Goal: Task Accomplishment & Management: Use online tool/utility

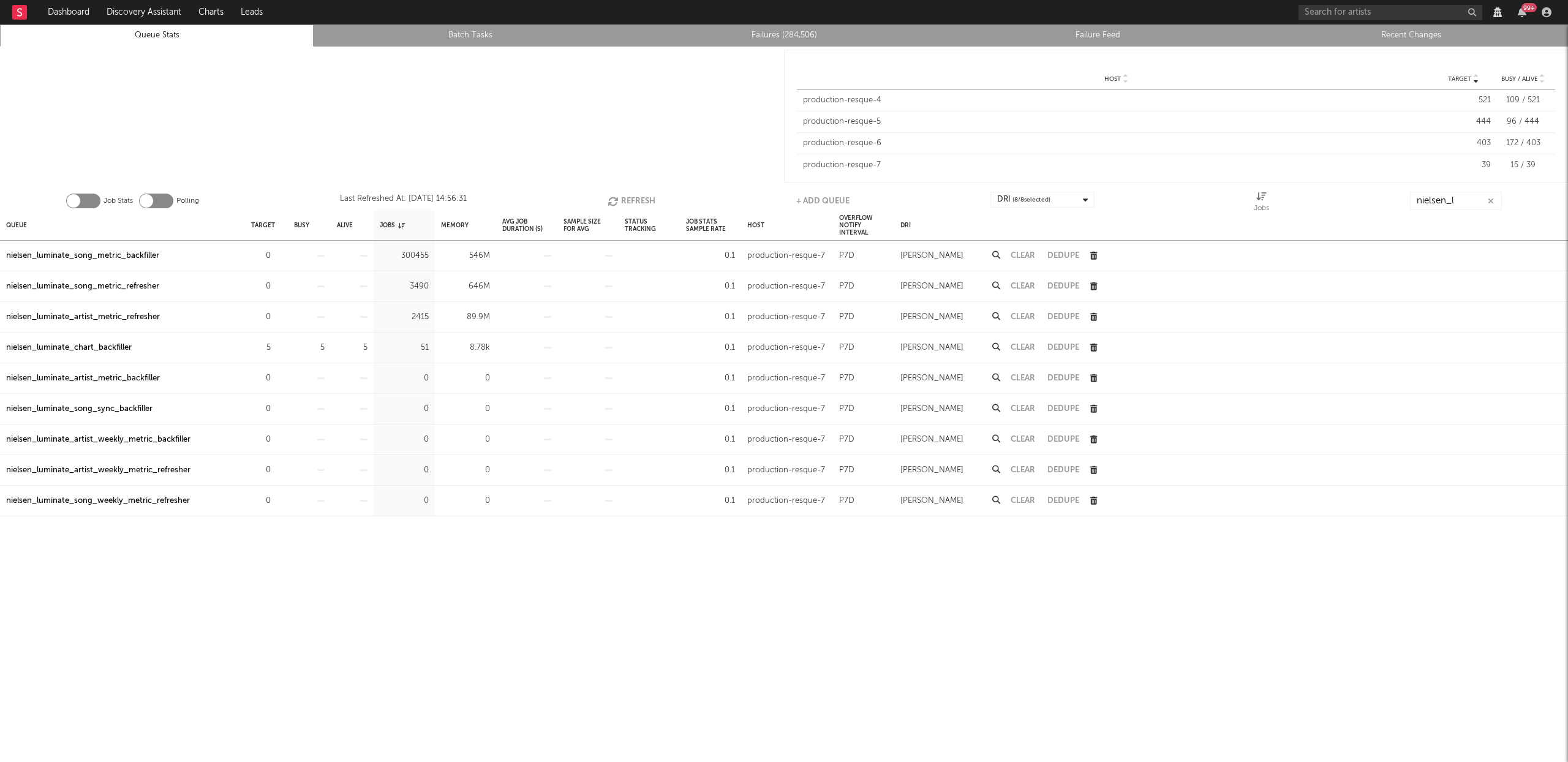
click at [642, 198] on button "Refresh" at bounding box center [631, 200] width 48 height 18
click at [60, 349] on div "nielsen_luminate_chart_backfiller" at bounding box center [69, 347] width 125 height 14
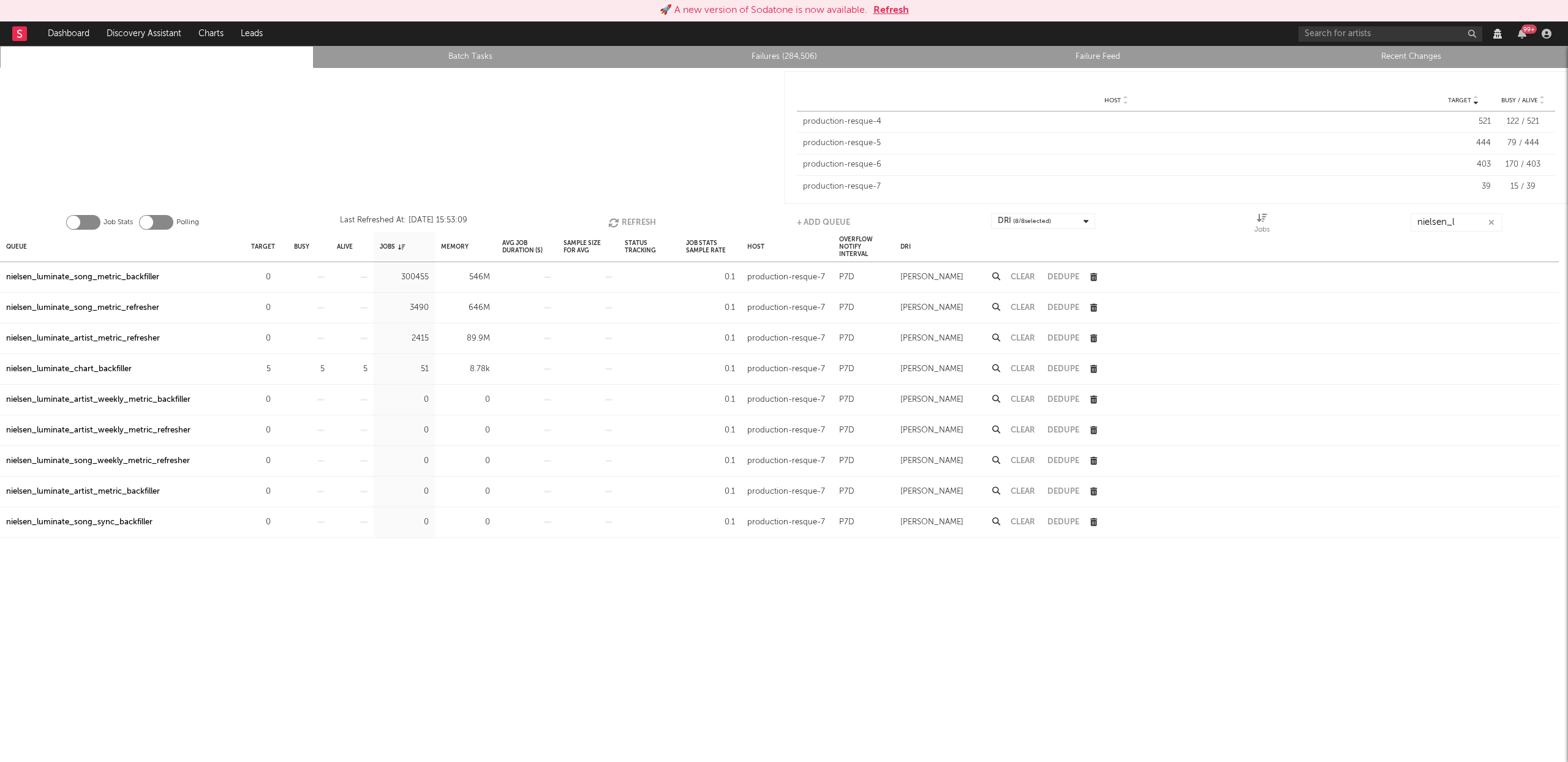
click at [637, 217] on button "Refresh" at bounding box center [632, 222] width 48 height 18
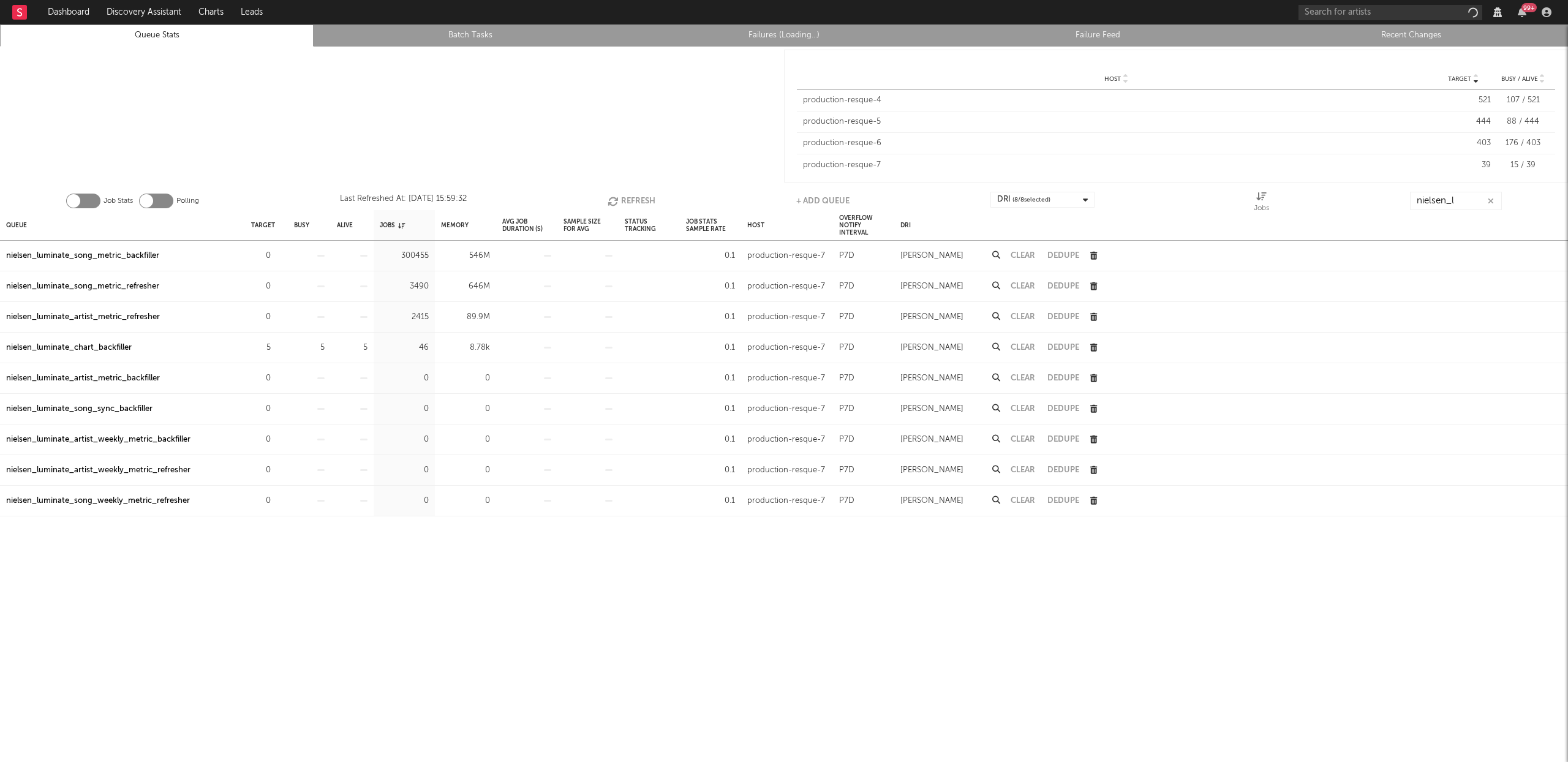
click at [93, 350] on div "nielsen_luminate_chart_backfiller" at bounding box center [69, 347] width 125 height 14
click at [84, 346] on div "nielsen_luminate_chart_backfiller" at bounding box center [69, 347] width 125 height 14
click at [628, 202] on button "Refresh" at bounding box center [631, 200] width 48 height 18
click at [621, 197] on button "Refresh" at bounding box center [633, 200] width 48 height 18
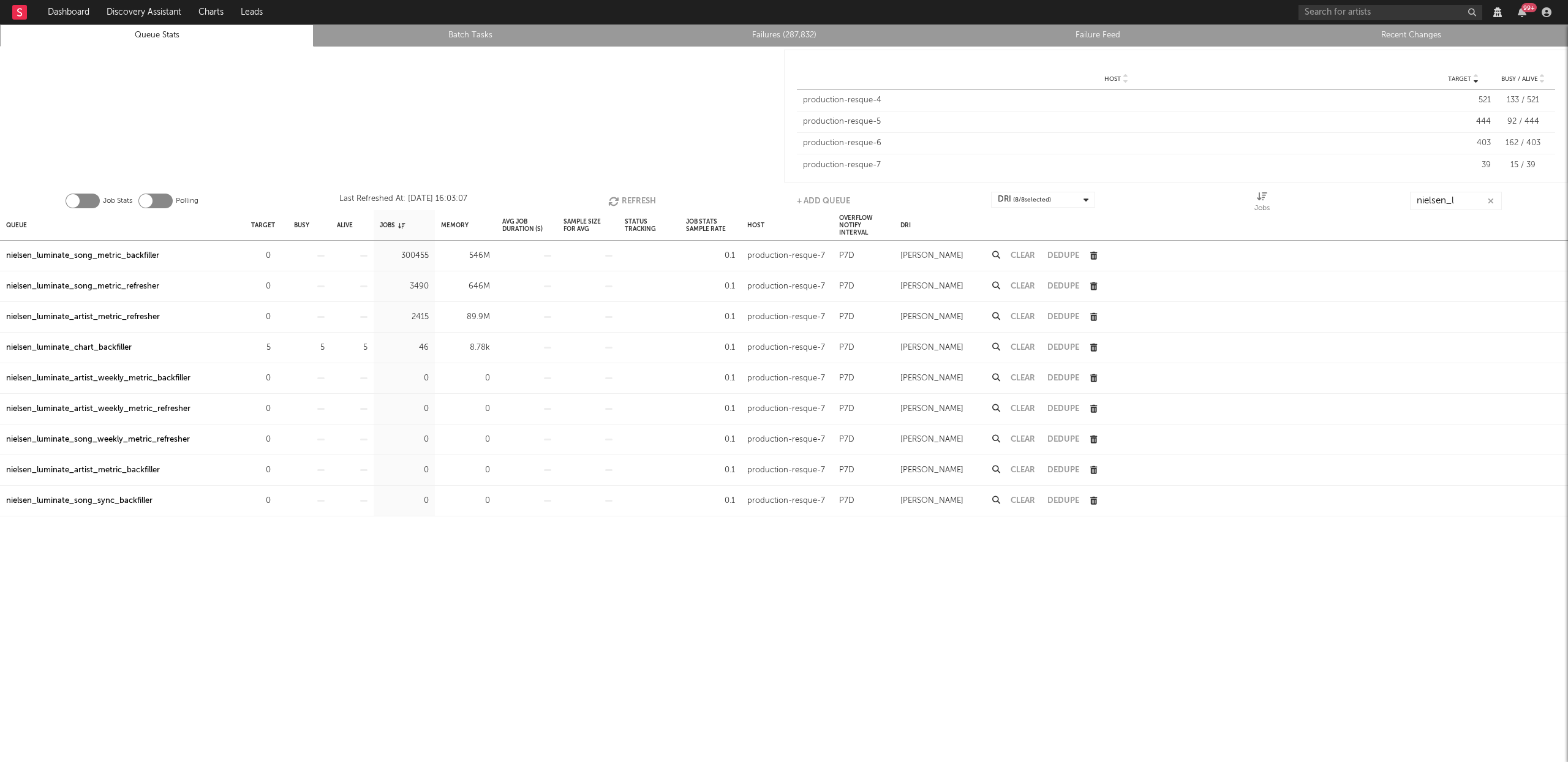
click at [115, 284] on div "nielsen_luminate_song_metric_refresher" at bounding box center [83, 286] width 153 height 14
click at [118, 316] on div "nielsen_luminate_artist_metric_refresher" at bounding box center [83, 317] width 154 height 14
click at [1016, 313] on button "Clear" at bounding box center [1023, 317] width 25 height 8
click at [617, 199] on icon "button" at bounding box center [614, 201] width 13 height 11
click at [1026, 284] on button "Clear" at bounding box center [1023, 286] width 25 height 8
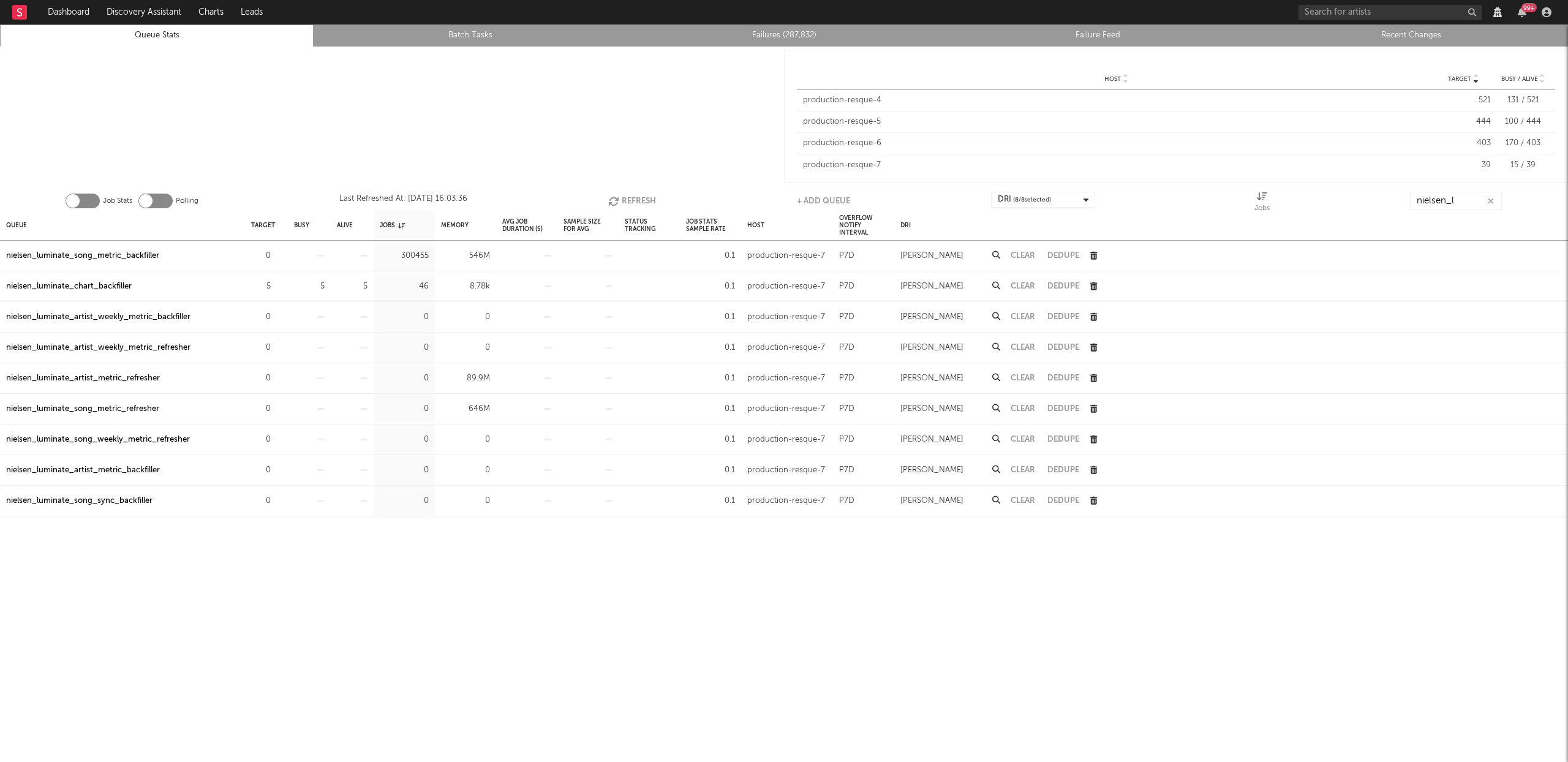
click at [630, 201] on button "Refresh" at bounding box center [632, 200] width 48 height 18
click at [625, 197] on button "Refresh" at bounding box center [633, 200] width 48 height 18
click at [625, 197] on button "Refresh" at bounding box center [633, 200] width 48 height 18
click at [1490, 199] on icon "button" at bounding box center [1492, 201] width 6 height 8
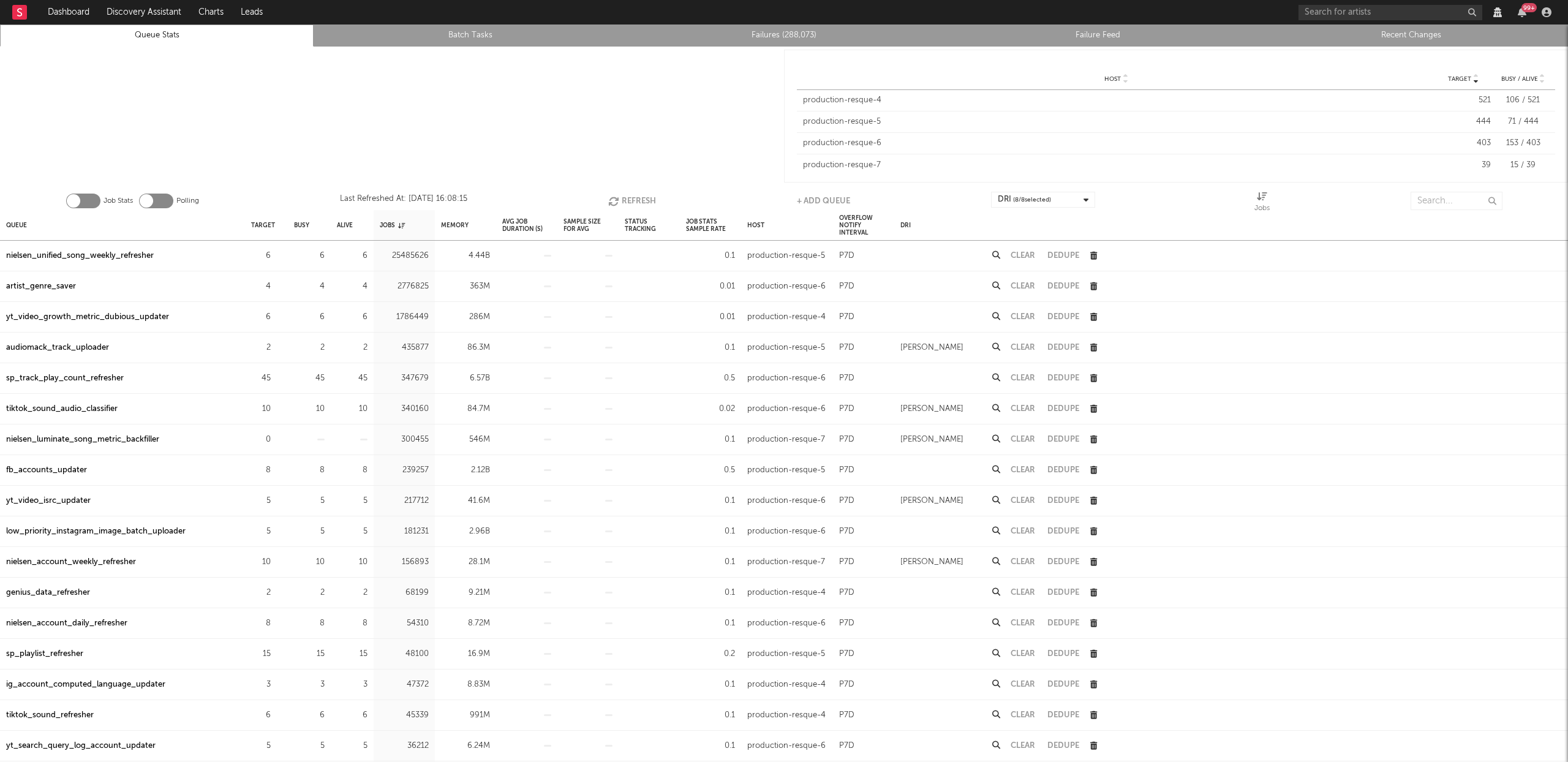
click at [1448, 33] on link "Recent Changes" at bounding box center [1411, 35] width 300 height 14
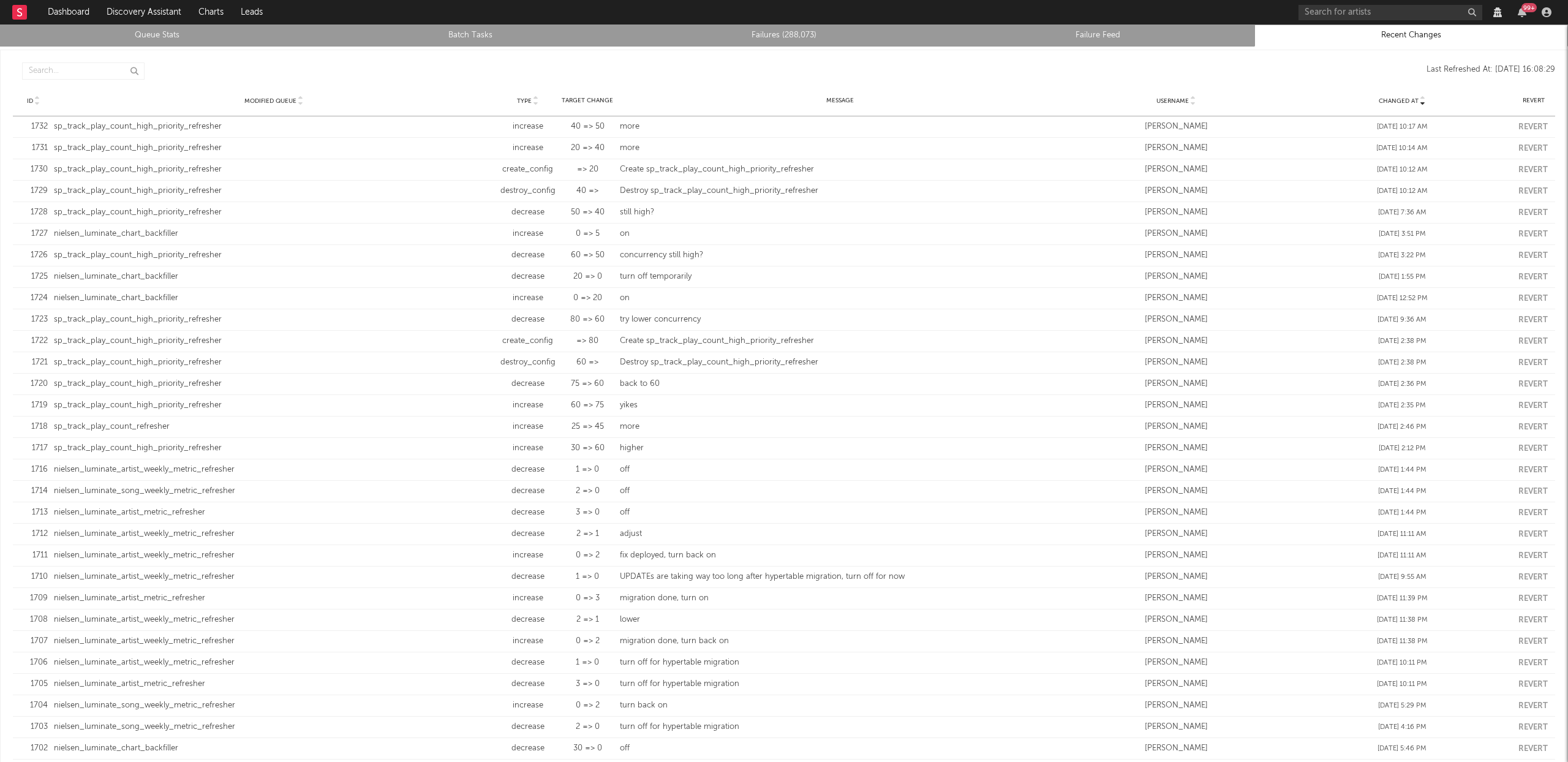
click at [130, 34] on link "Queue Stats" at bounding box center [157, 35] width 300 height 14
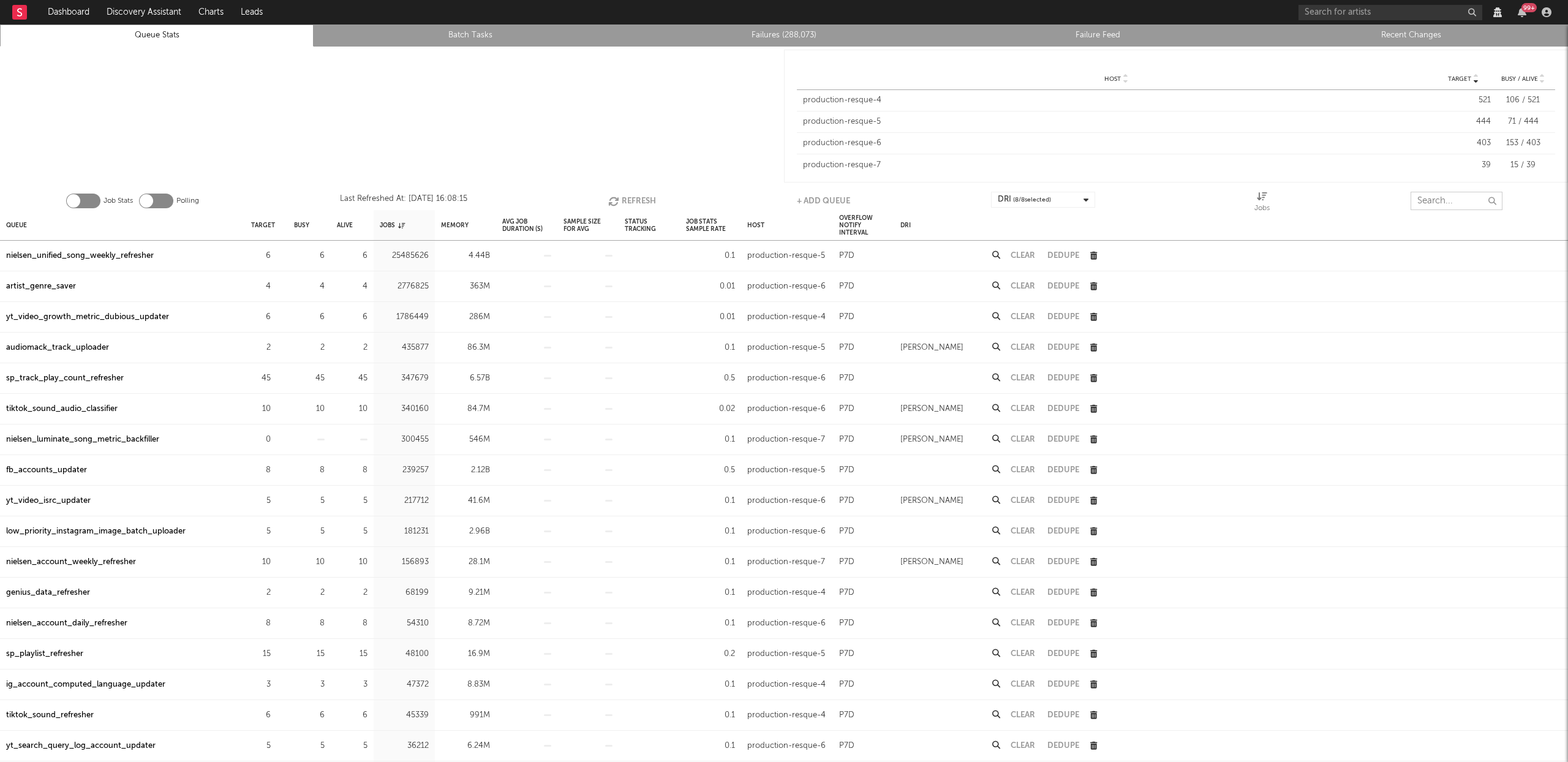
click at [1438, 192] on input "text" at bounding box center [1456, 200] width 92 height 18
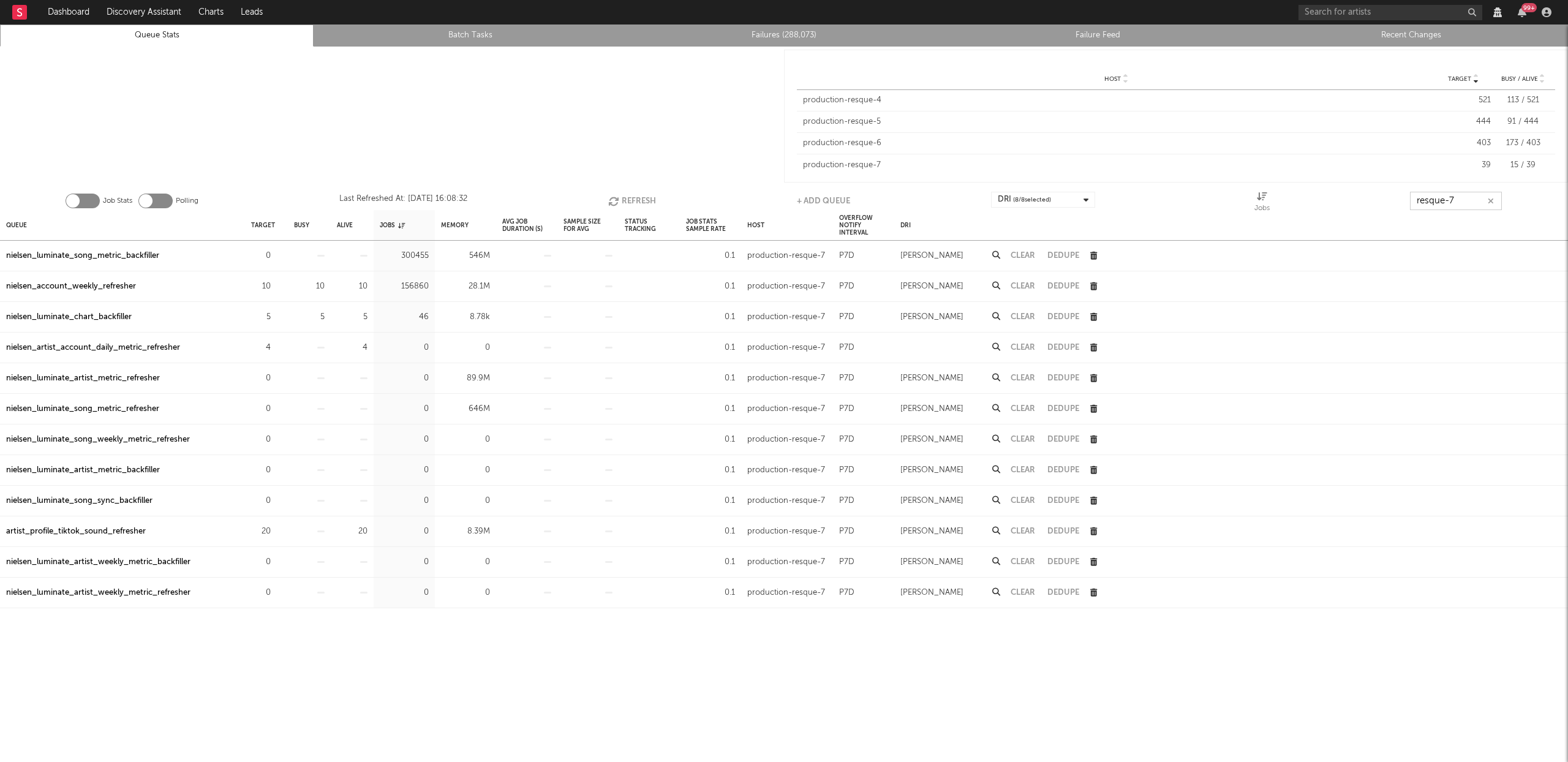
click at [623, 193] on button "Refresh" at bounding box center [632, 200] width 48 height 18
click at [623, 193] on button "Refresh" at bounding box center [631, 200] width 48 height 18
click at [634, 198] on button "Refresh" at bounding box center [632, 200] width 48 height 18
click at [117, 315] on div "nielsen_luminate_chart_backfiller" at bounding box center [69, 317] width 125 height 14
click at [618, 200] on icon "button" at bounding box center [614, 201] width 13 height 11
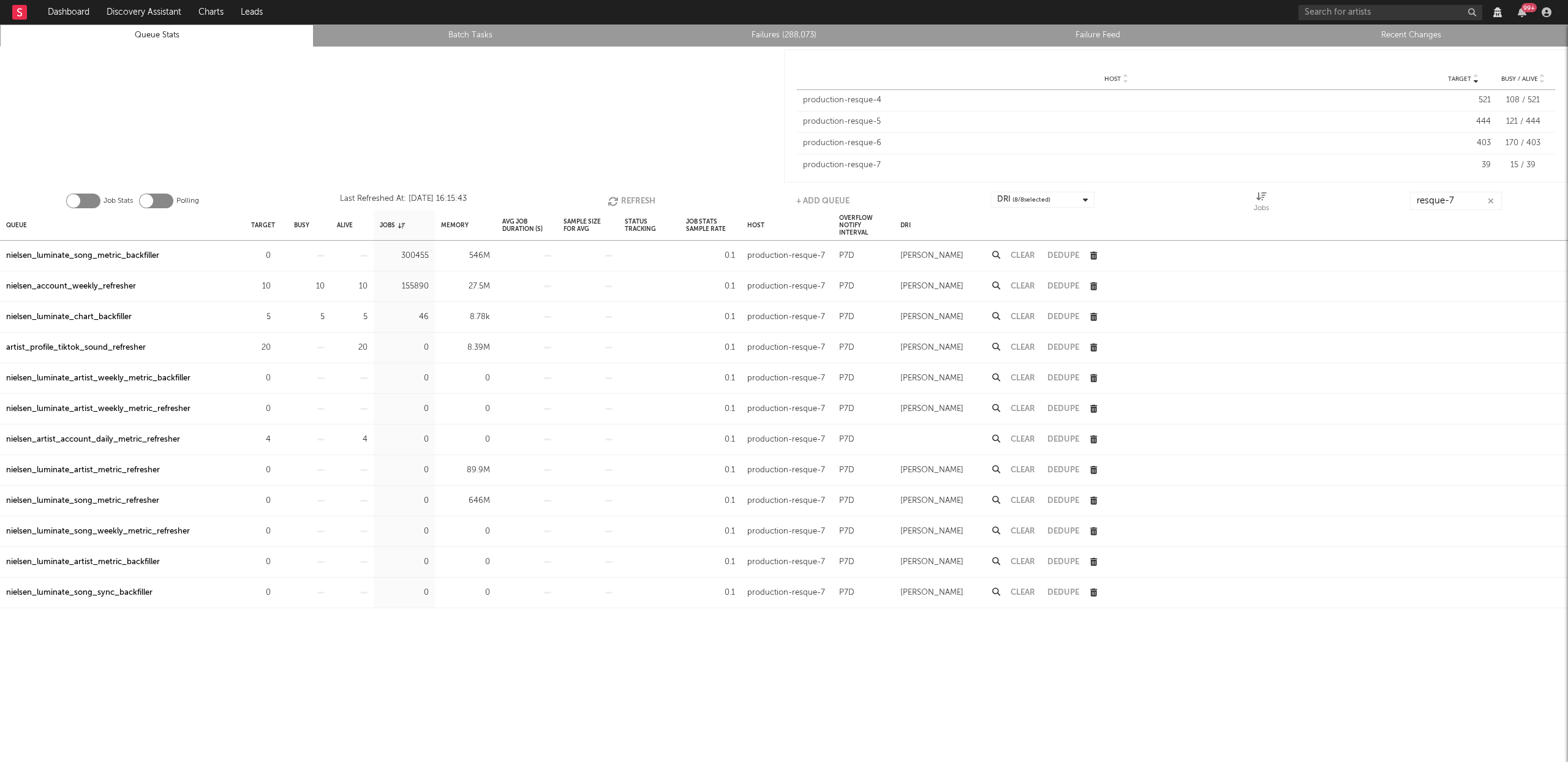
click at [619, 200] on icon "button" at bounding box center [614, 201] width 13 height 11
click at [1463, 202] on input "resque-7" at bounding box center [1456, 200] width 92 height 18
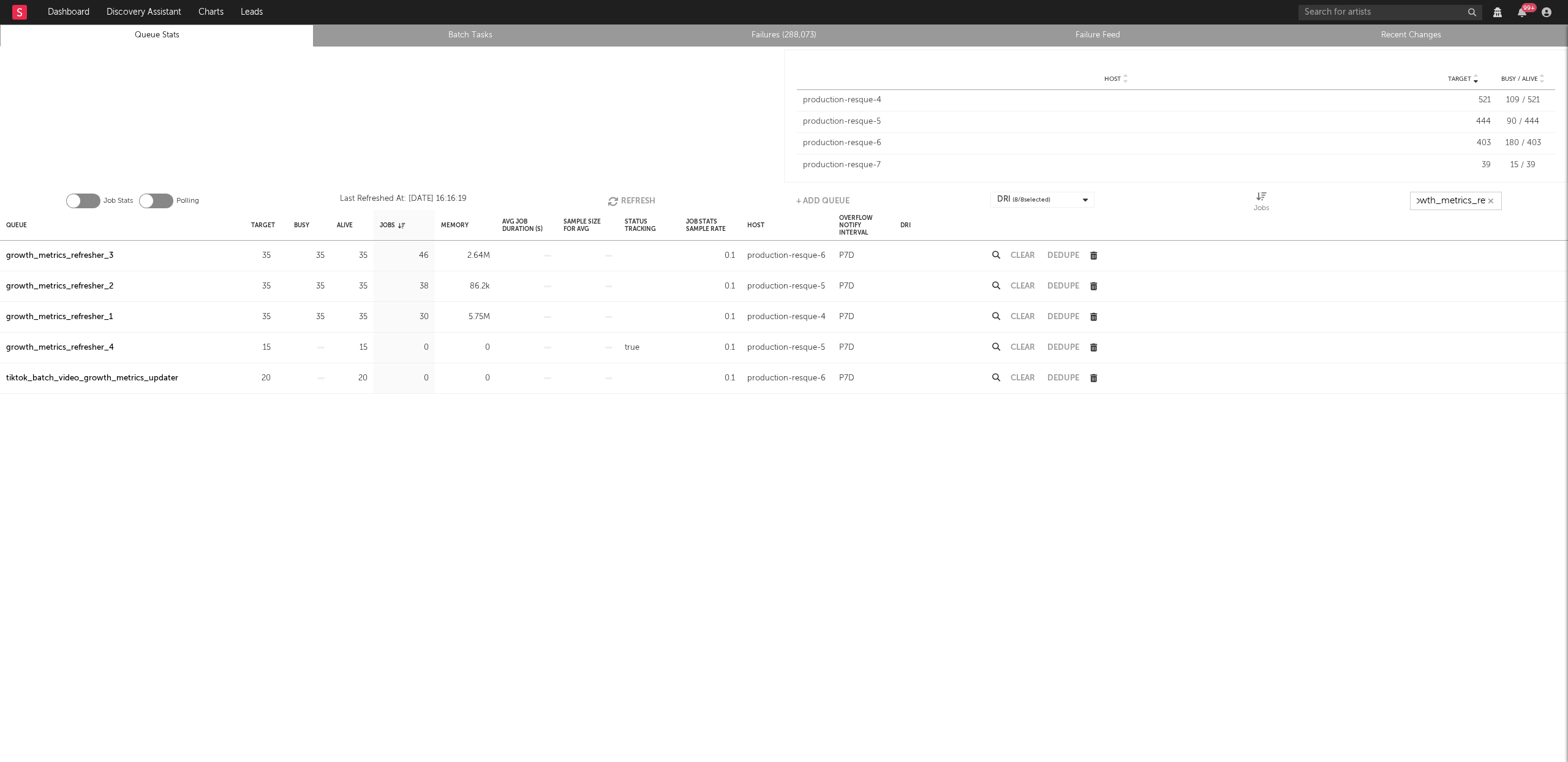
scroll to position [0, 14]
click at [633, 199] on button "Refresh" at bounding box center [631, 200] width 48 height 18
click at [67, 255] on div "growth_metrics_refresher_1" at bounding box center [59, 256] width 107 height 14
click at [96, 287] on div "growth_metrics_refresher_2" at bounding box center [60, 286] width 107 height 14
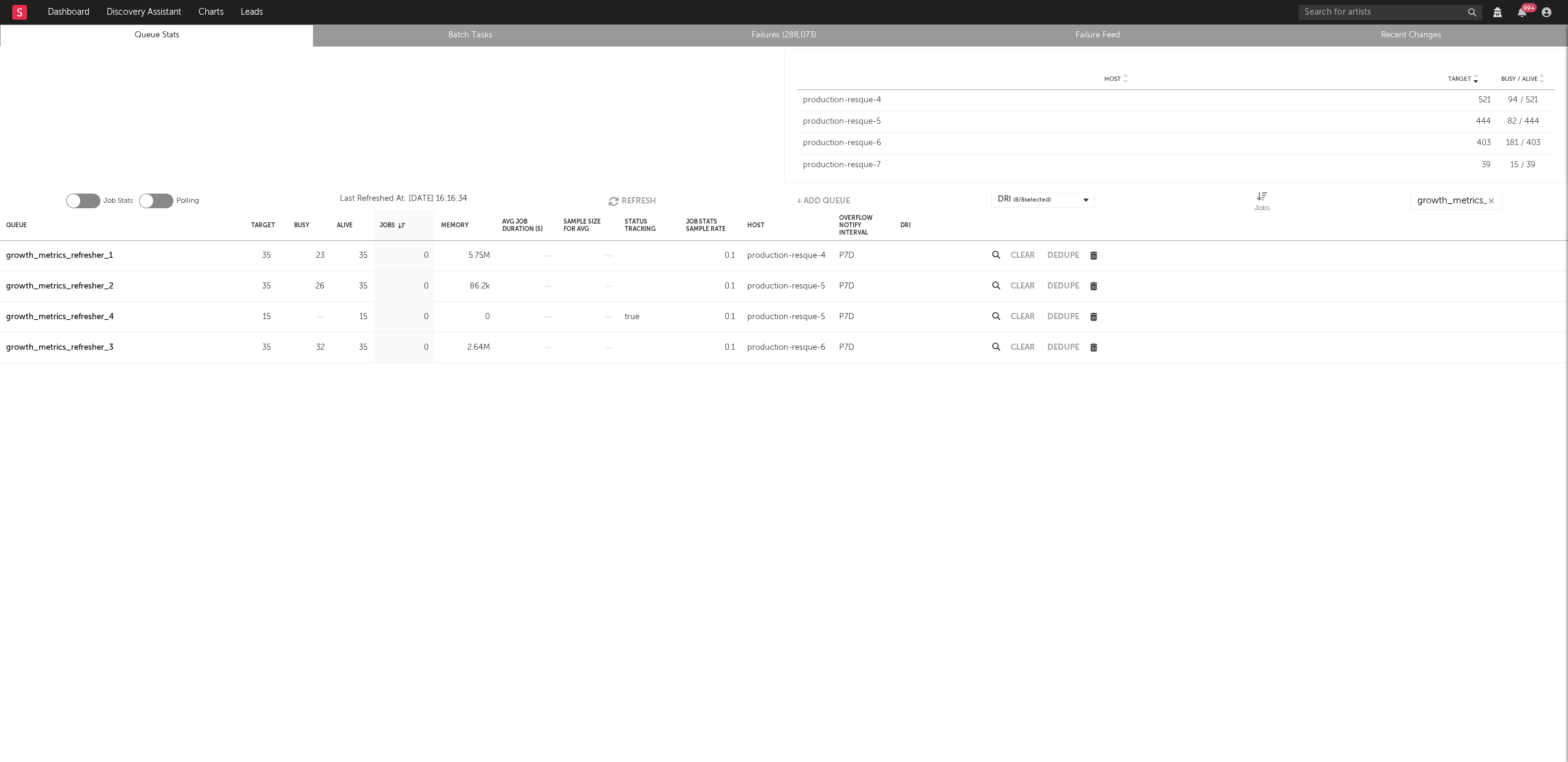
click at [81, 315] on div "growth_metrics_refresher_4" at bounding box center [60, 317] width 108 height 14
click at [81, 345] on div "growth_metrics_refresher_3" at bounding box center [60, 347] width 107 height 14
click at [620, 196] on icon "button" at bounding box center [614, 201] width 13 height 11
click at [617, 193] on button "Refresh" at bounding box center [632, 200] width 48 height 18
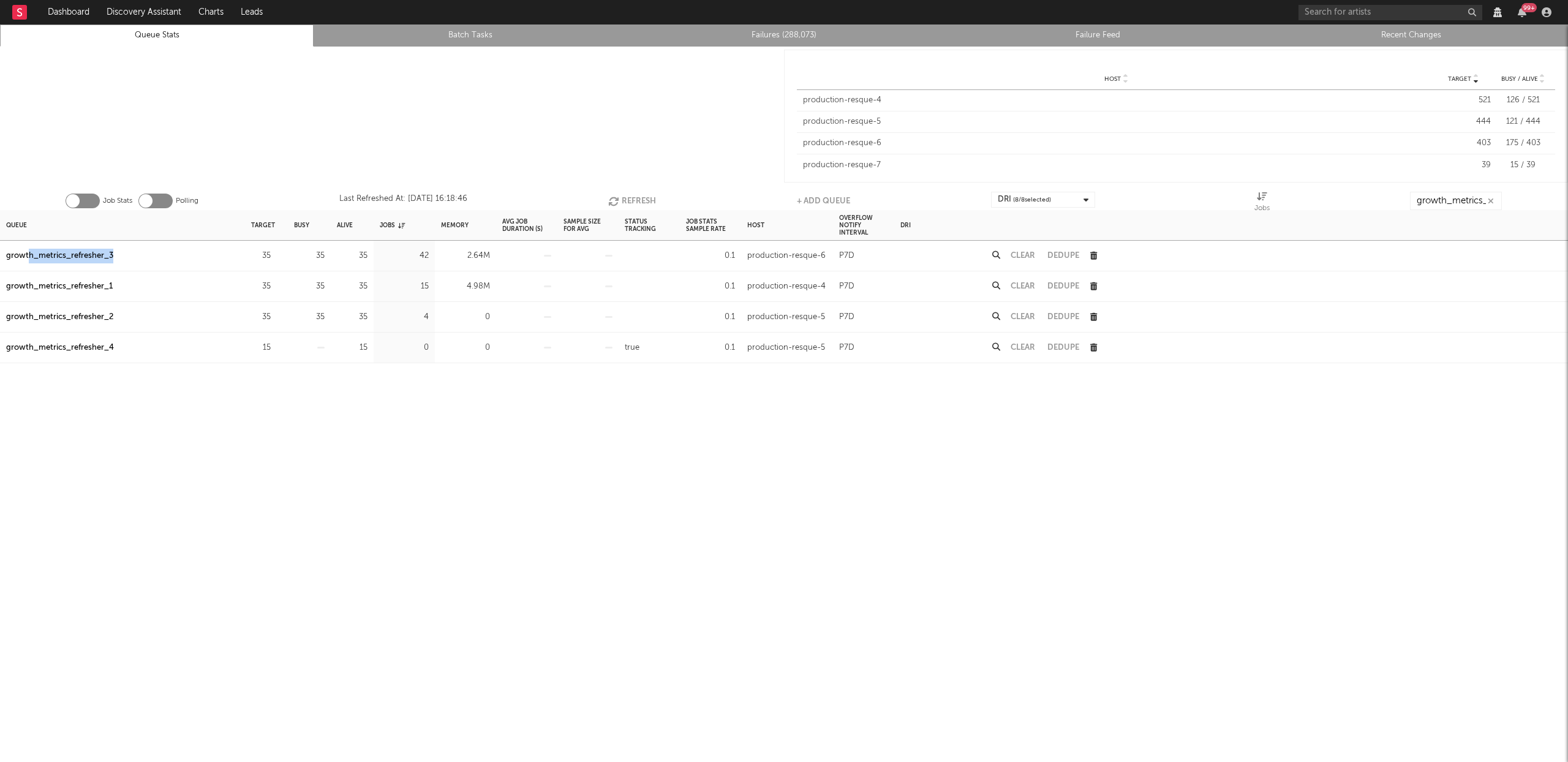
drag, startPoint x: 127, startPoint y: 256, endPoint x: 29, endPoint y: 257, distance: 98.0
click at [29, 257] on div "growth_metrics_refresher_3" at bounding box center [122, 256] width 245 height 31
click at [1416, 30] on link "Recent Changes" at bounding box center [1411, 35] width 300 height 14
click at [20, 259] on div "growth_metrics_refresher_3" at bounding box center [60, 256] width 107 height 14
click at [72, 282] on div "growth_metrics_refresher_1" at bounding box center [59, 286] width 107 height 14
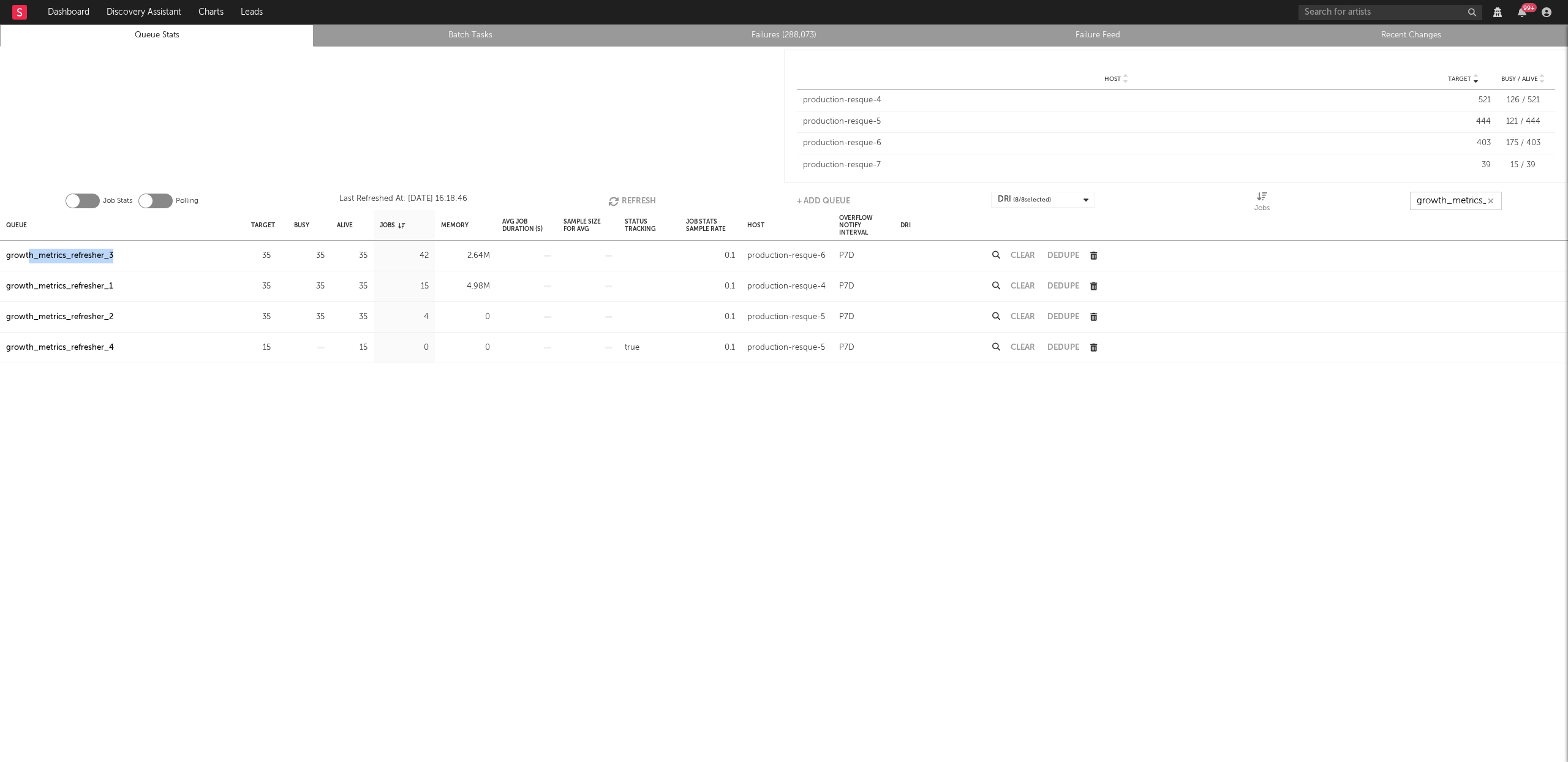
click at [1465, 200] on input "growth_metrics_ref" at bounding box center [1456, 200] width 92 height 18
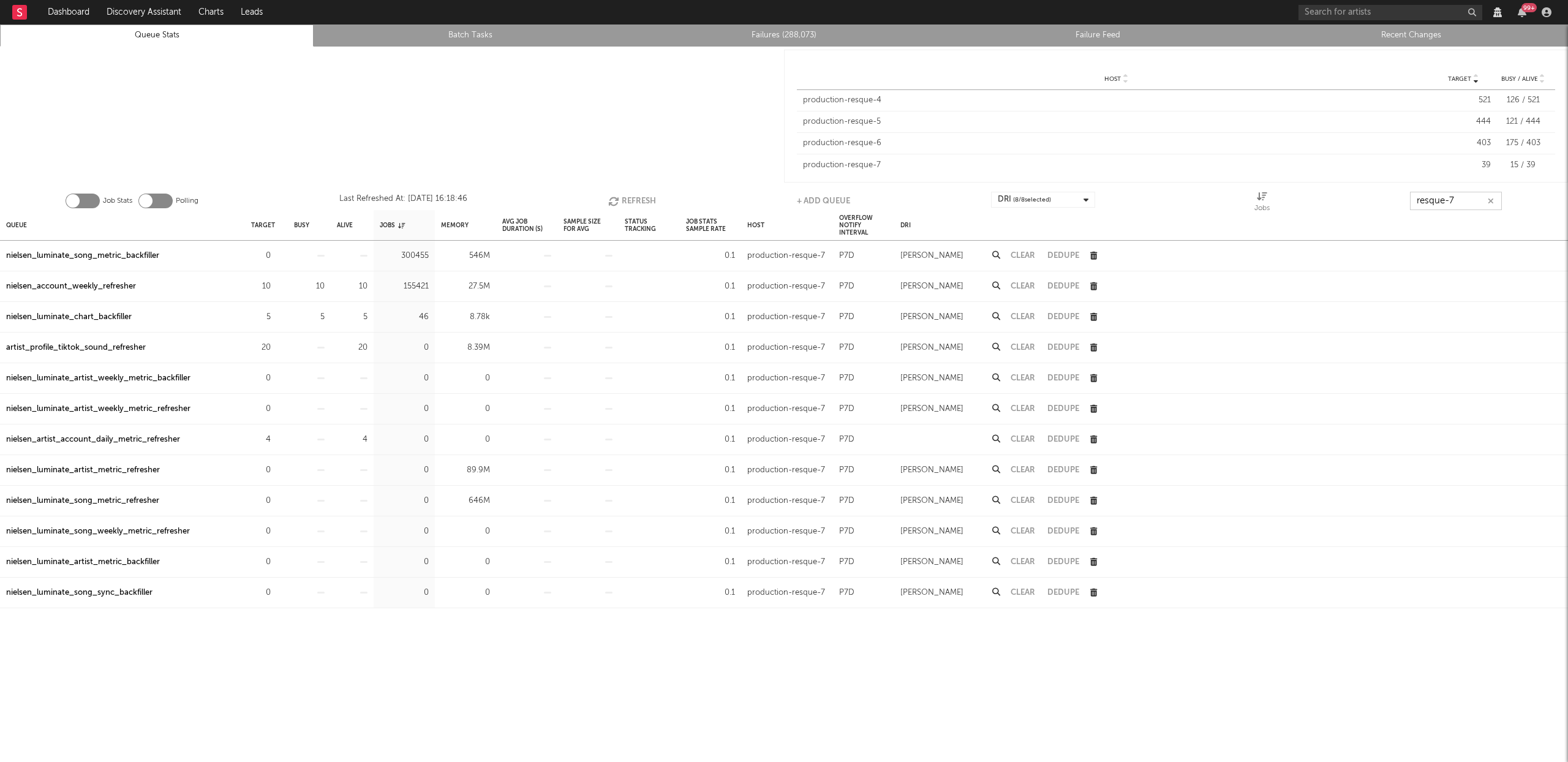
click at [631, 202] on button "Refresh" at bounding box center [632, 200] width 48 height 18
click at [634, 200] on button "Refresh" at bounding box center [632, 200] width 48 height 18
click at [1465, 202] on input "resque-7" at bounding box center [1456, 200] width 92 height 18
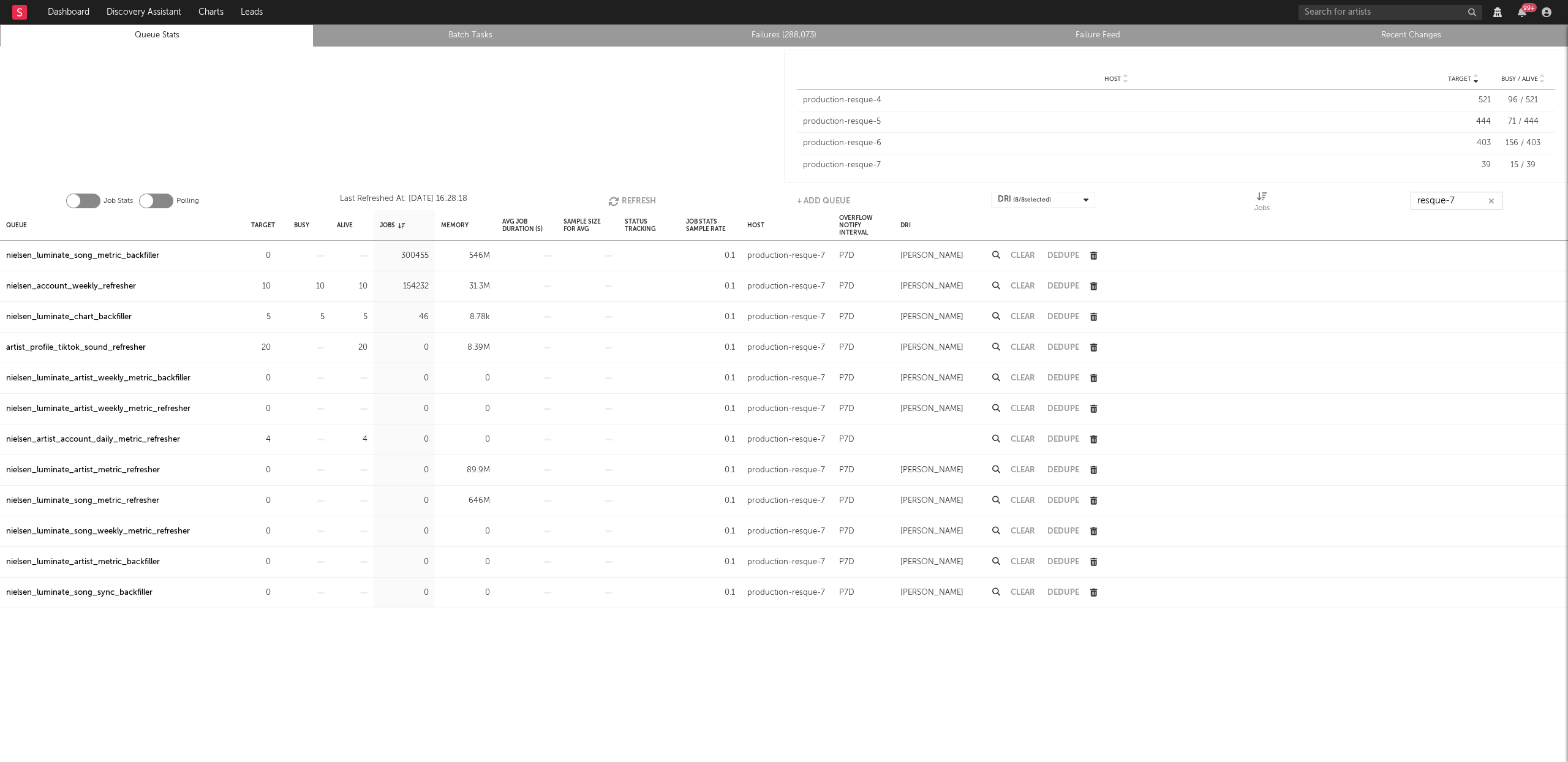
click at [1465, 202] on input "resque-7" at bounding box center [1456, 200] width 92 height 18
click at [625, 197] on button "Refresh" at bounding box center [632, 200] width 48 height 18
click at [96, 282] on div "nielsen_account_weekly_refresher" at bounding box center [71, 286] width 130 height 14
click at [1465, 199] on input "resque-7" at bounding box center [1456, 200] width 92 height 18
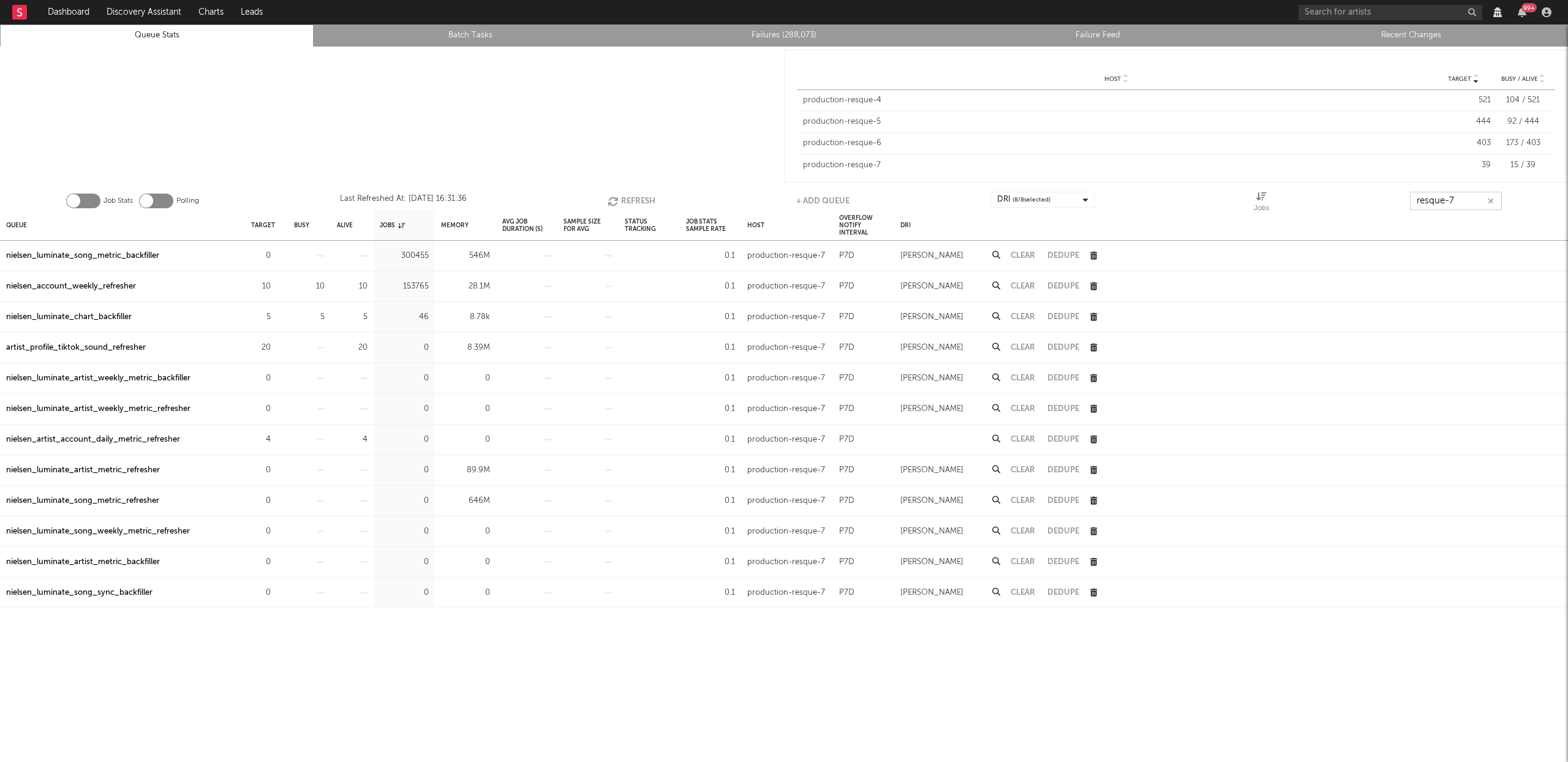
click at [1465, 199] on input "resque-7" at bounding box center [1456, 200] width 92 height 18
click at [1455, 197] on input "resque-7" at bounding box center [1456, 200] width 92 height 18
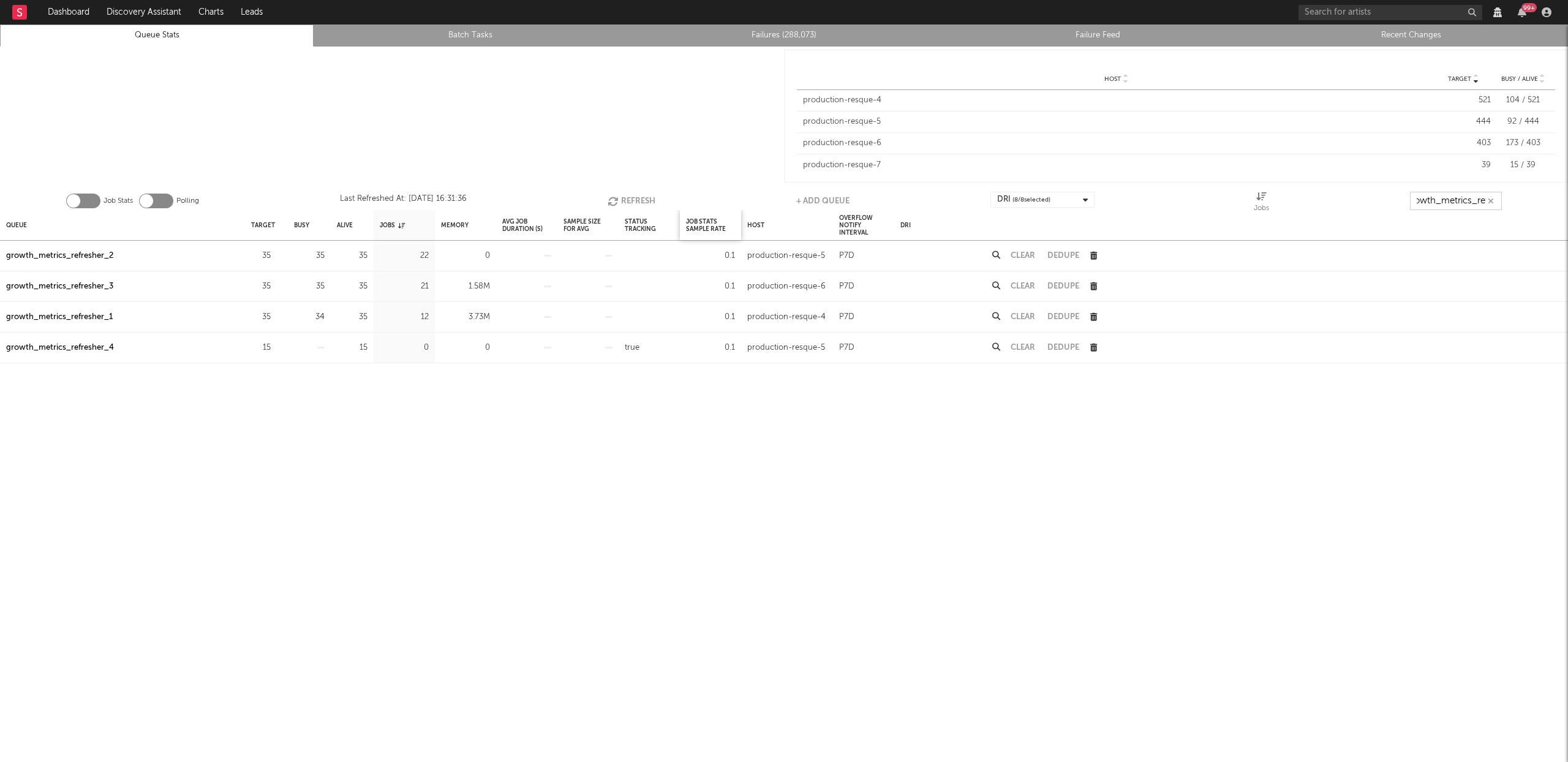
scroll to position [0, 14]
type input "growth_metrics_ref"
click at [22, 226] on div "Queue" at bounding box center [16, 225] width 21 height 26
click at [32, 255] on div "growth_metrics_refresher_1" at bounding box center [59, 256] width 107 height 14
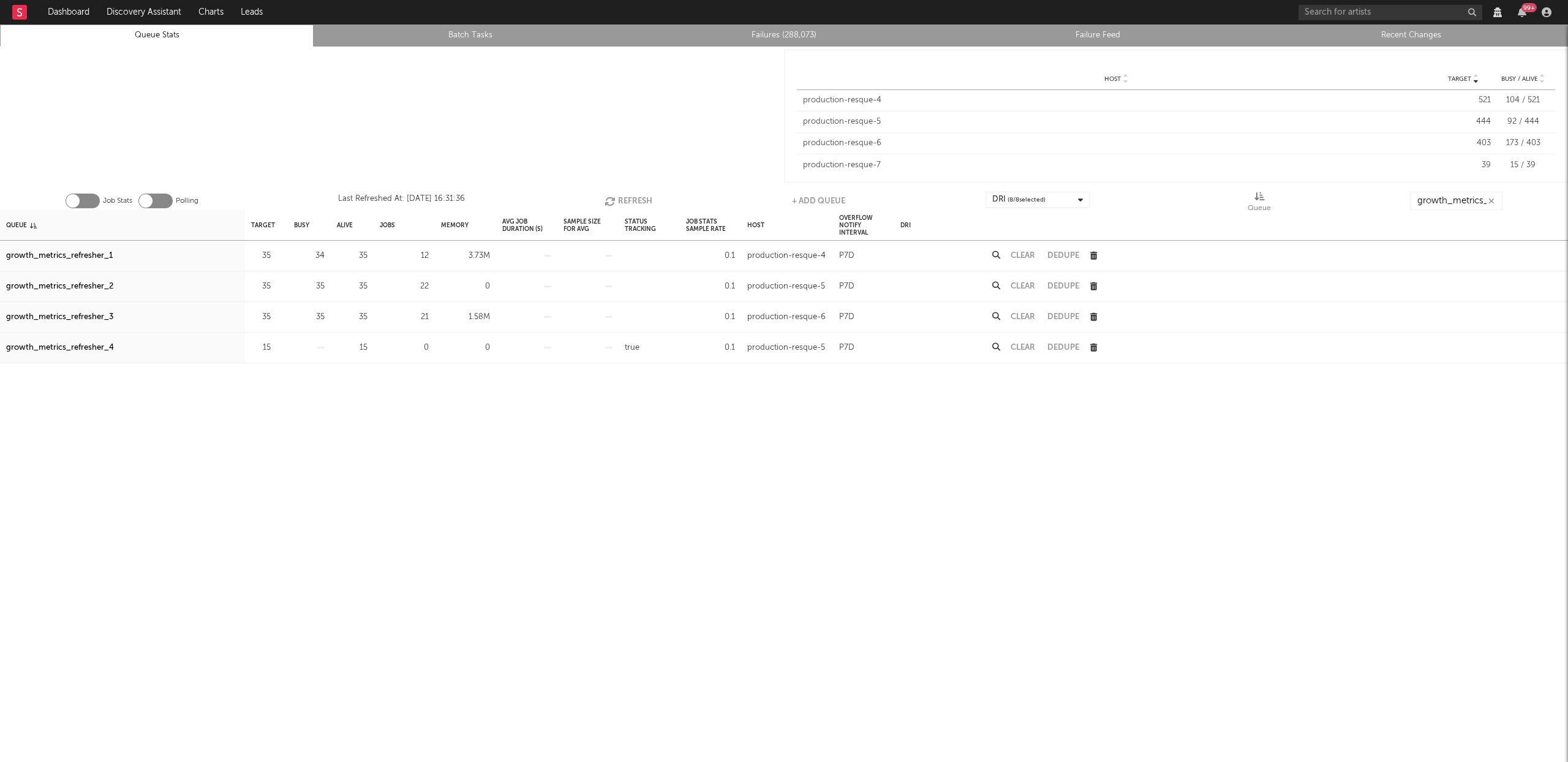
click at [69, 286] on div "growth_metrics_refresher_2" at bounding box center [60, 286] width 107 height 14
click at [72, 315] on div "growth_metrics_refresher_3" at bounding box center [60, 317] width 107 height 14
click at [77, 349] on div "growth_metrics_refresher_4" at bounding box center [60, 347] width 108 height 14
click at [631, 193] on button "Refresh" at bounding box center [628, 200] width 48 height 18
click at [277, 251] on icon "button" at bounding box center [277, 255] width 8 height 8
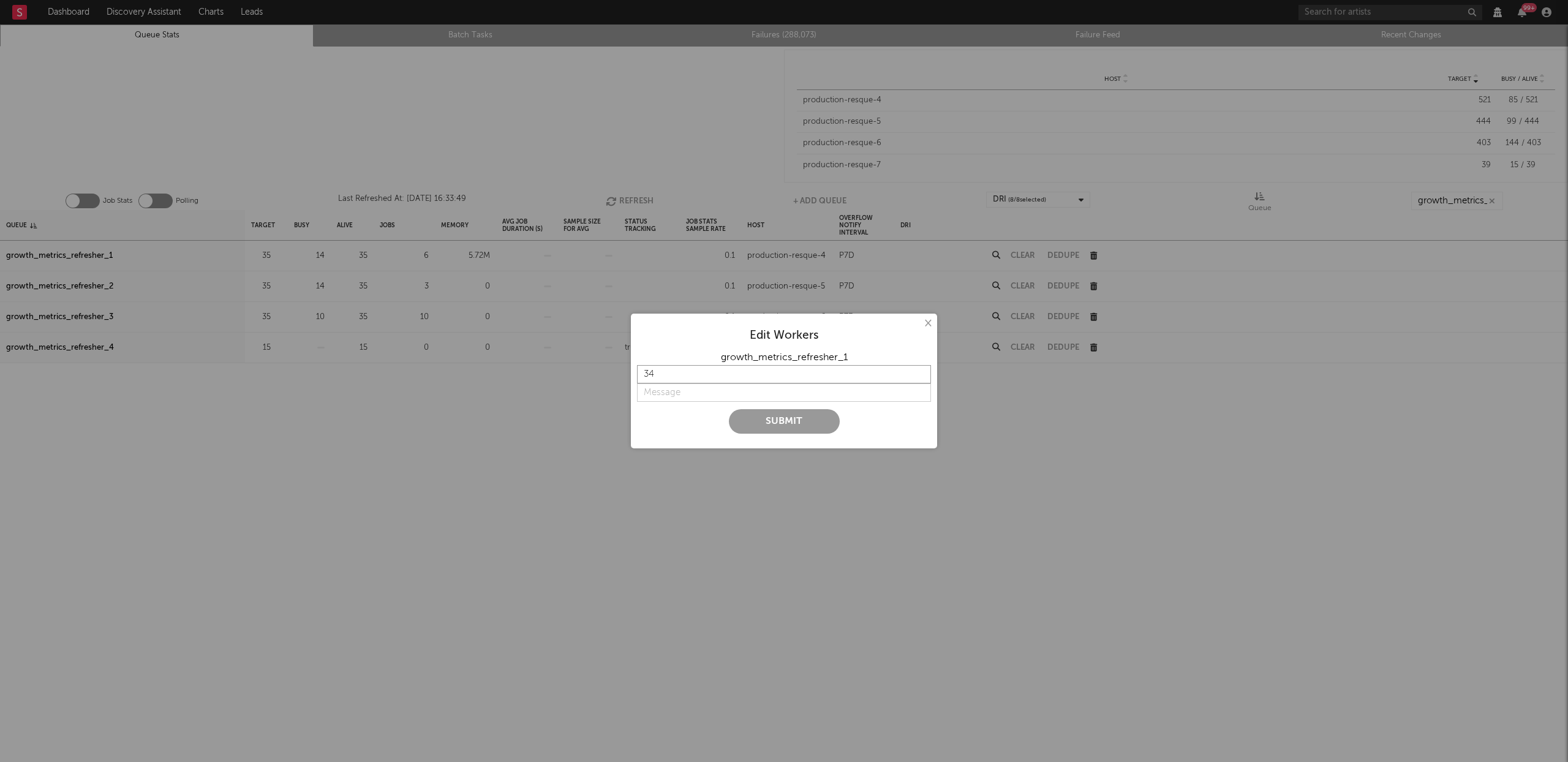
click at [923, 379] on input "34" at bounding box center [784, 374] width 294 height 18
click at [923, 379] on input "33" at bounding box center [784, 374] width 294 height 18
click at [923, 379] on input "32" at bounding box center [784, 374] width 294 height 18
click at [925, 379] on input "32" at bounding box center [784, 374] width 294 height 18
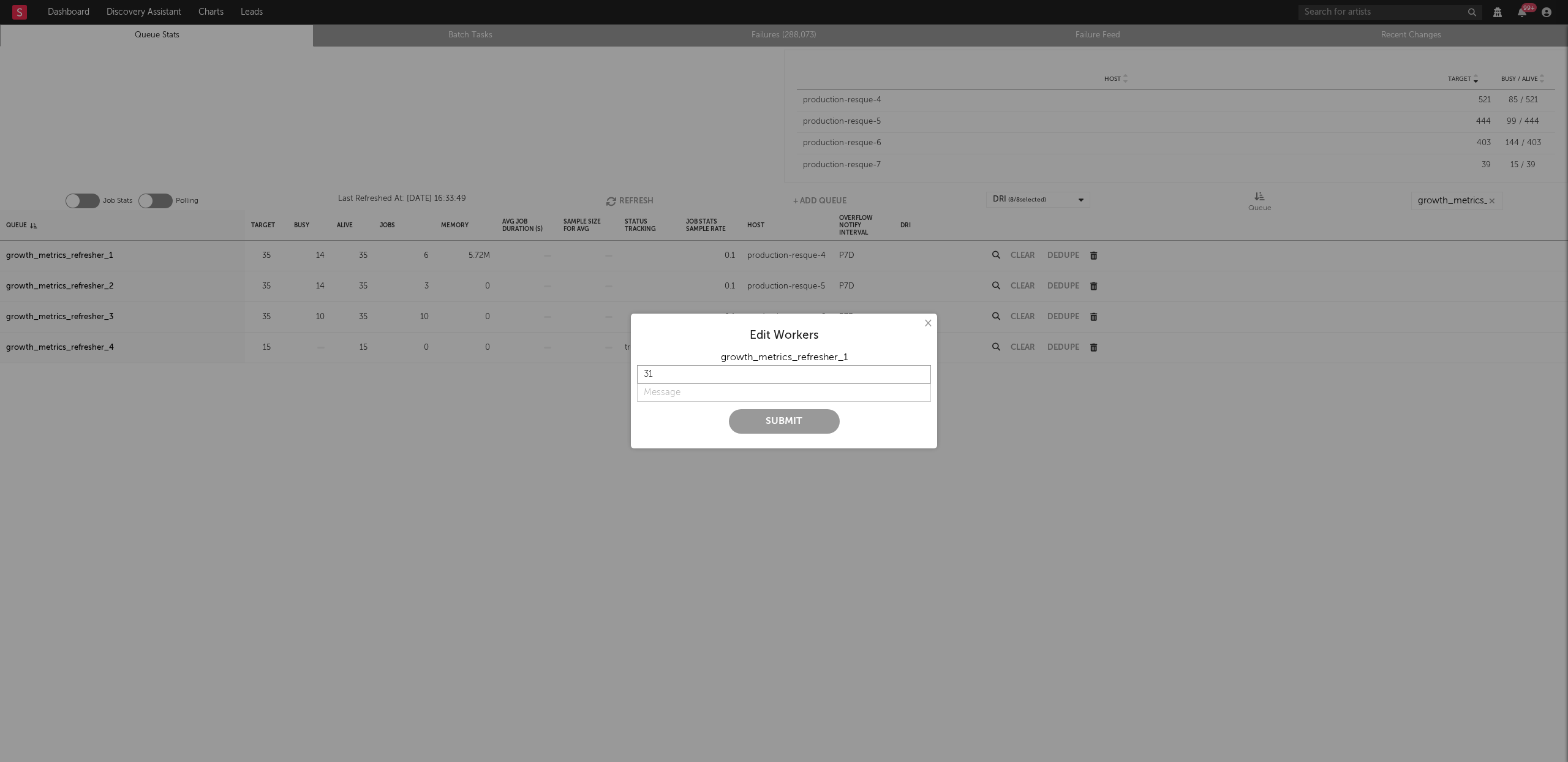
click at [920, 376] on input "31" at bounding box center [784, 374] width 294 height 18
type input "30"
click at [920, 376] on input "30" at bounding box center [784, 374] width 294 height 18
click at [718, 393] on input "string" at bounding box center [784, 392] width 294 height 18
type input "p"
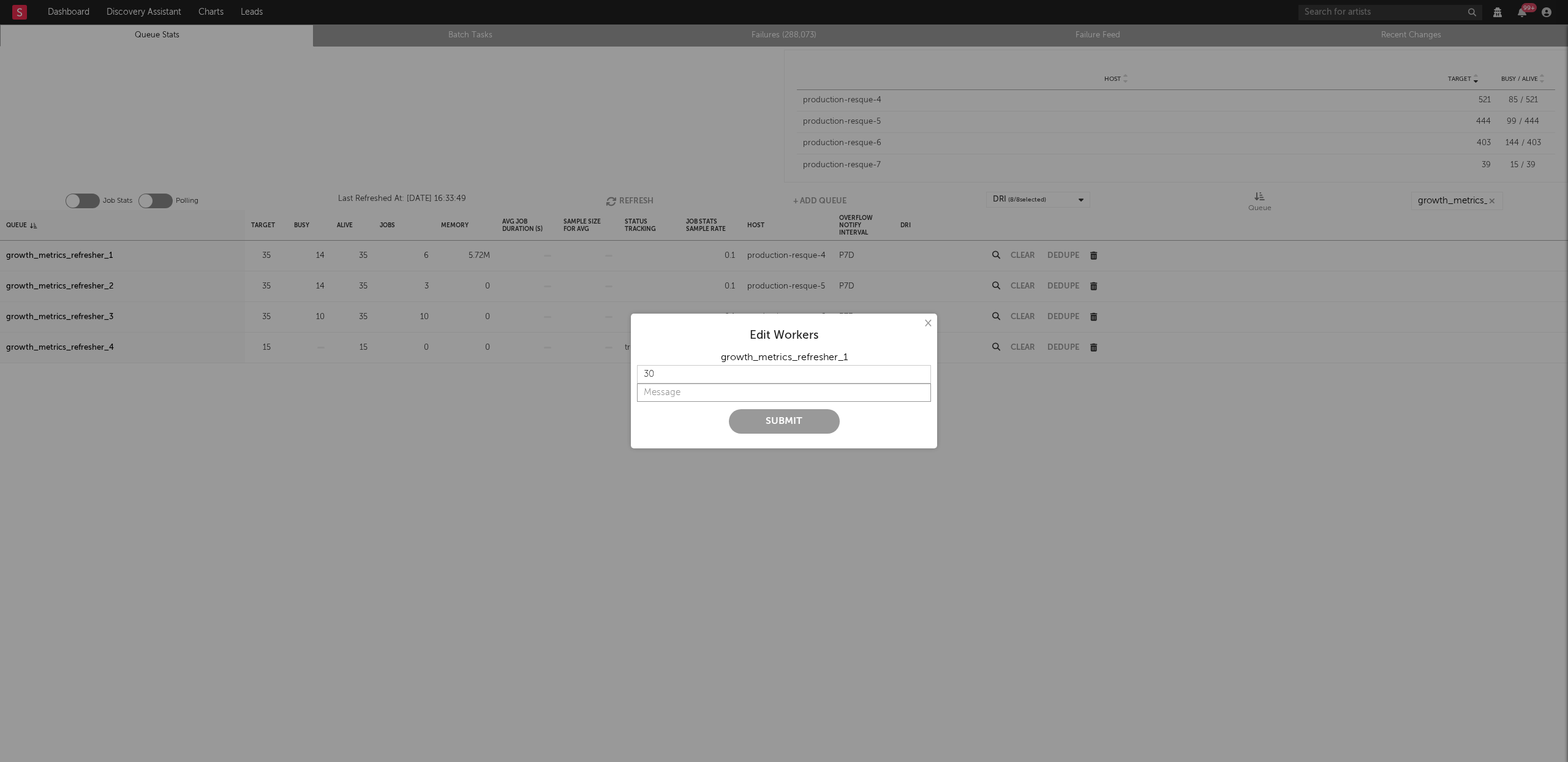
type input "p"
type input "putting pressure on timescale read replica -> try lower concurrency"
click at [644, 428] on div "Submit" at bounding box center [784, 421] width 294 height 25
click at [780, 420] on button "Submit" at bounding box center [785, 421] width 111 height 25
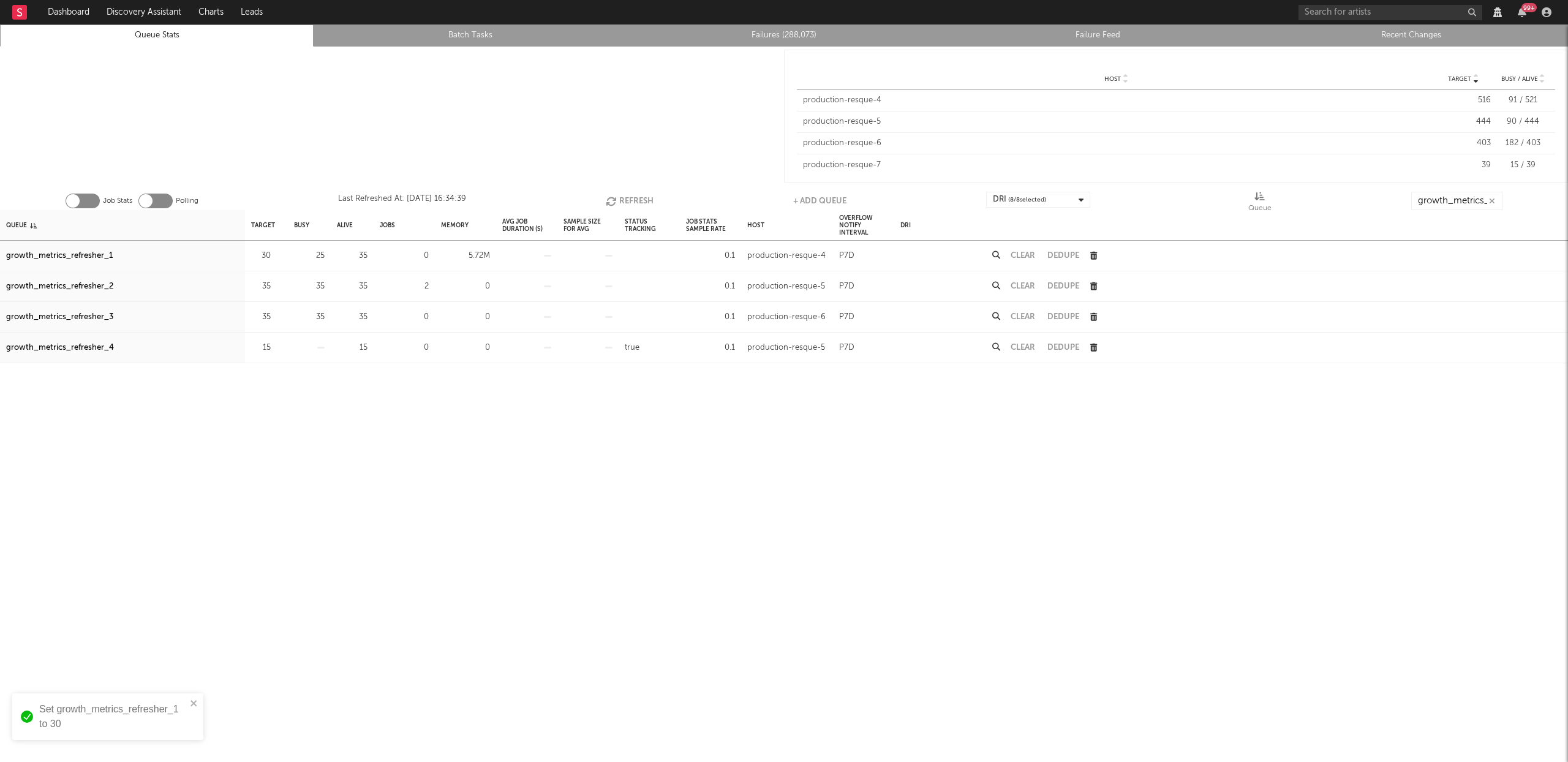
click at [620, 199] on button "Refresh" at bounding box center [630, 200] width 48 height 18
click at [620, 199] on button "Refresh" at bounding box center [628, 200] width 48 height 18
click at [620, 199] on button "Refresh" at bounding box center [630, 200] width 48 height 18
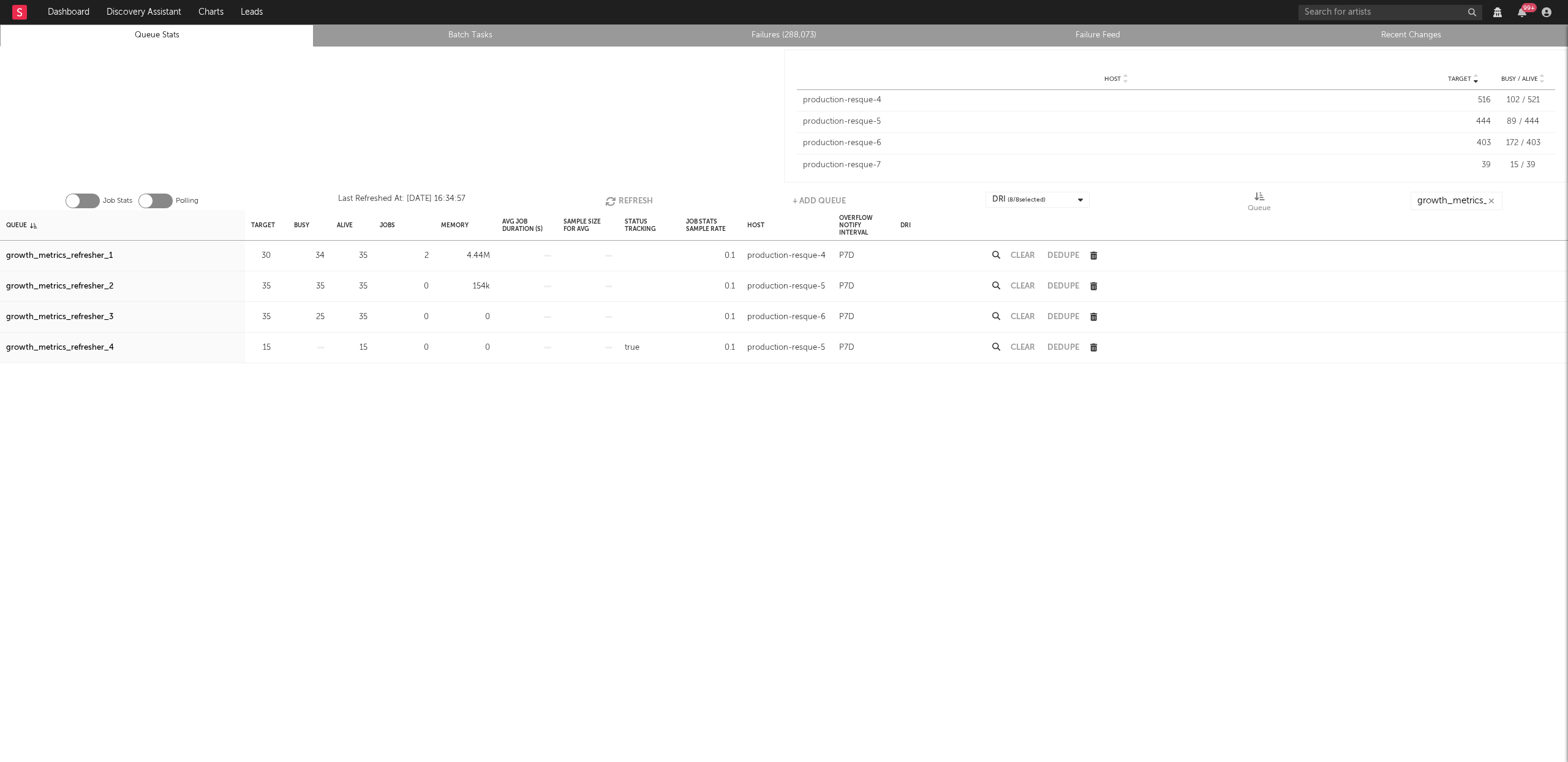
click at [613, 196] on icon "button" at bounding box center [611, 201] width 13 height 11
click at [621, 196] on button "Refresh" at bounding box center [629, 200] width 48 height 18
click at [638, 199] on button "Refresh" at bounding box center [630, 200] width 48 height 18
click at [637, 200] on button "Refresh" at bounding box center [628, 200] width 48 height 18
click at [642, 199] on button "Refresh" at bounding box center [628, 200] width 48 height 18
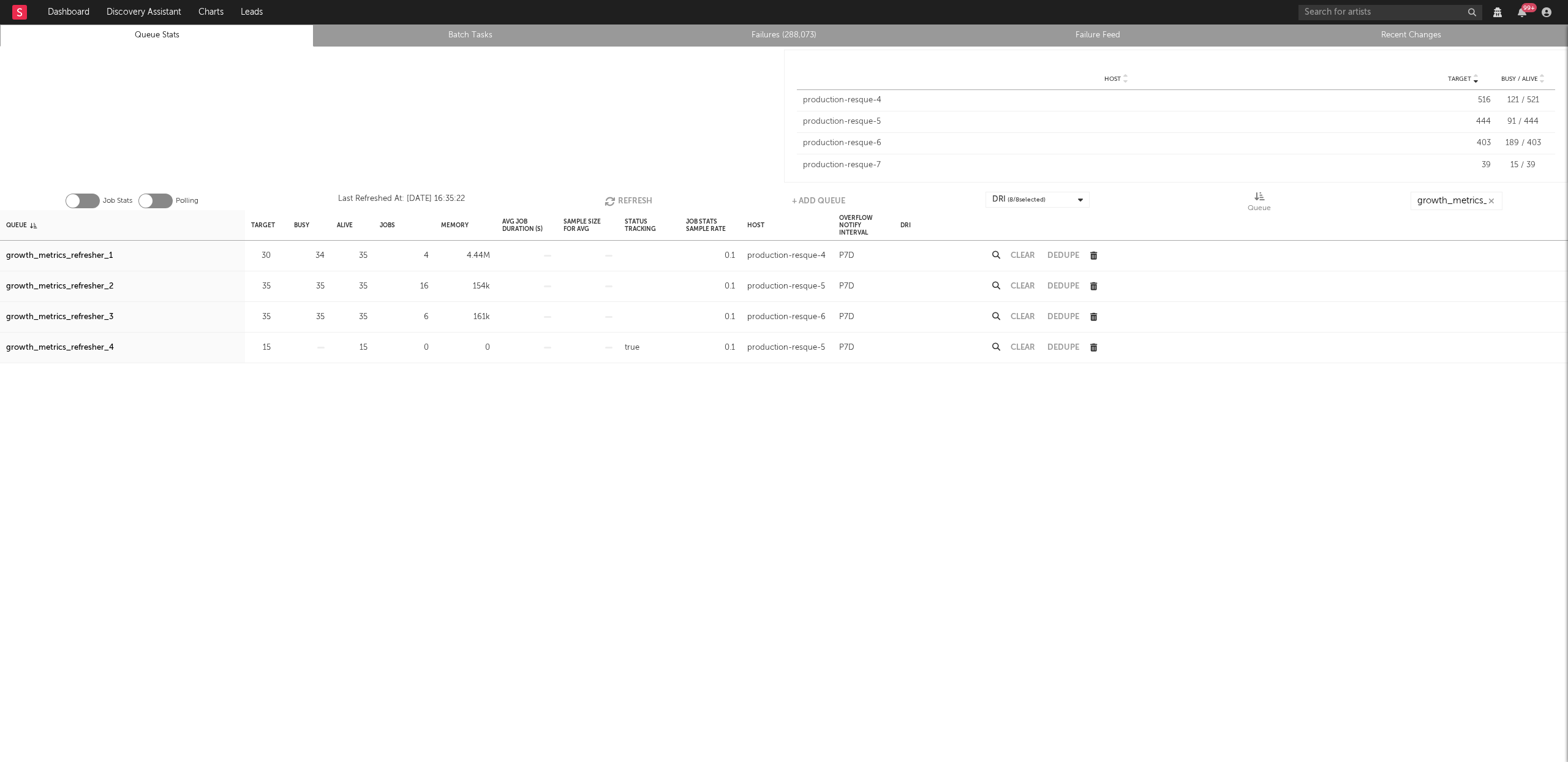
click at [641, 198] on button "Refresh" at bounding box center [628, 200] width 48 height 18
click at [1400, 31] on link "Recent Changes" at bounding box center [1411, 35] width 300 height 14
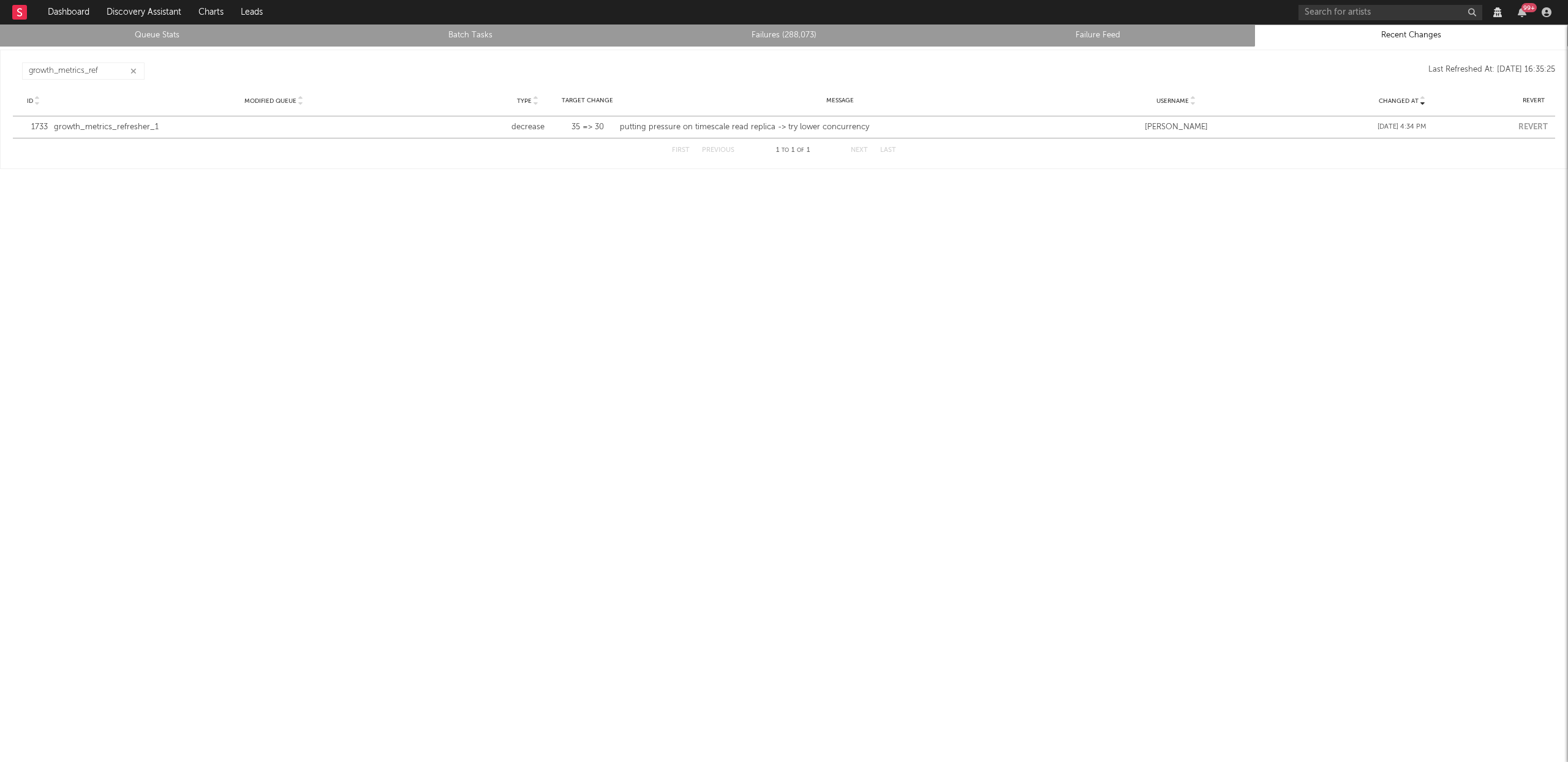
click at [130, 70] on button "button" at bounding box center [134, 71] width 10 height 11
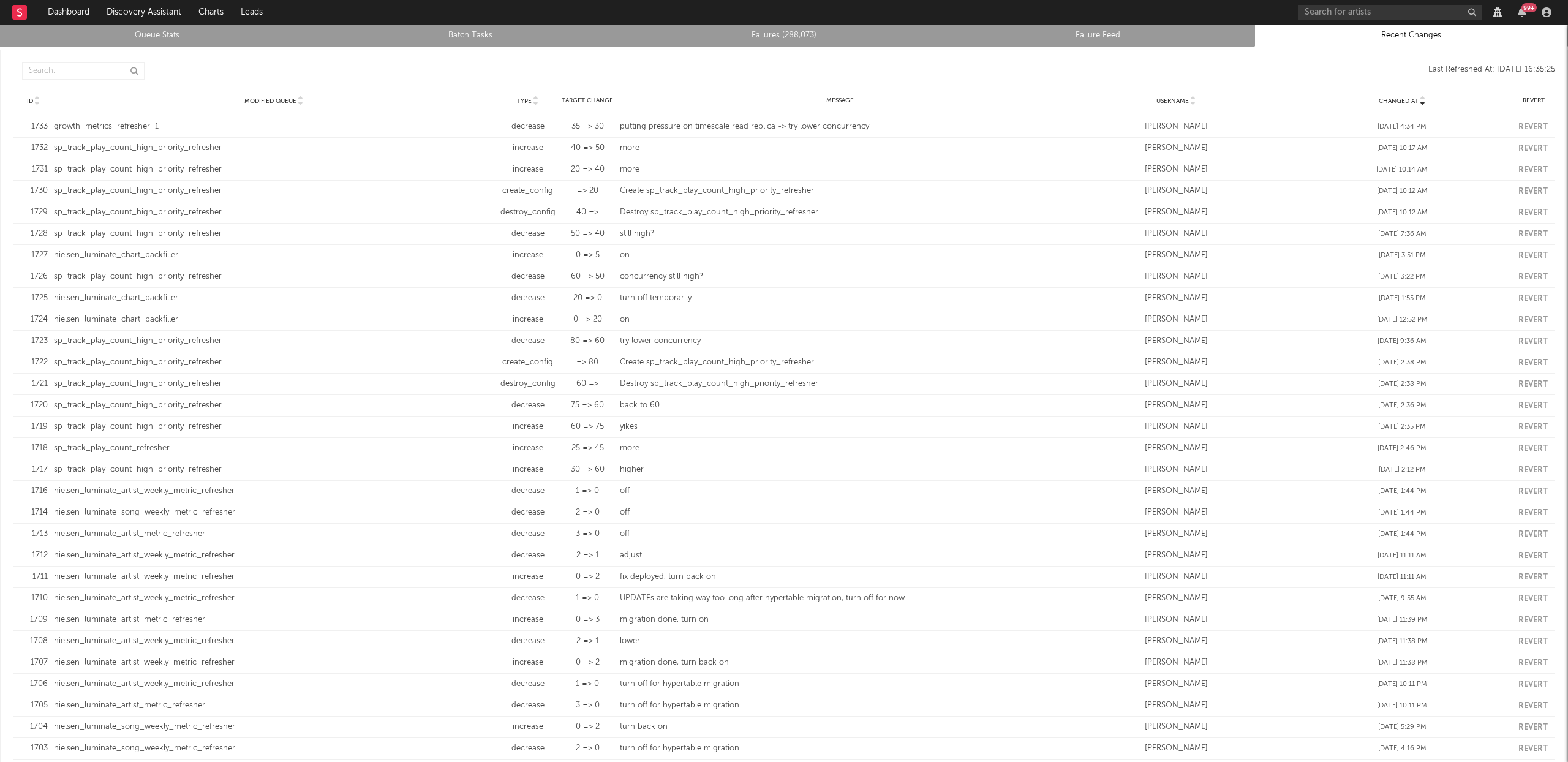
click at [164, 33] on link "Queue Stats" at bounding box center [157, 35] width 300 height 14
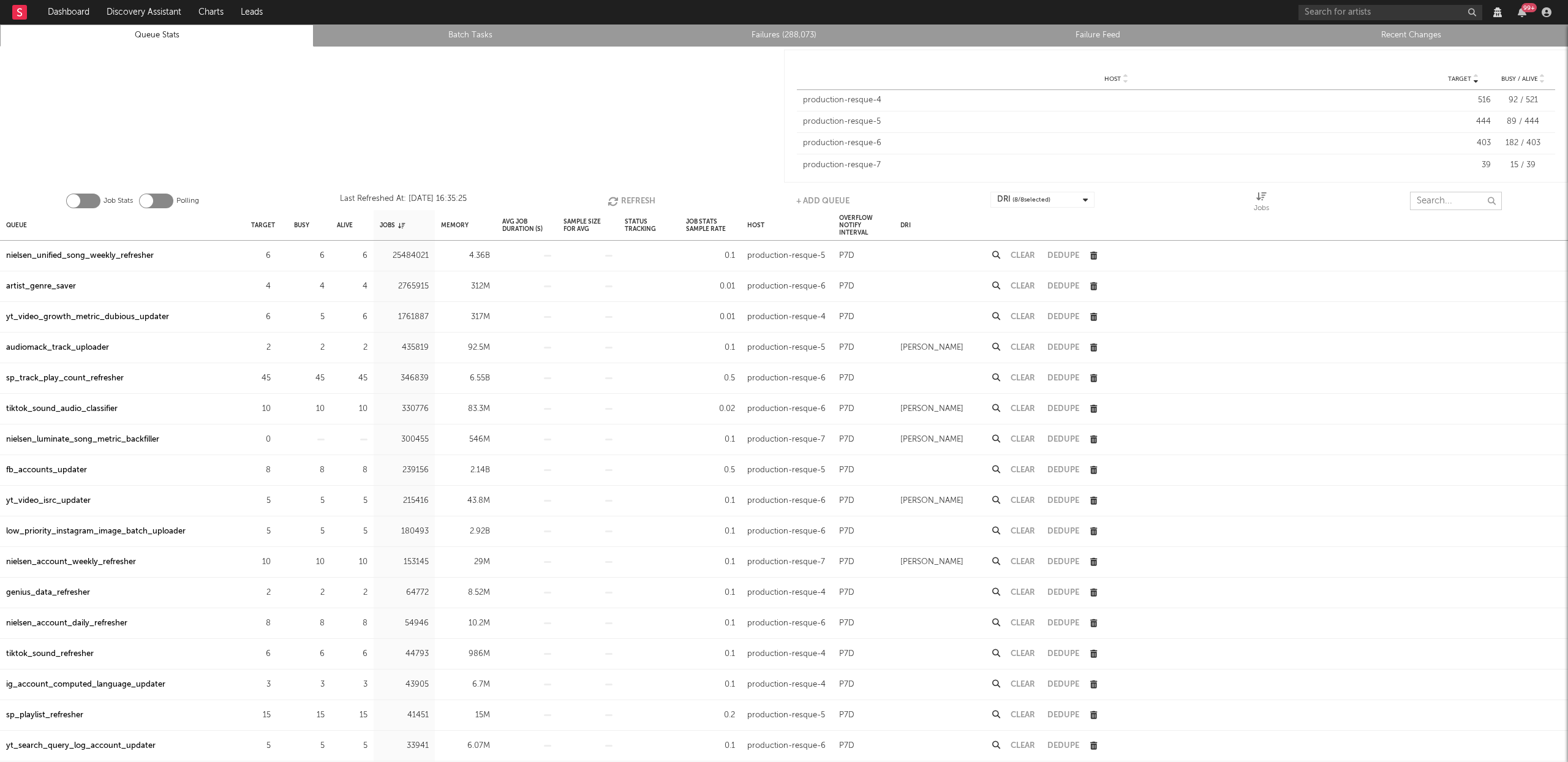
click at [1433, 197] on input "text" at bounding box center [1456, 200] width 92 height 18
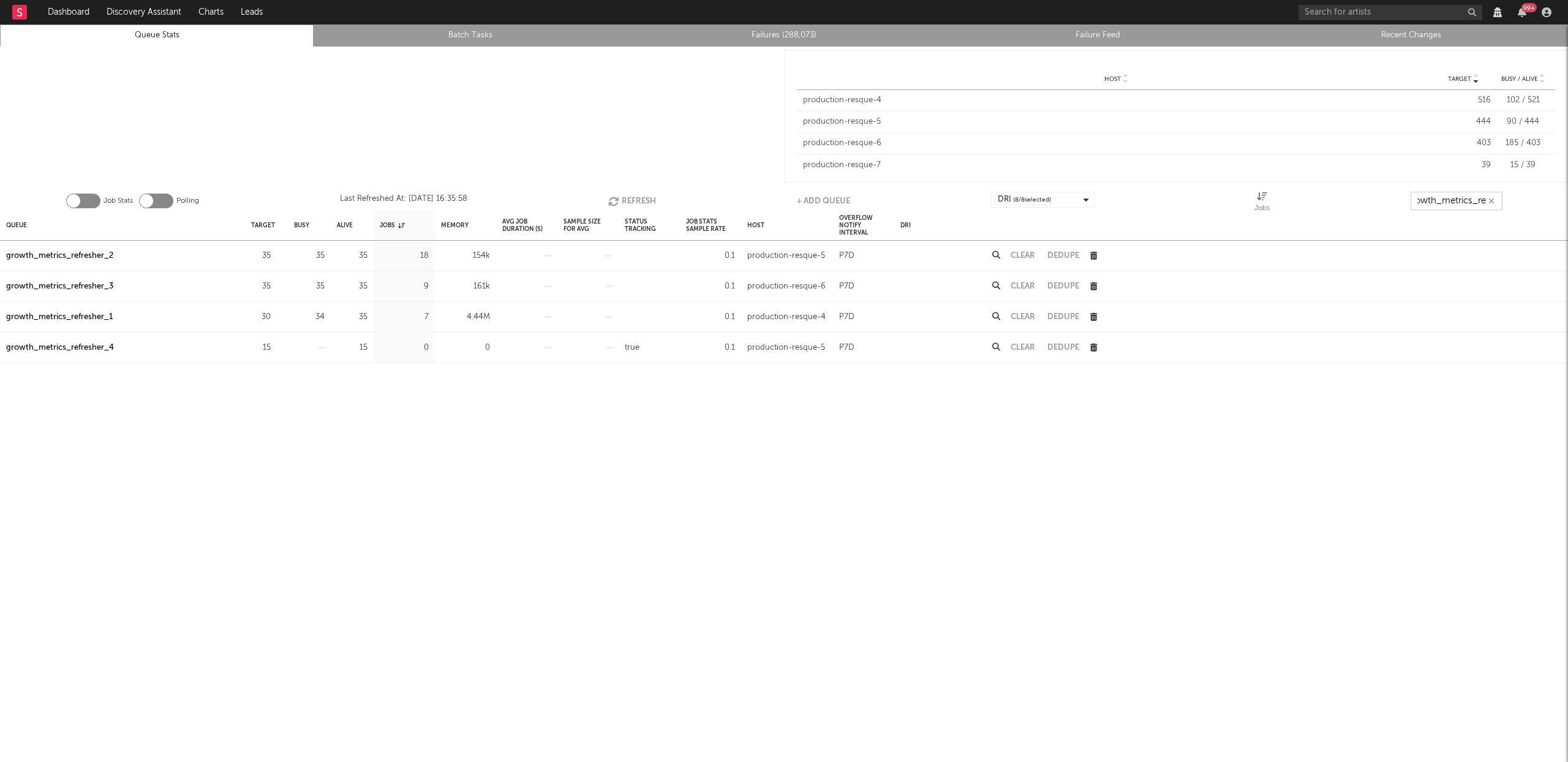
scroll to position [0, 14]
type input "growth_metrics_ref"
click at [12, 224] on div "Queue" at bounding box center [16, 225] width 21 height 26
click at [12, 224] on div "Queue" at bounding box center [21, 225] width 31 height 26
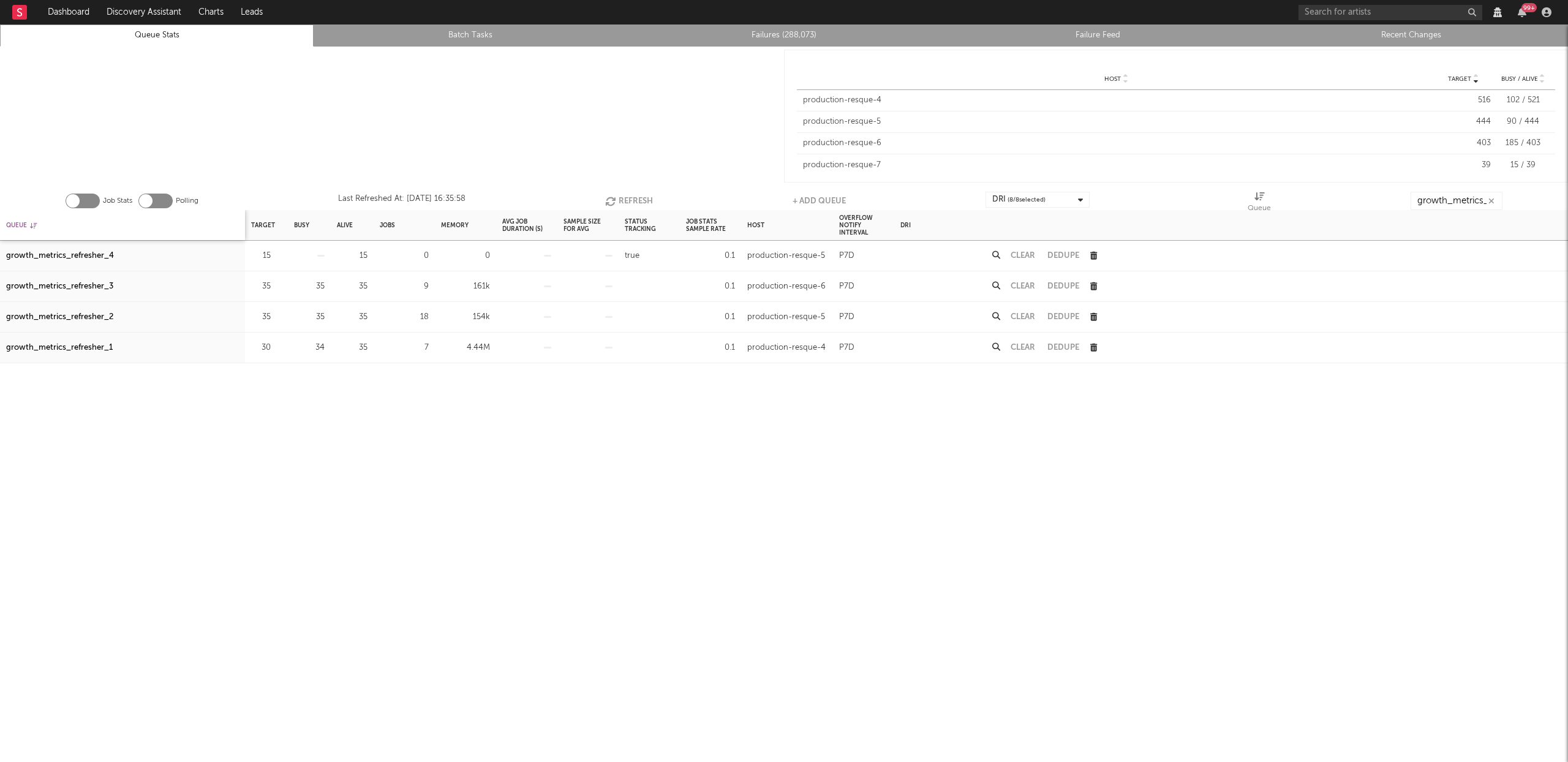
click at [12, 224] on div "Queue" at bounding box center [21, 225] width 31 height 26
click at [278, 285] on icon "button" at bounding box center [277, 286] width 8 height 8
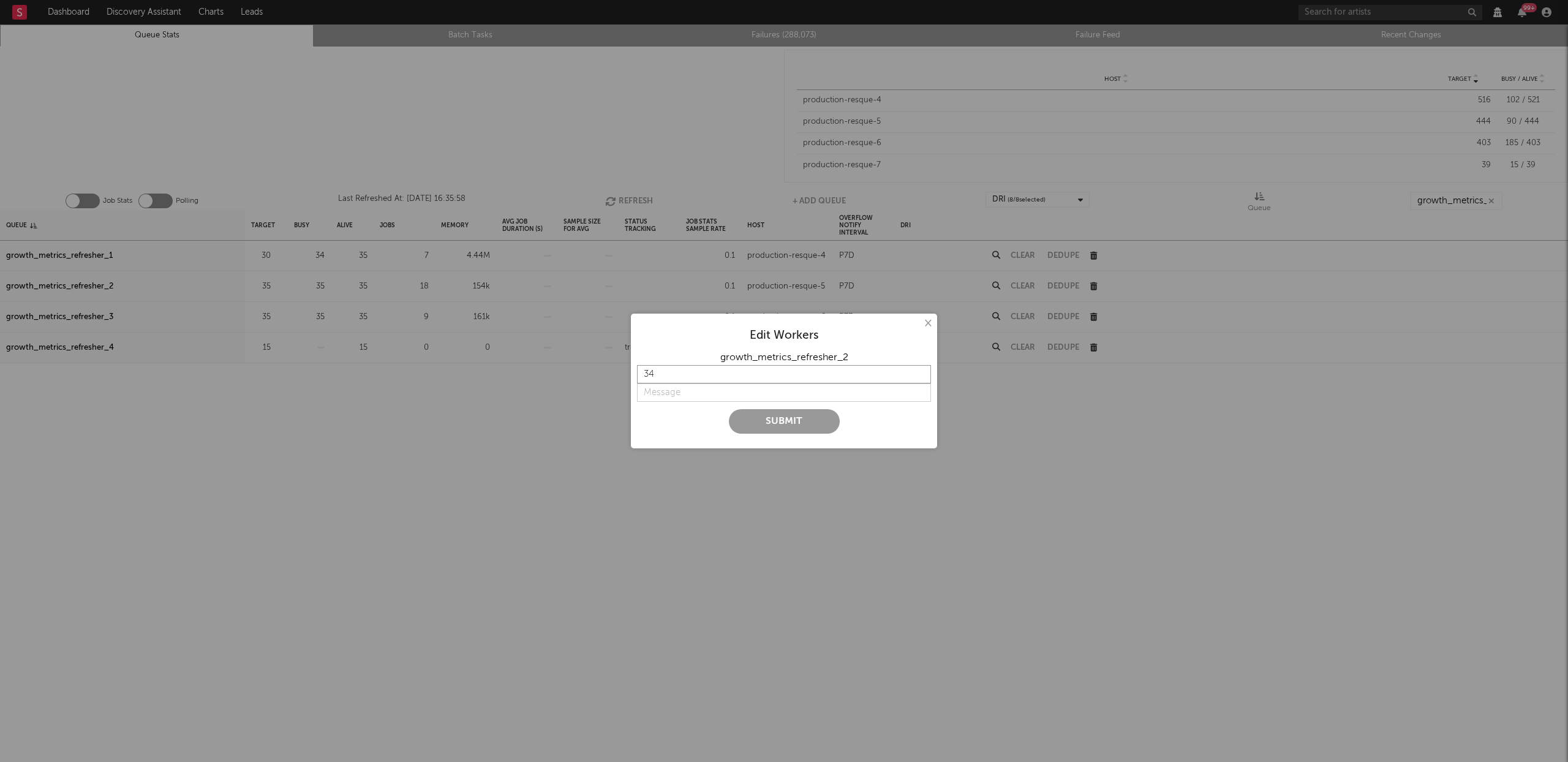
click at [923, 379] on input "34" at bounding box center [784, 374] width 294 height 18
click at [923, 379] on input "33" at bounding box center [784, 374] width 294 height 18
click at [923, 379] on input "32" at bounding box center [784, 374] width 294 height 18
click at [923, 379] on input "31" at bounding box center [784, 374] width 294 height 18
type input "30"
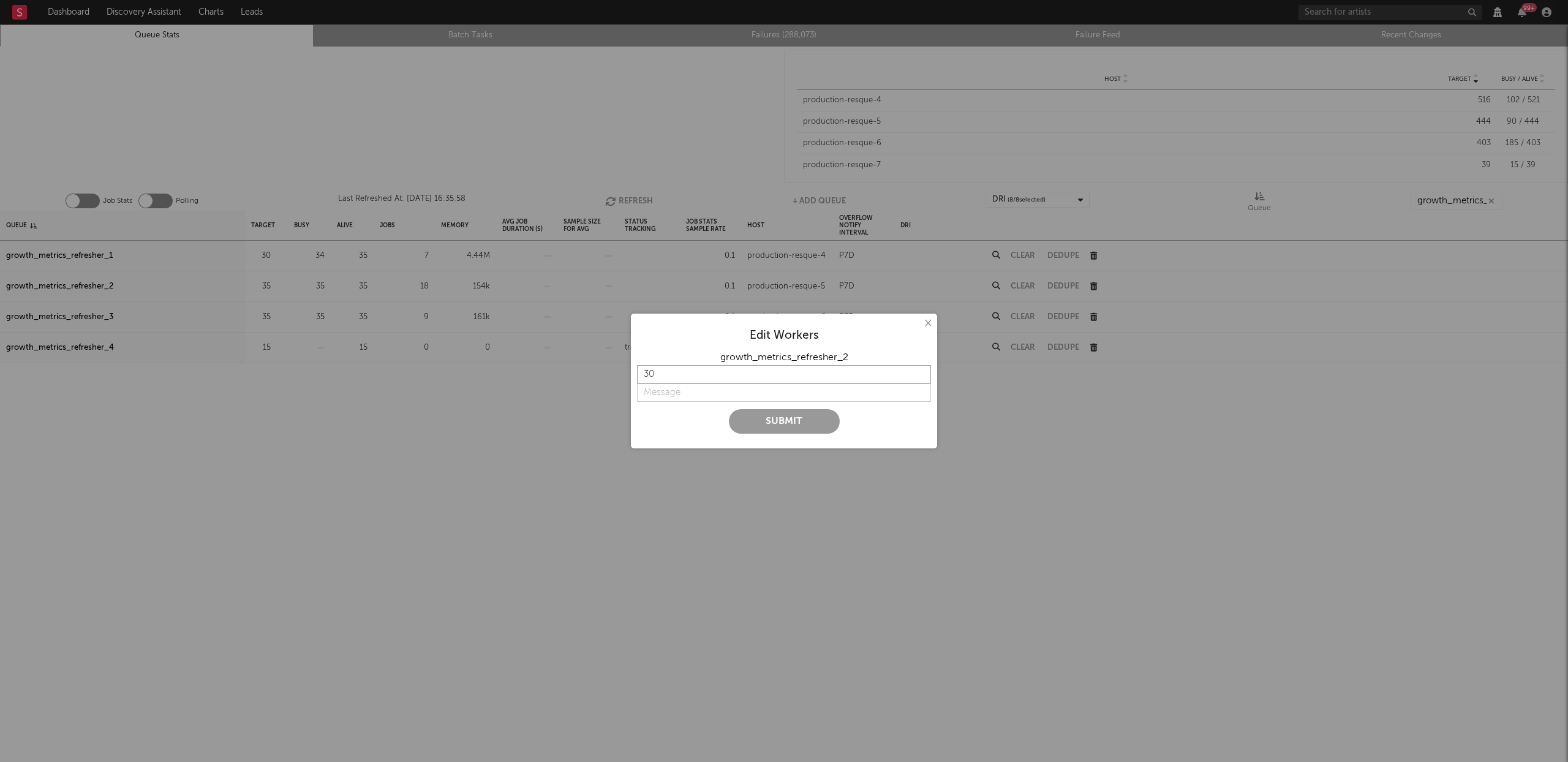
click at [923, 379] on input "30" at bounding box center [784, 374] width 294 height 18
click at [676, 391] on input "string" at bounding box center [784, 392] width 294 height 18
paste input "putting pressure on timescale read replica -> try lower concurrency"
type input "putting pressure on timescale read replica -> try lower concurrency"
click at [803, 423] on button "Submit" at bounding box center [785, 421] width 111 height 25
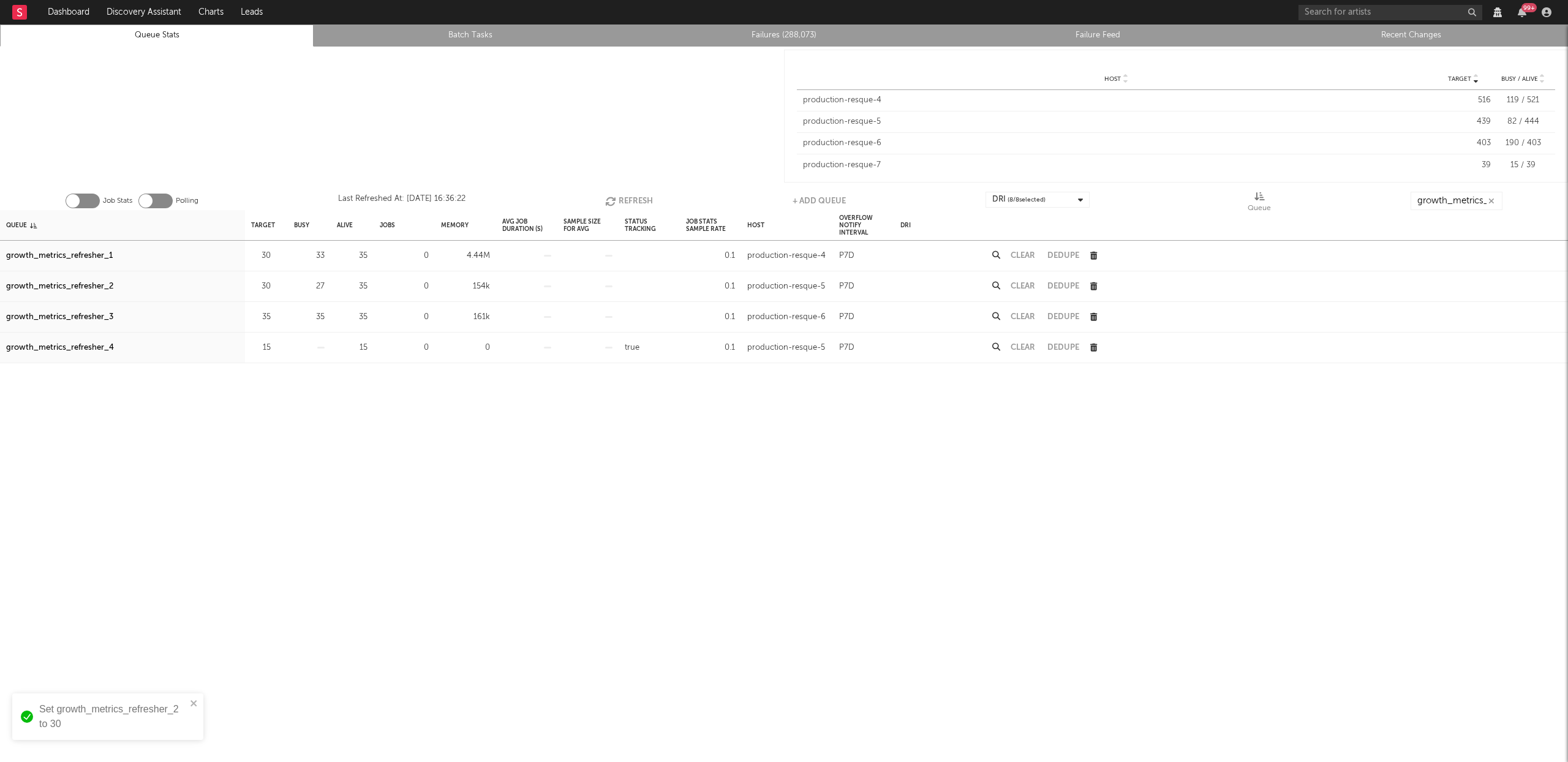
click at [632, 198] on button "Refresh" at bounding box center [629, 200] width 48 height 18
click at [646, 195] on button "Refresh" at bounding box center [629, 200] width 48 height 18
click at [646, 195] on button "Refresh" at bounding box center [630, 200] width 48 height 18
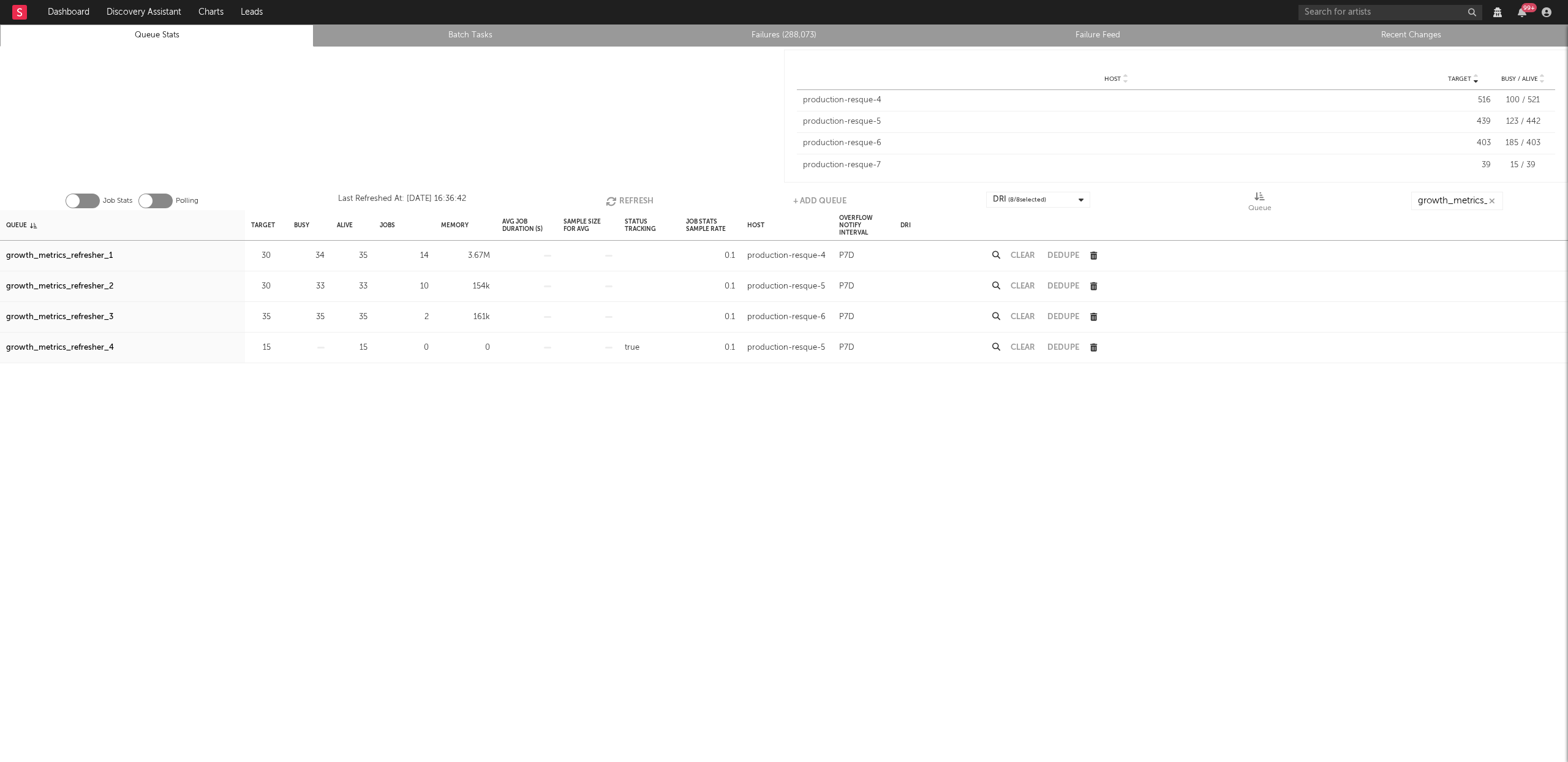
click at [646, 195] on button "Refresh" at bounding box center [630, 200] width 48 height 18
click at [641, 203] on button "Refresh" at bounding box center [630, 200] width 48 height 18
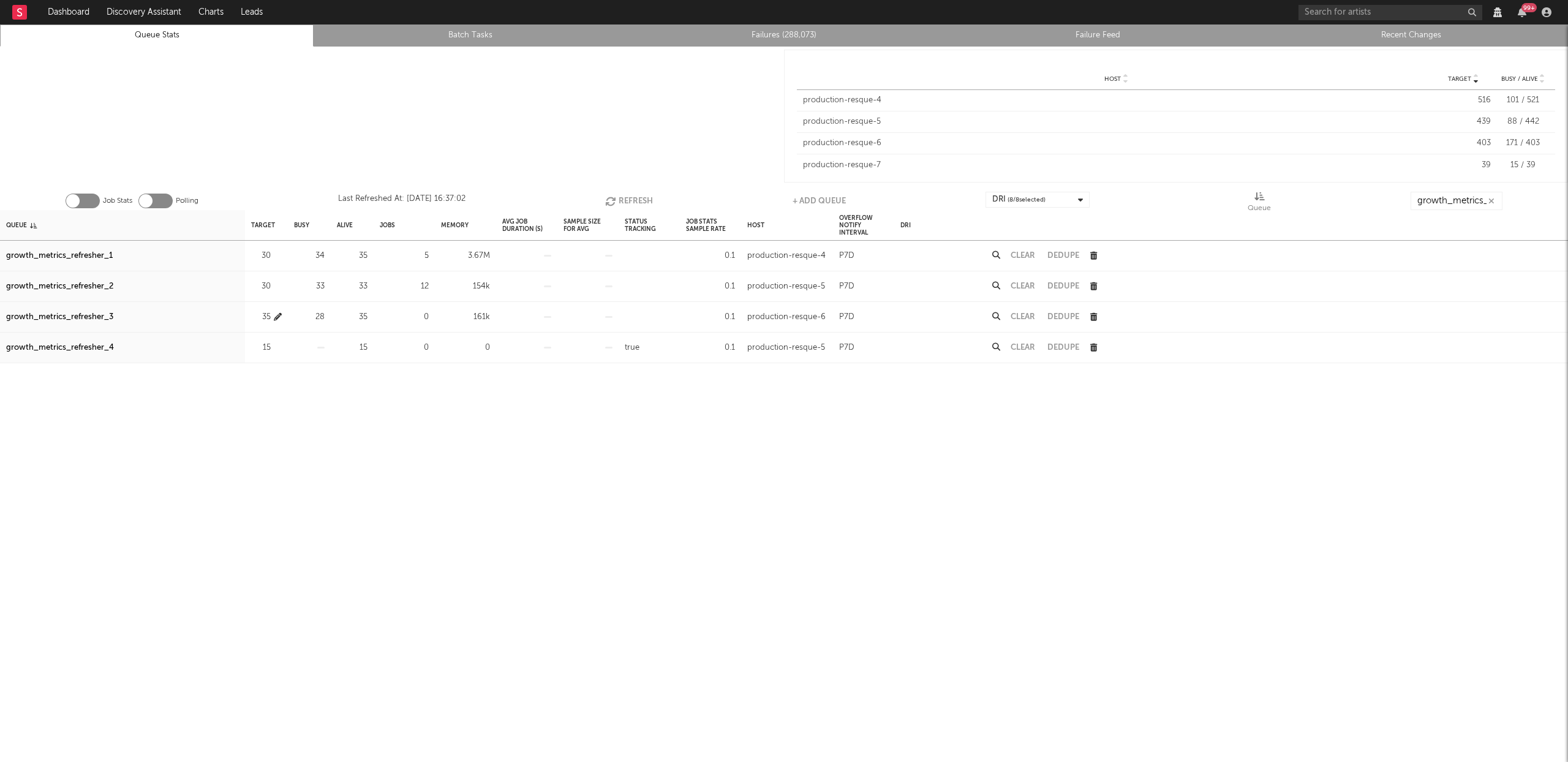
click at [279, 316] on icon "button" at bounding box center [277, 317] width 8 height 8
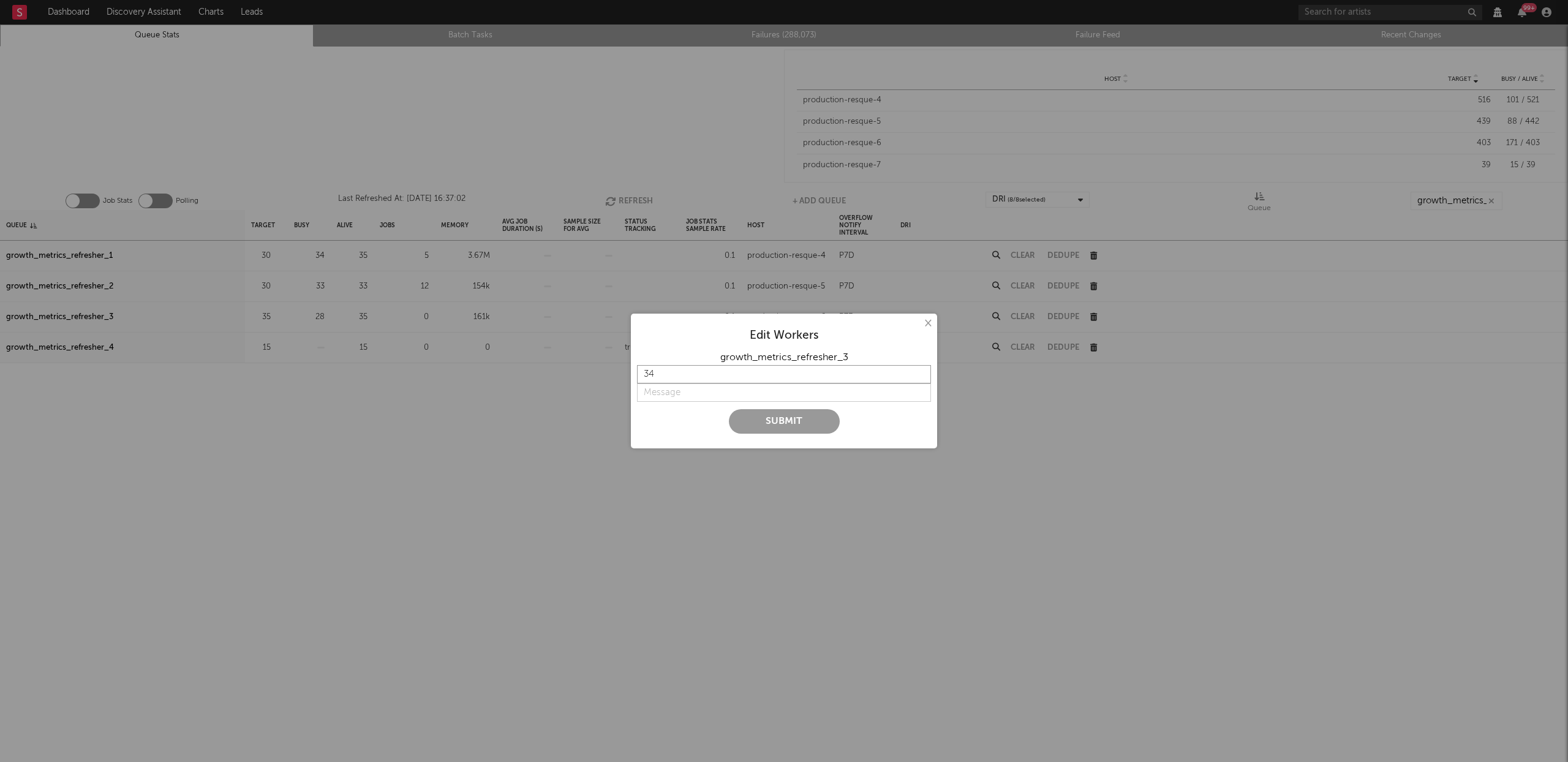
click at [918, 377] on input "34" at bounding box center [784, 374] width 294 height 18
click at [918, 377] on input "33" at bounding box center [784, 374] width 294 height 18
click at [918, 377] on input "32" at bounding box center [784, 374] width 294 height 18
click at [918, 377] on input "31" at bounding box center [784, 374] width 294 height 18
type input "30"
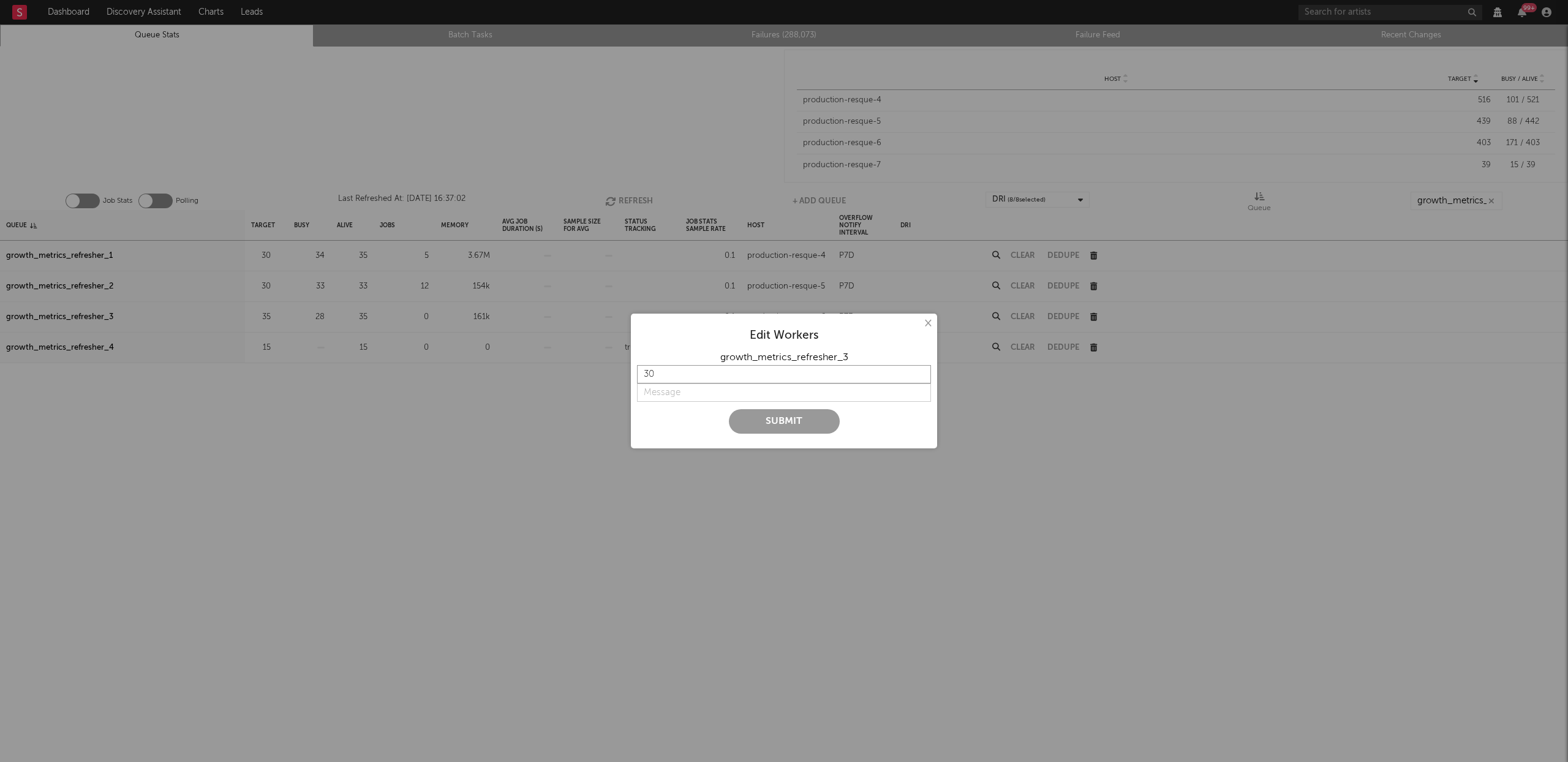
click at [918, 377] on input "30" at bounding box center [784, 374] width 294 height 18
click at [662, 394] on input "string" at bounding box center [784, 392] width 294 height 18
paste input "putting pressure on timescale read replica -> try lower concurrency"
type input "putting pressure on timescale read replica -> try lower concurrency"
click at [790, 421] on button "Submit" at bounding box center [785, 421] width 111 height 25
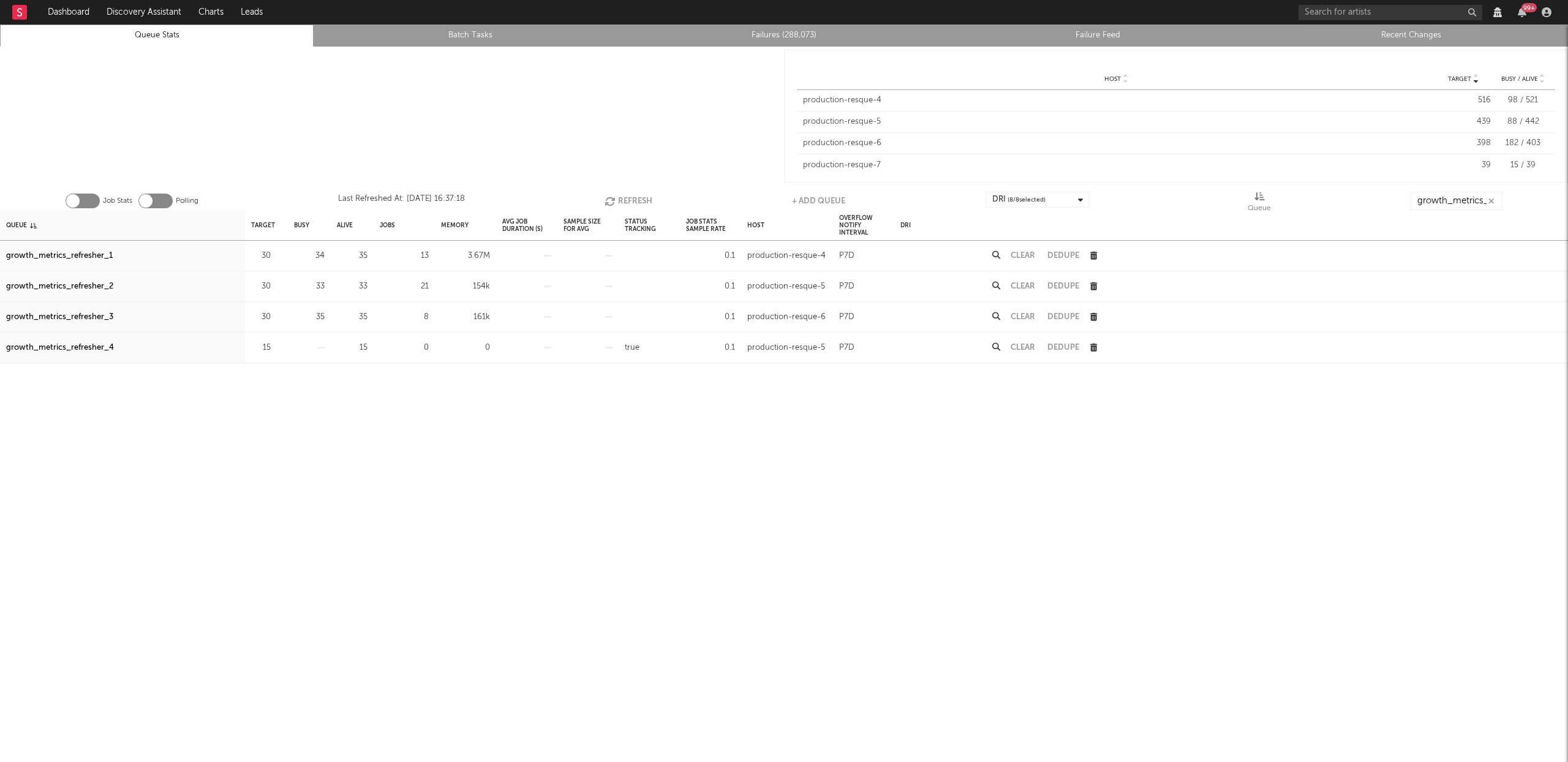
click at [627, 198] on button "Refresh" at bounding box center [628, 200] width 48 height 18
click at [627, 198] on button "Refresh" at bounding box center [629, 200] width 48 height 18
click at [625, 193] on button "Refresh" at bounding box center [629, 200] width 48 height 18
click at [625, 193] on button "Refresh" at bounding box center [630, 200] width 48 height 18
click at [621, 196] on button "Refresh" at bounding box center [630, 200] width 48 height 18
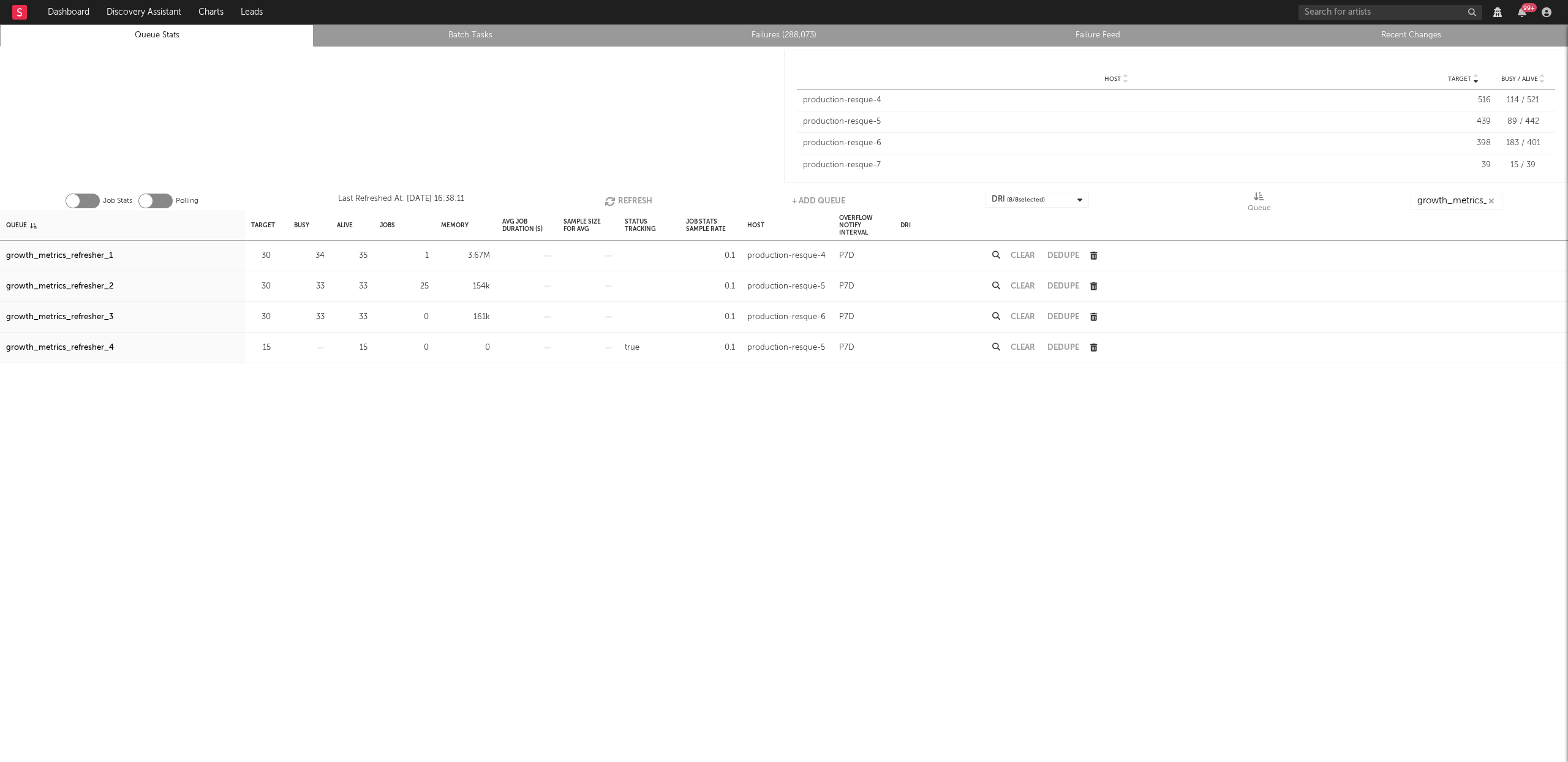
click at [621, 196] on button "Refresh" at bounding box center [628, 200] width 48 height 18
click at [628, 198] on button "Refresh" at bounding box center [628, 200] width 48 height 18
click at [628, 197] on button "Refresh" at bounding box center [630, 200] width 48 height 18
click at [628, 197] on button "Refresh" at bounding box center [629, 200] width 48 height 18
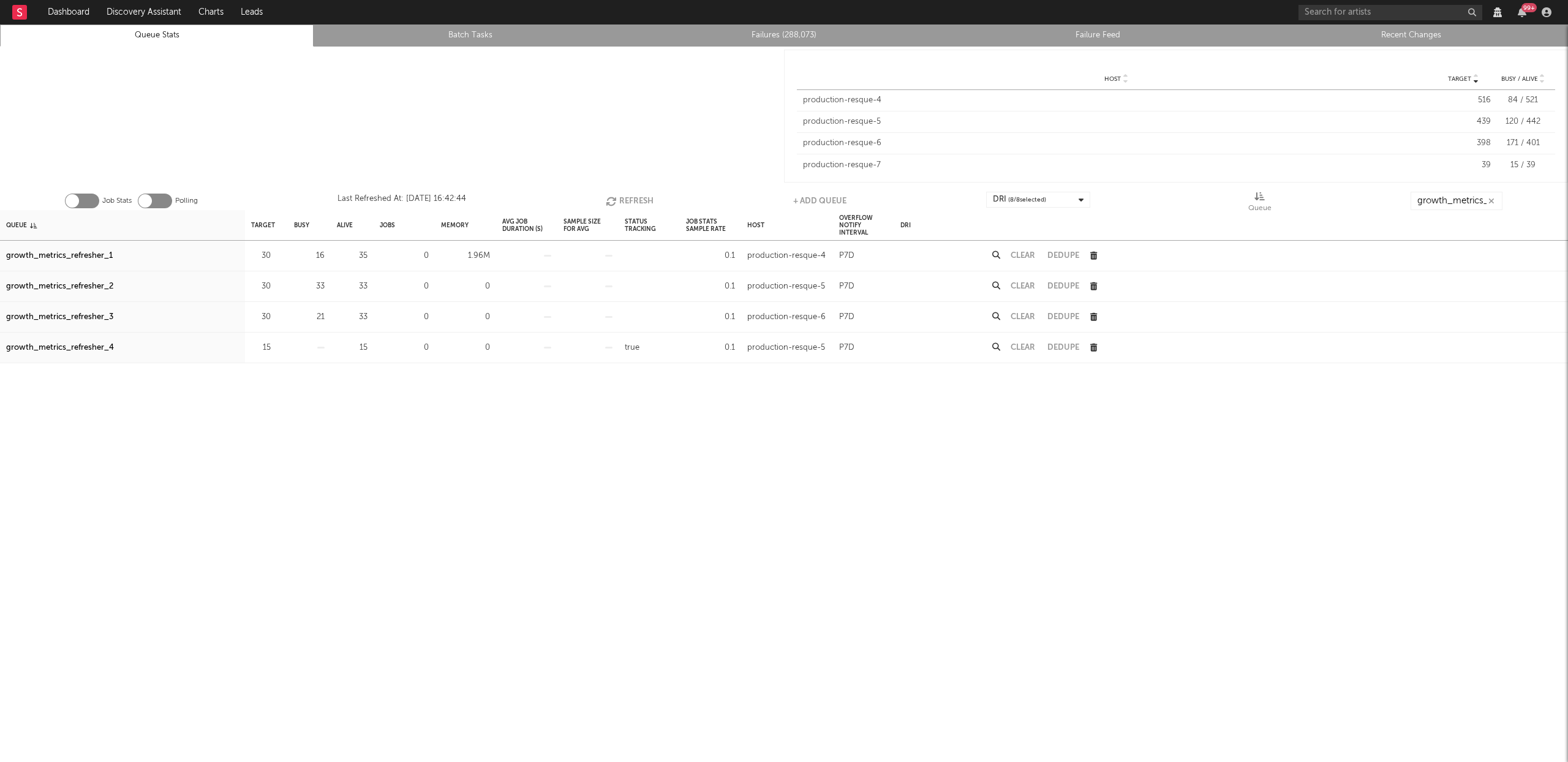
click at [628, 197] on button "Refresh" at bounding box center [630, 200] width 48 height 18
click at [628, 197] on button "Refresh" at bounding box center [629, 200] width 48 height 18
click at [630, 199] on button "Refresh" at bounding box center [629, 200] width 48 height 18
click at [630, 199] on button "Refresh" at bounding box center [630, 200] width 48 height 18
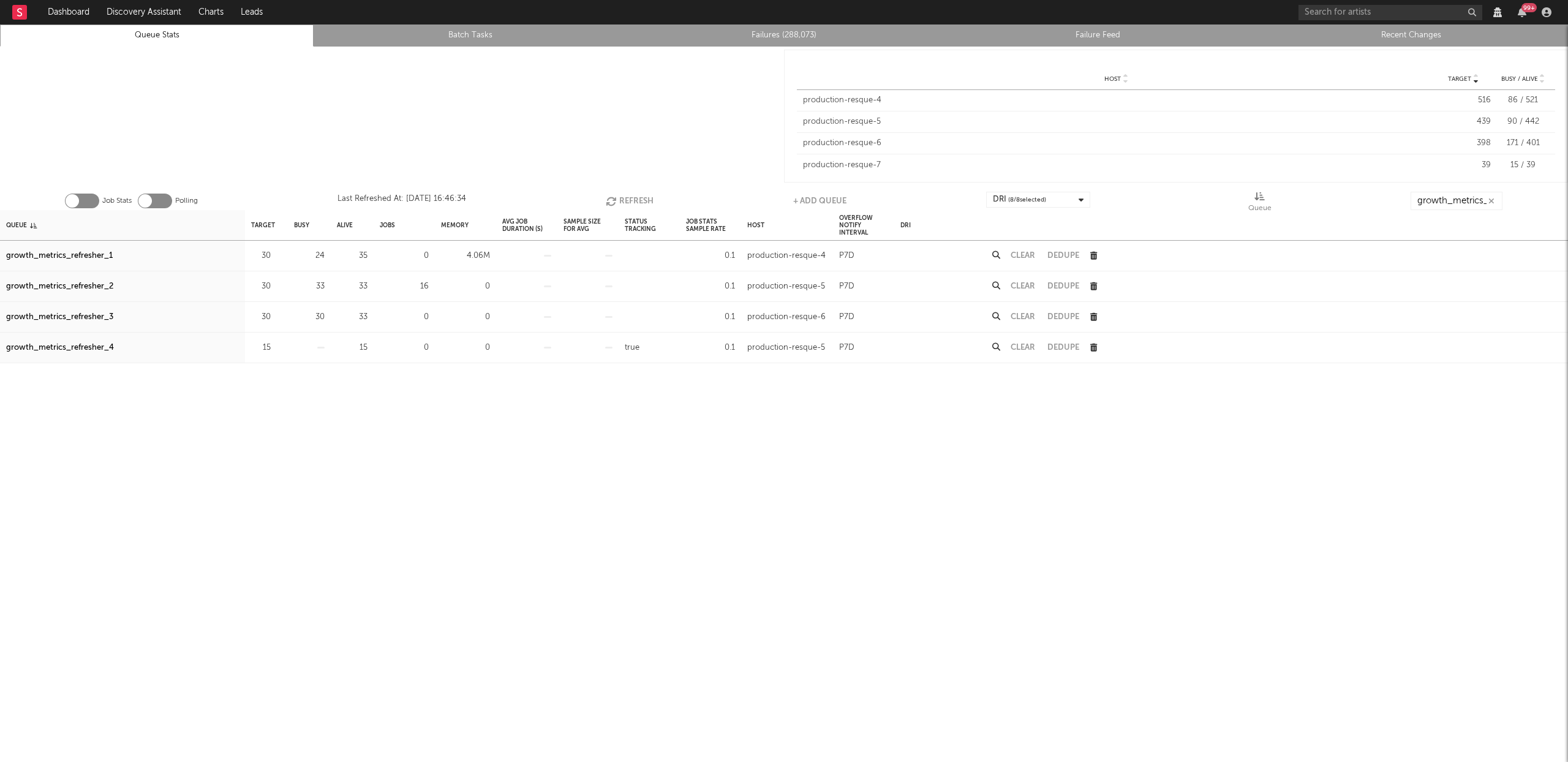
click at [630, 199] on button "Refresh" at bounding box center [630, 200] width 48 height 18
click at [630, 199] on button "Refresh" at bounding box center [630, 200] width 48 height 18
click at [629, 199] on button "Refresh" at bounding box center [630, 200] width 48 height 18
click at [648, 195] on button "Refresh" at bounding box center [630, 200] width 48 height 18
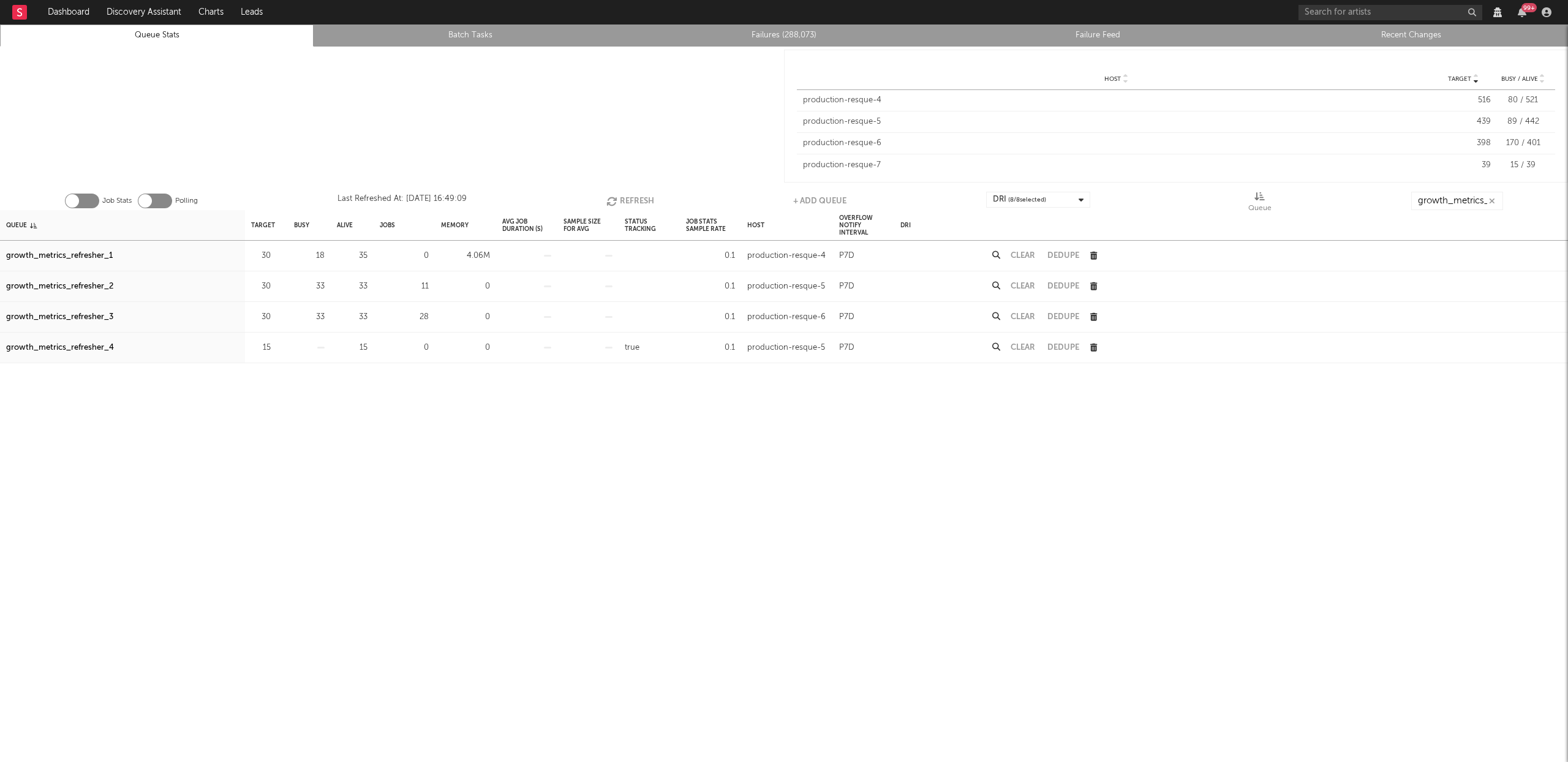
click at [108, 256] on div "growth_metrics_refresher_1" at bounding box center [59, 256] width 107 height 14
click at [98, 282] on div "growth_metrics_refresher_2" at bounding box center [60, 286] width 107 height 14
click at [94, 314] on div "growth_metrics_refresher_3" at bounding box center [60, 317] width 107 height 14
click at [1455, 202] on input "growth_metrics_ref" at bounding box center [1457, 200] width 92 height 18
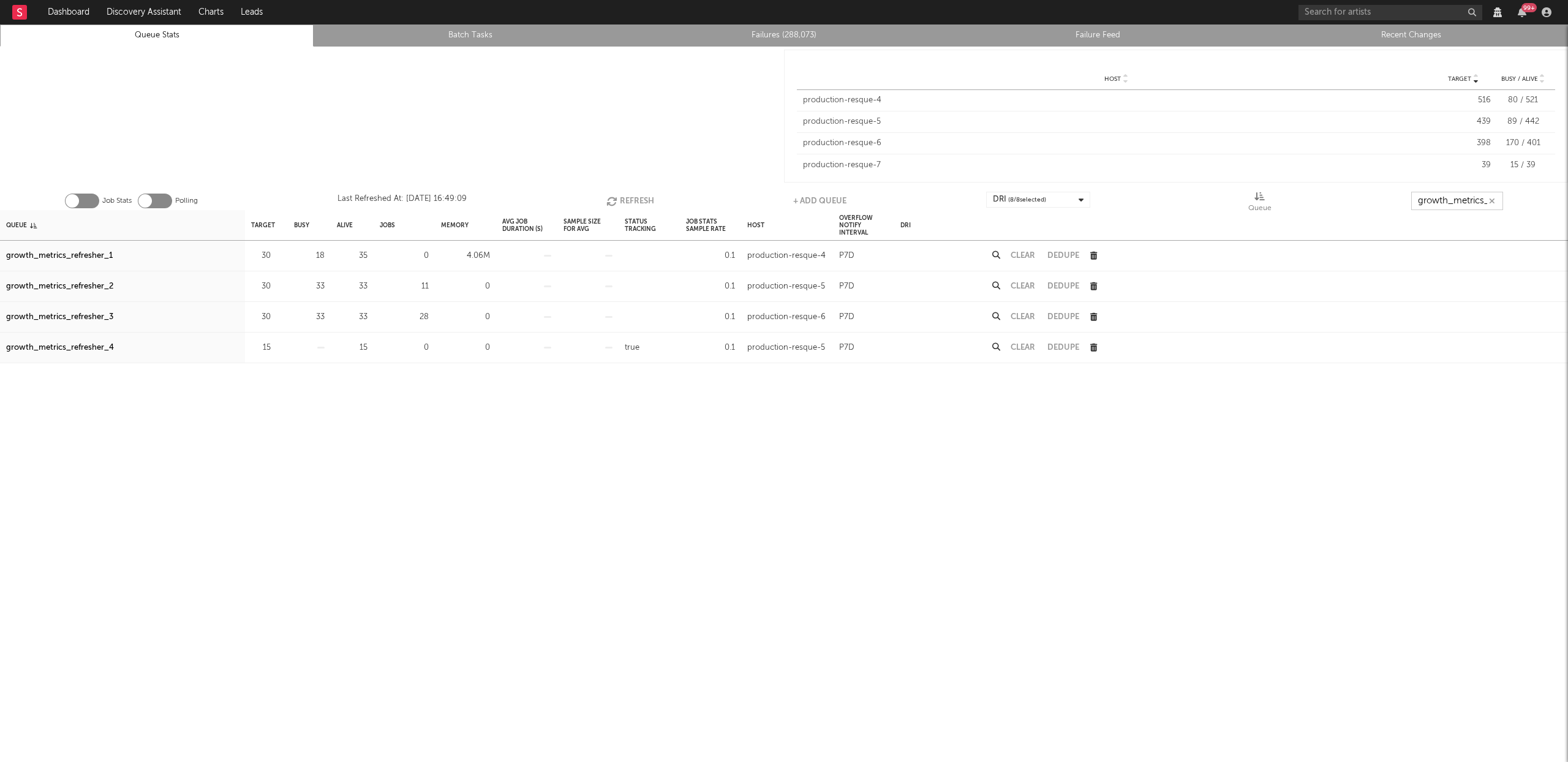
click at [1455, 202] on input "growth_metrics_ref" at bounding box center [1457, 200] width 92 height 18
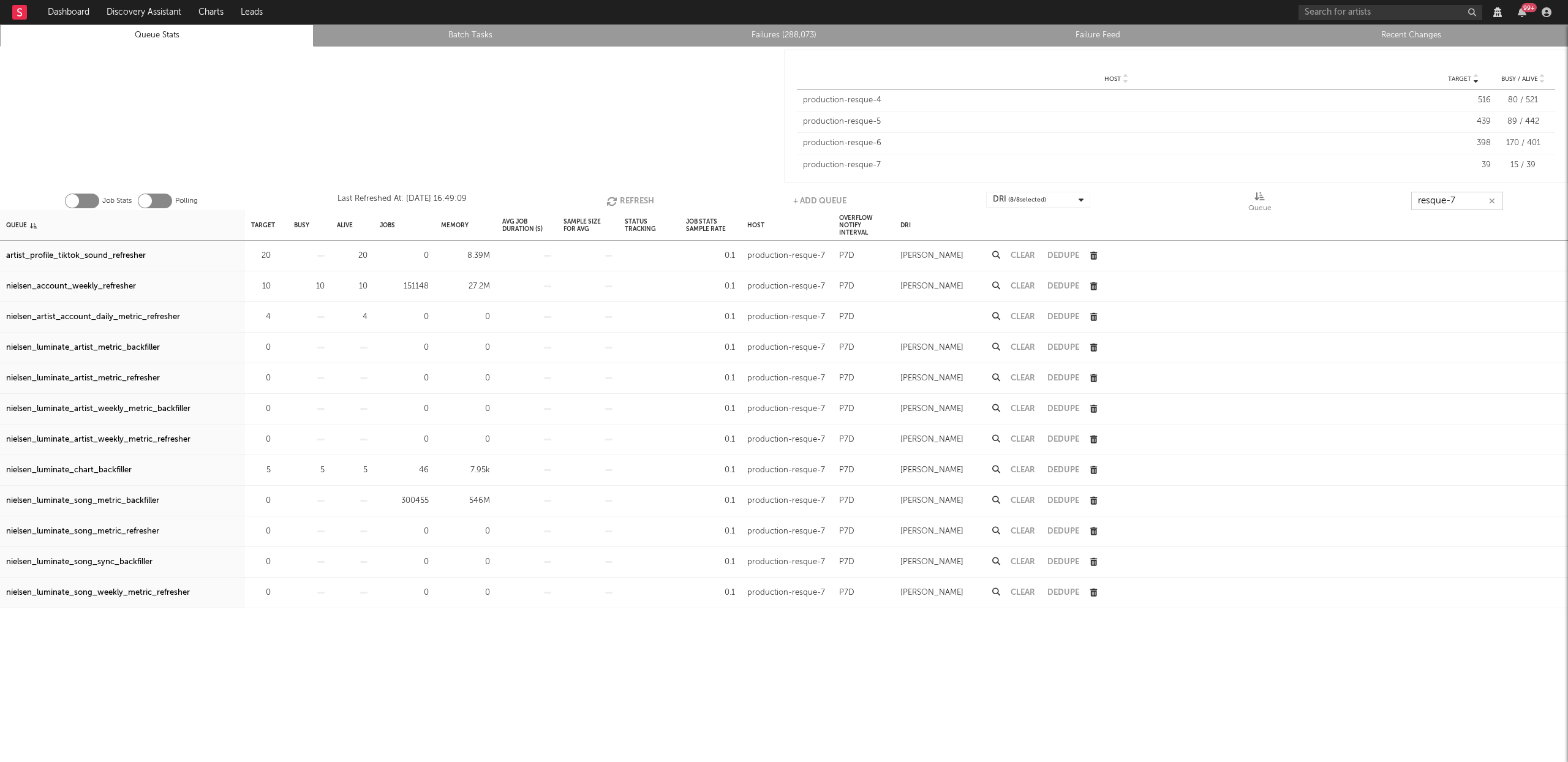
click at [635, 202] on button "Refresh" at bounding box center [630, 200] width 48 height 18
click at [621, 200] on button "Refresh" at bounding box center [630, 200] width 48 height 18
click at [606, 201] on icon "button" at bounding box center [611, 201] width 13 height 11
click at [613, 197] on icon "button" at bounding box center [611, 201] width 13 height 11
click at [623, 196] on button "Refresh" at bounding box center [630, 200] width 48 height 18
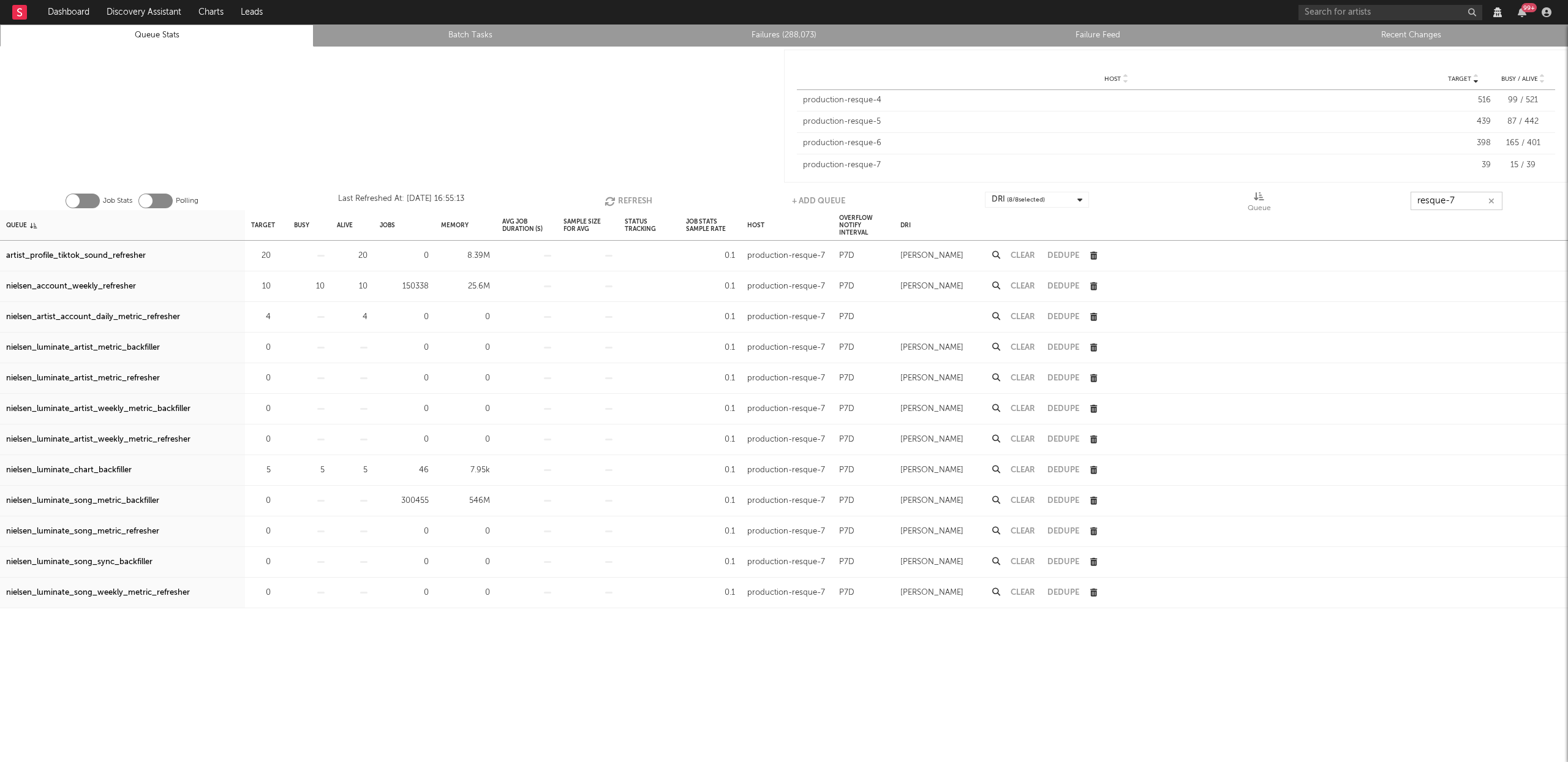
click at [1468, 195] on input "resque-7" at bounding box center [1456, 200] width 92 height 18
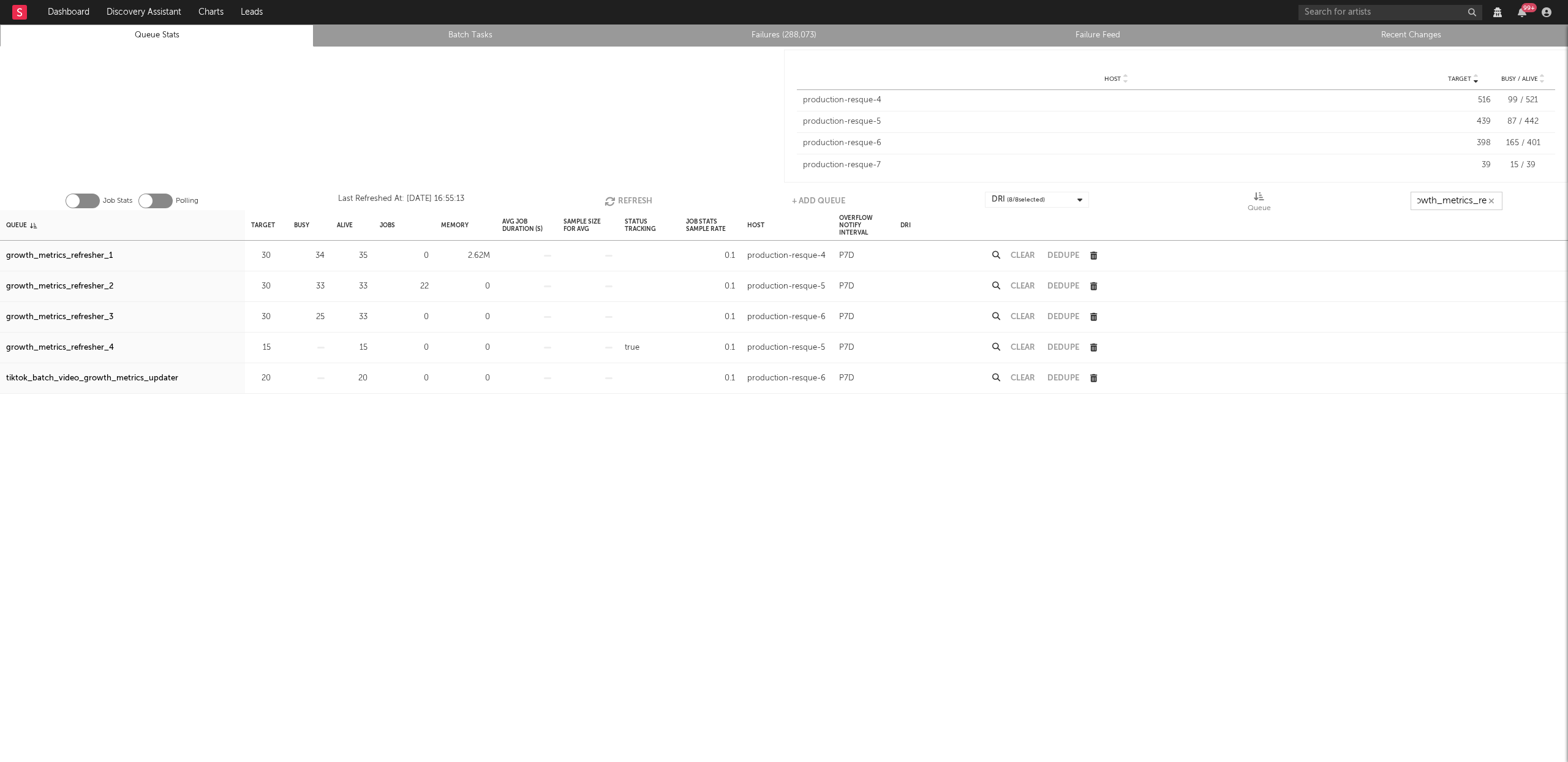
type input "growth_metrics_ref"
click at [622, 201] on button "Refresh" at bounding box center [628, 200] width 48 height 18
click at [625, 197] on button "Refresh" at bounding box center [628, 200] width 48 height 18
click at [625, 197] on button "Refresh" at bounding box center [629, 200] width 48 height 18
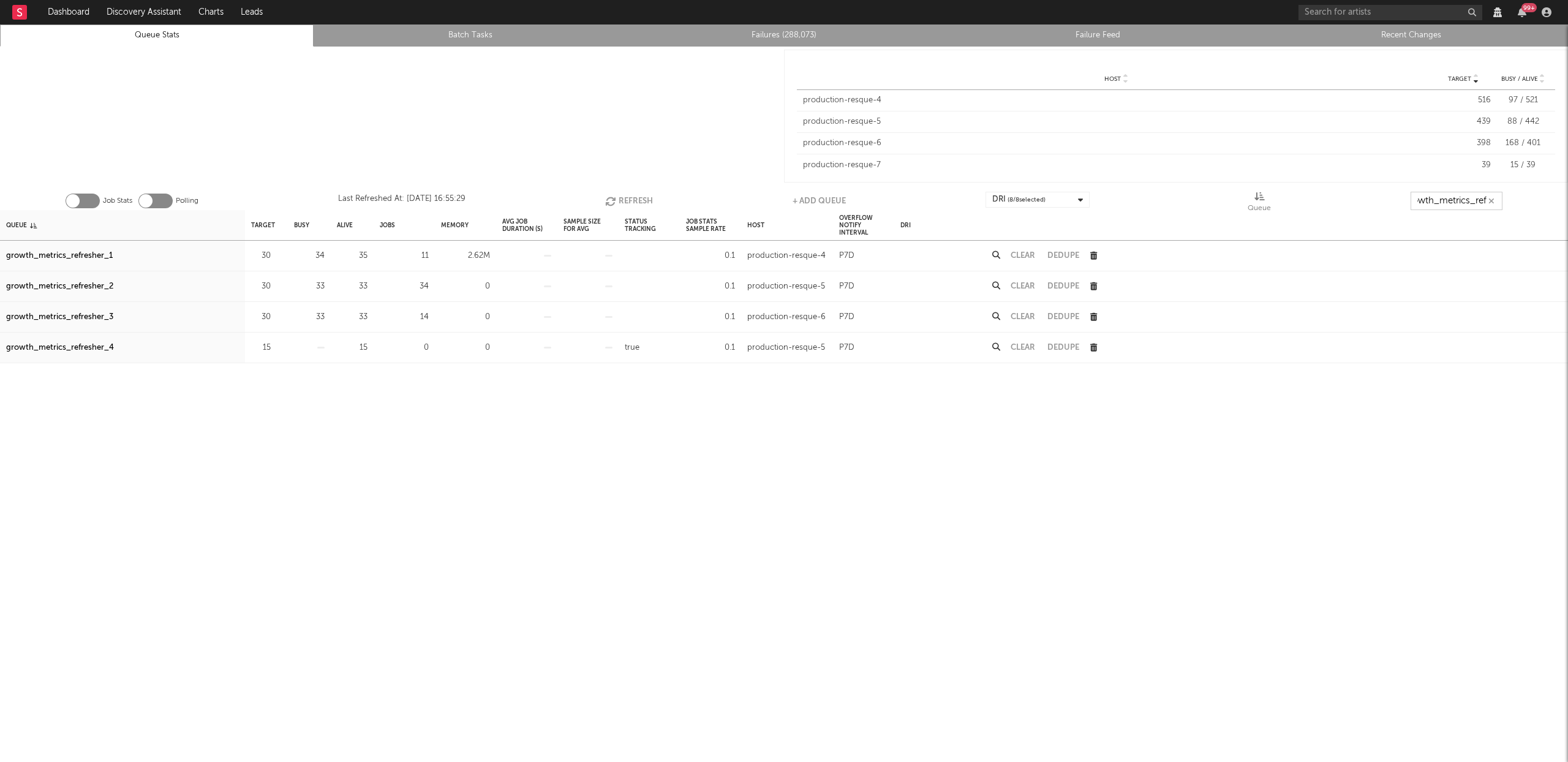
click at [1494, 200] on icon "button" at bounding box center [1492, 201] width 6 height 8
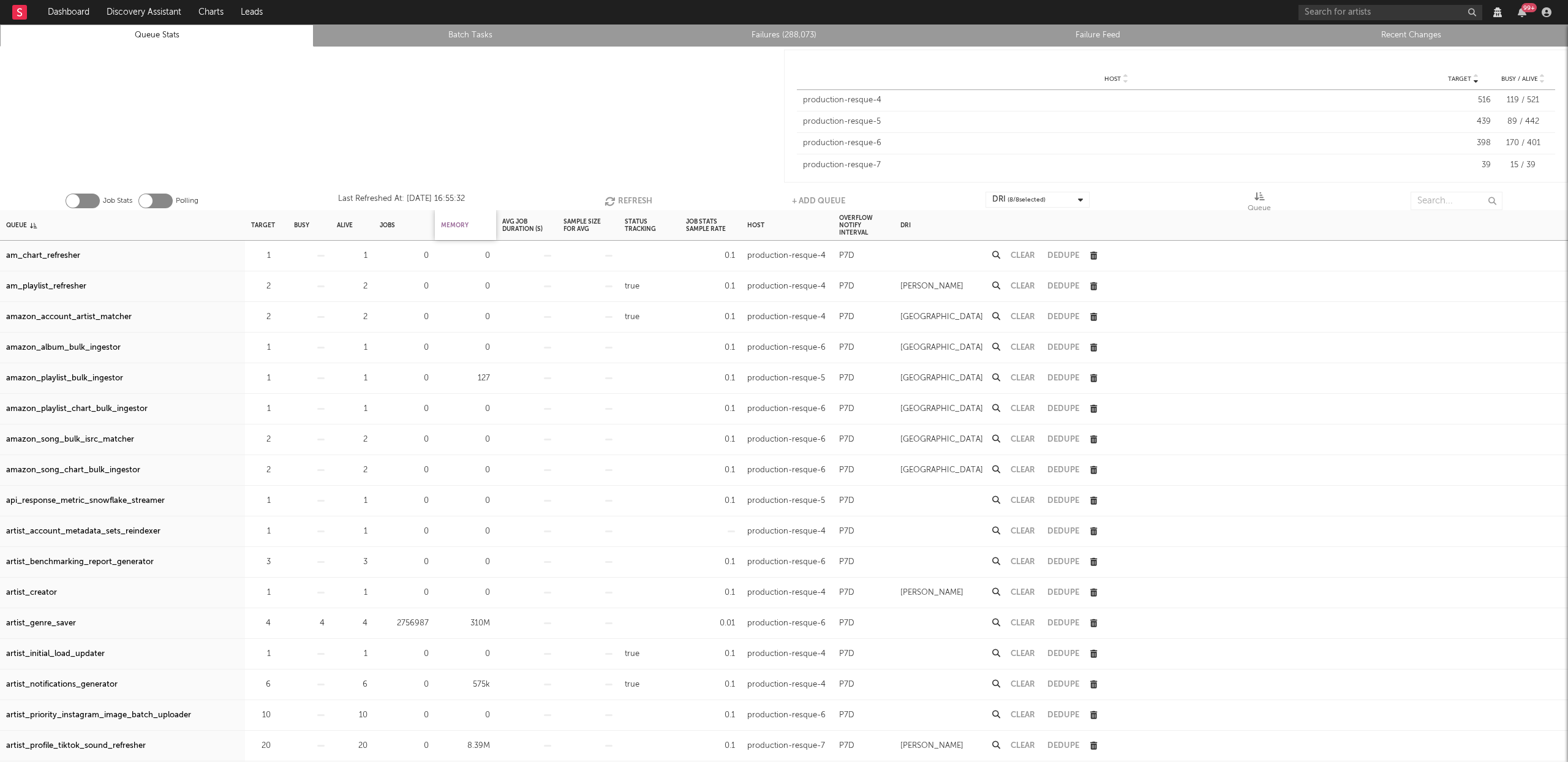
click at [457, 221] on div "Memory" at bounding box center [455, 225] width 28 height 26
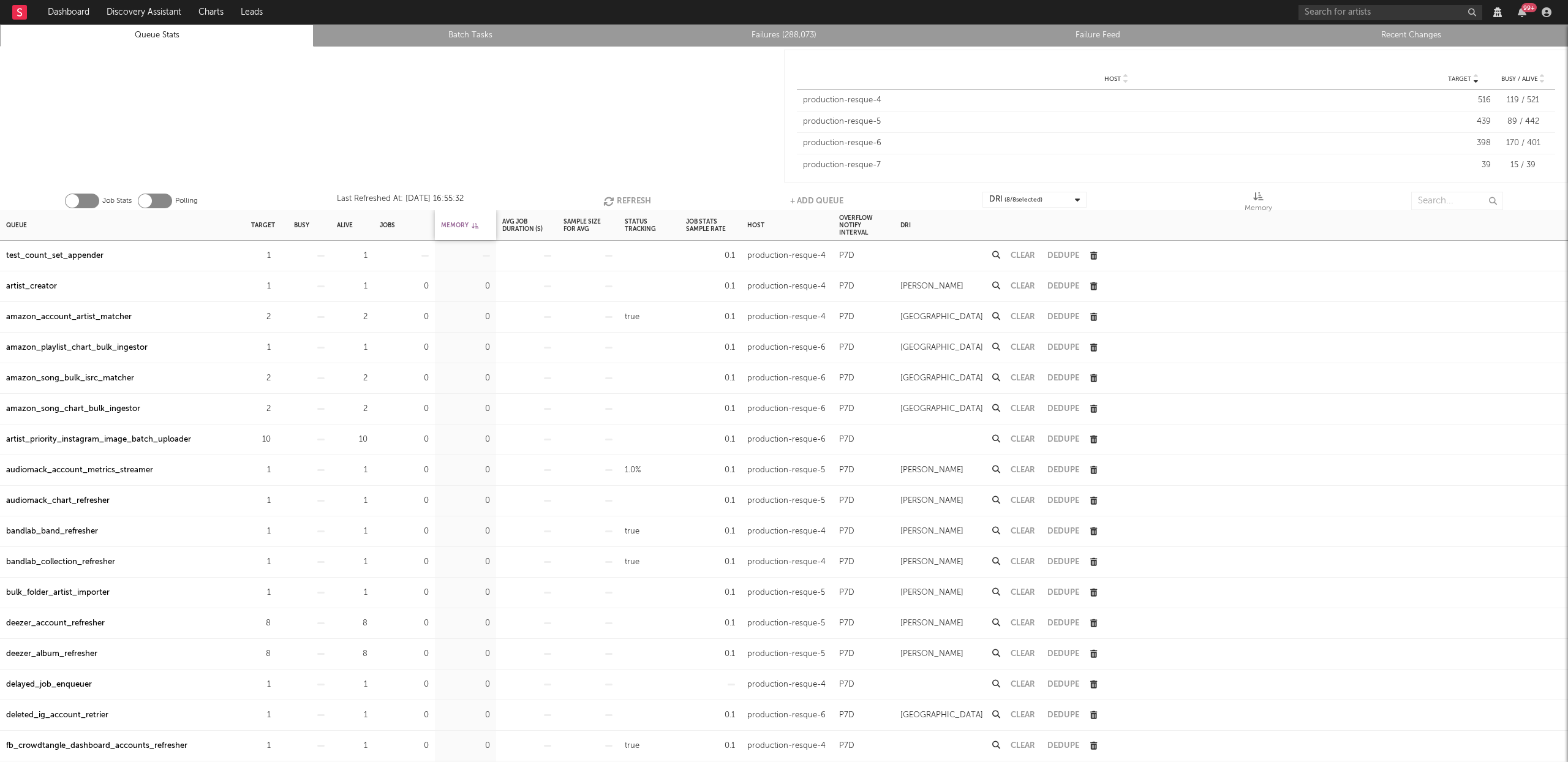
click at [457, 221] on div "Memory" at bounding box center [459, 225] width 37 height 26
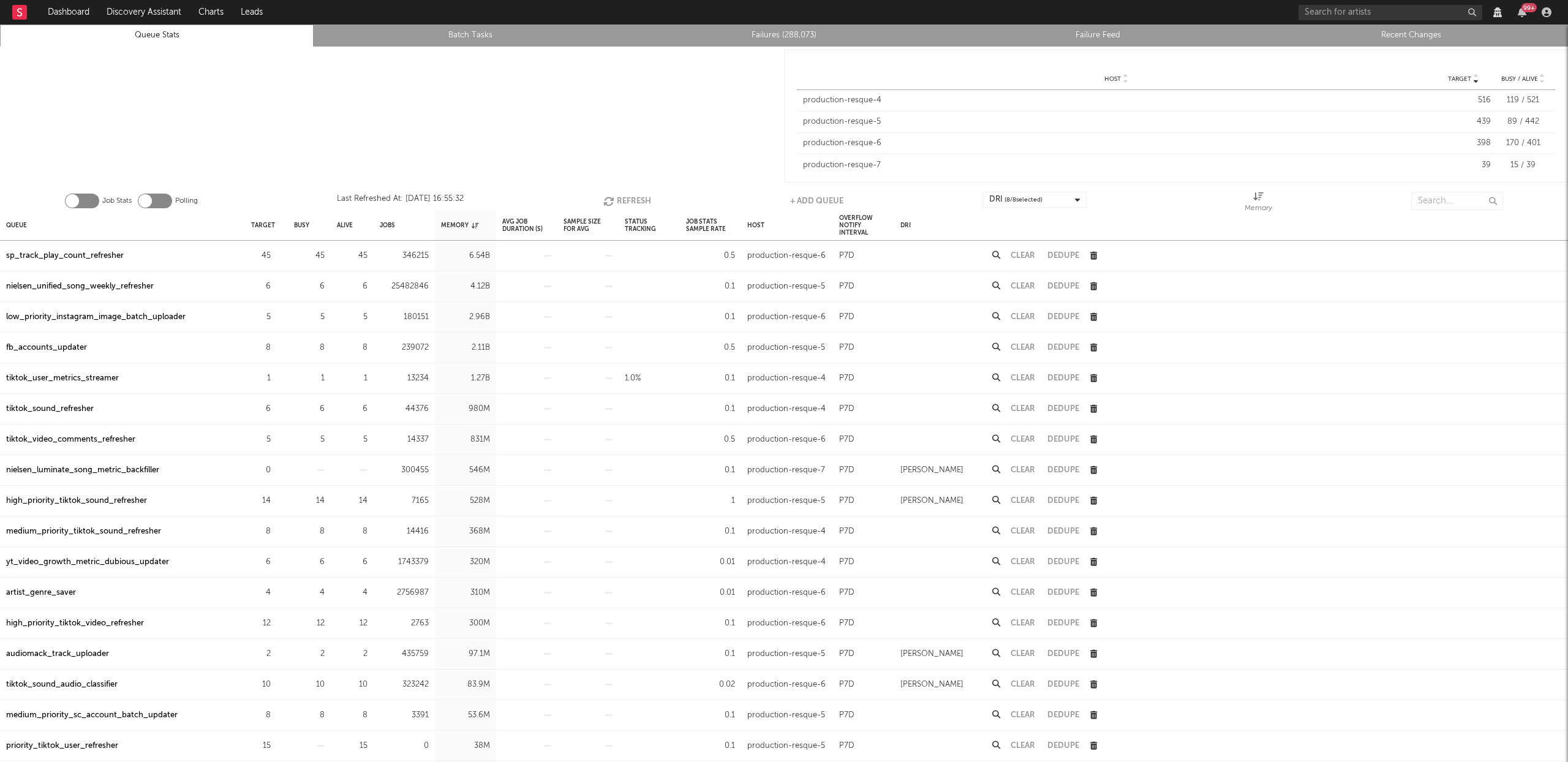
click at [86, 255] on div "sp_track_play_count_refresher" at bounding box center [65, 256] width 118 height 14
click at [1439, 199] on input "text" at bounding box center [1457, 200] width 92 height 18
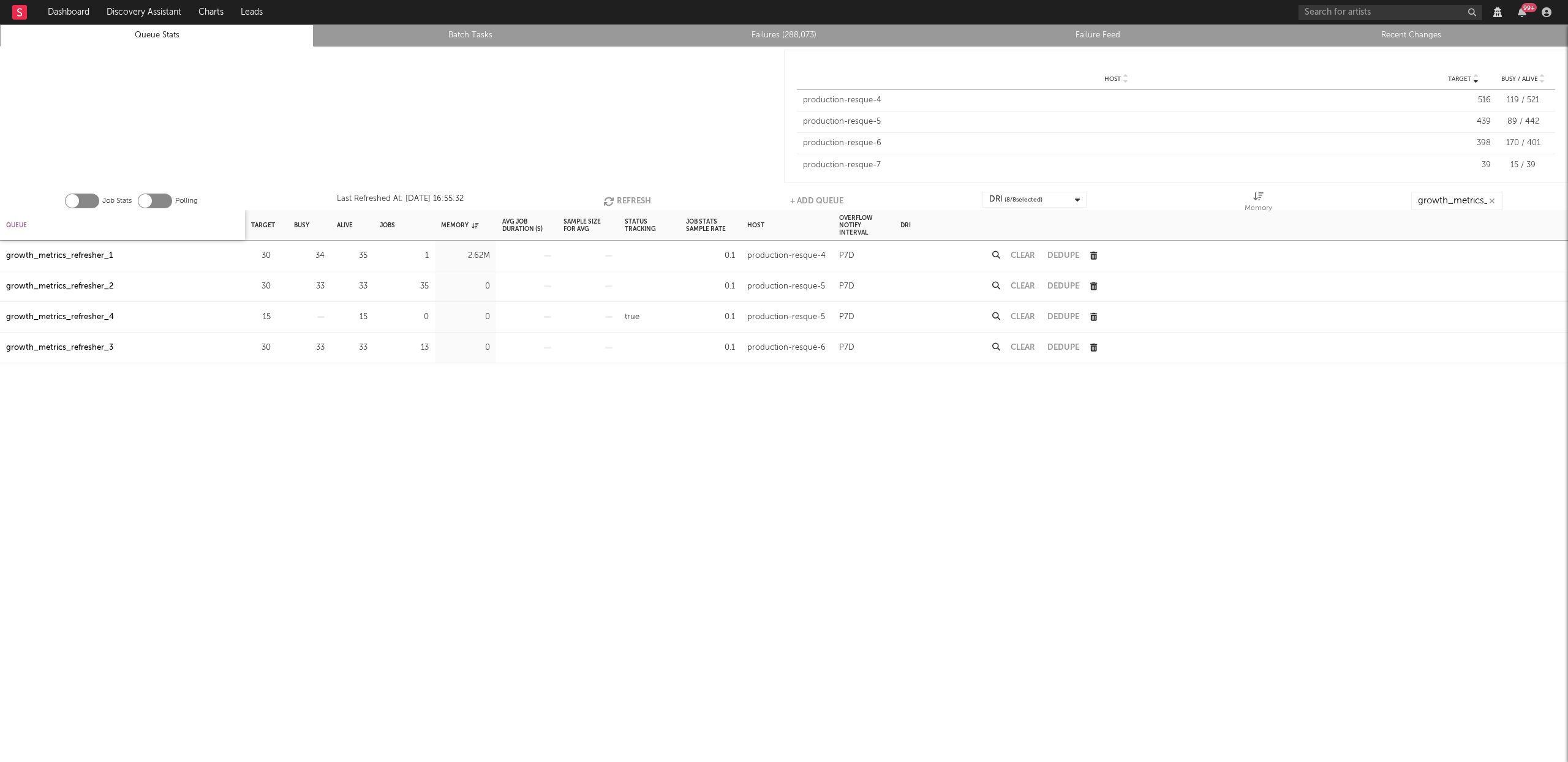
click at [14, 226] on div "Queue" at bounding box center [16, 225] width 21 height 26
click at [14, 225] on div "Queue" at bounding box center [21, 225] width 31 height 26
click at [642, 198] on button "Refresh" at bounding box center [628, 200] width 48 height 18
click at [628, 199] on button "Refresh" at bounding box center [630, 200] width 48 height 18
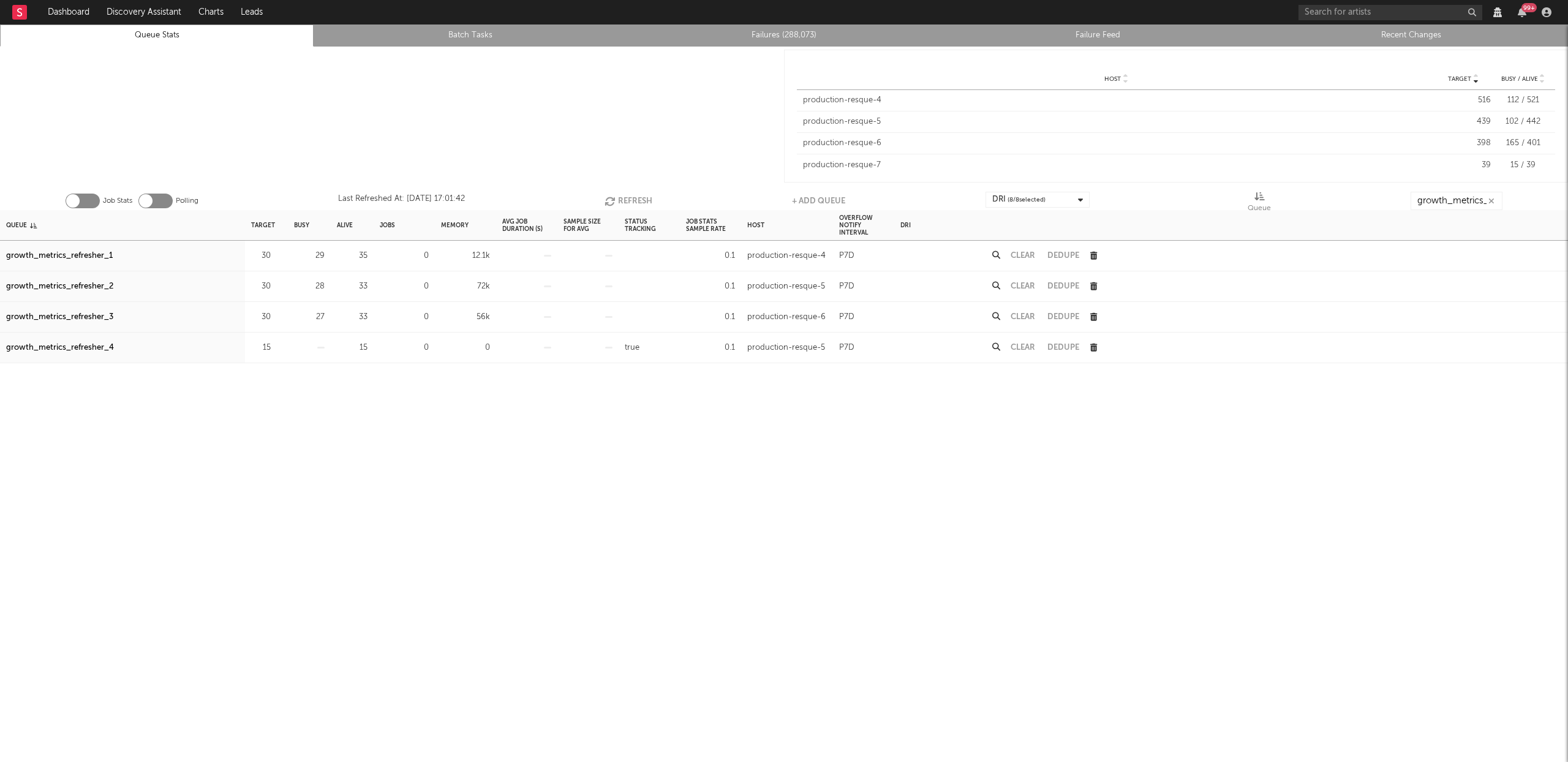
click at [643, 197] on button "Refresh" at bounding box center [628, 200] width 48 height 18
click at [643, 197] on button "Refresh" at bounding box center [629, 200] width 48 height 18
click at [628, 197] on button "Refresh" at bounding box center [629, 200] width 48 height 18
click at [628, 204] on button "Refresh" at bounding box center [628, 200] width 48 height 18
click at [628, 204] on button "Refresh" at bounding box center [628, 200] width 48 height 18
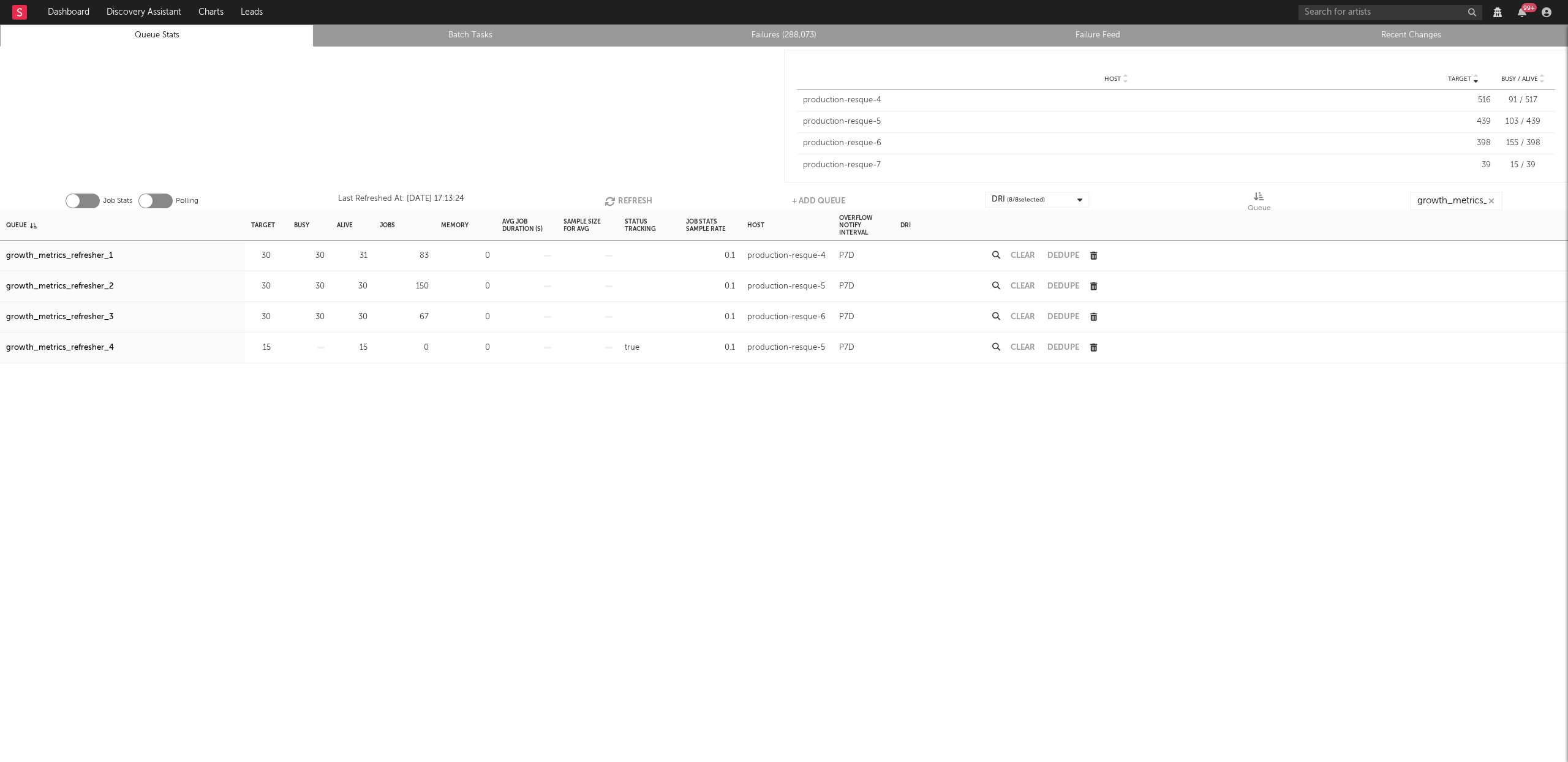
click at [628, 204] on button "Refresh" at bounding box center [628, 200] width 48 height 18
click at [63, 281] on div "growth_metrics_refresher_2" at bounding box center [60, 286] width 107 height 14
click at [631, 199] on button "Refresh" at bounding box center [628, 200] width 48 height 18
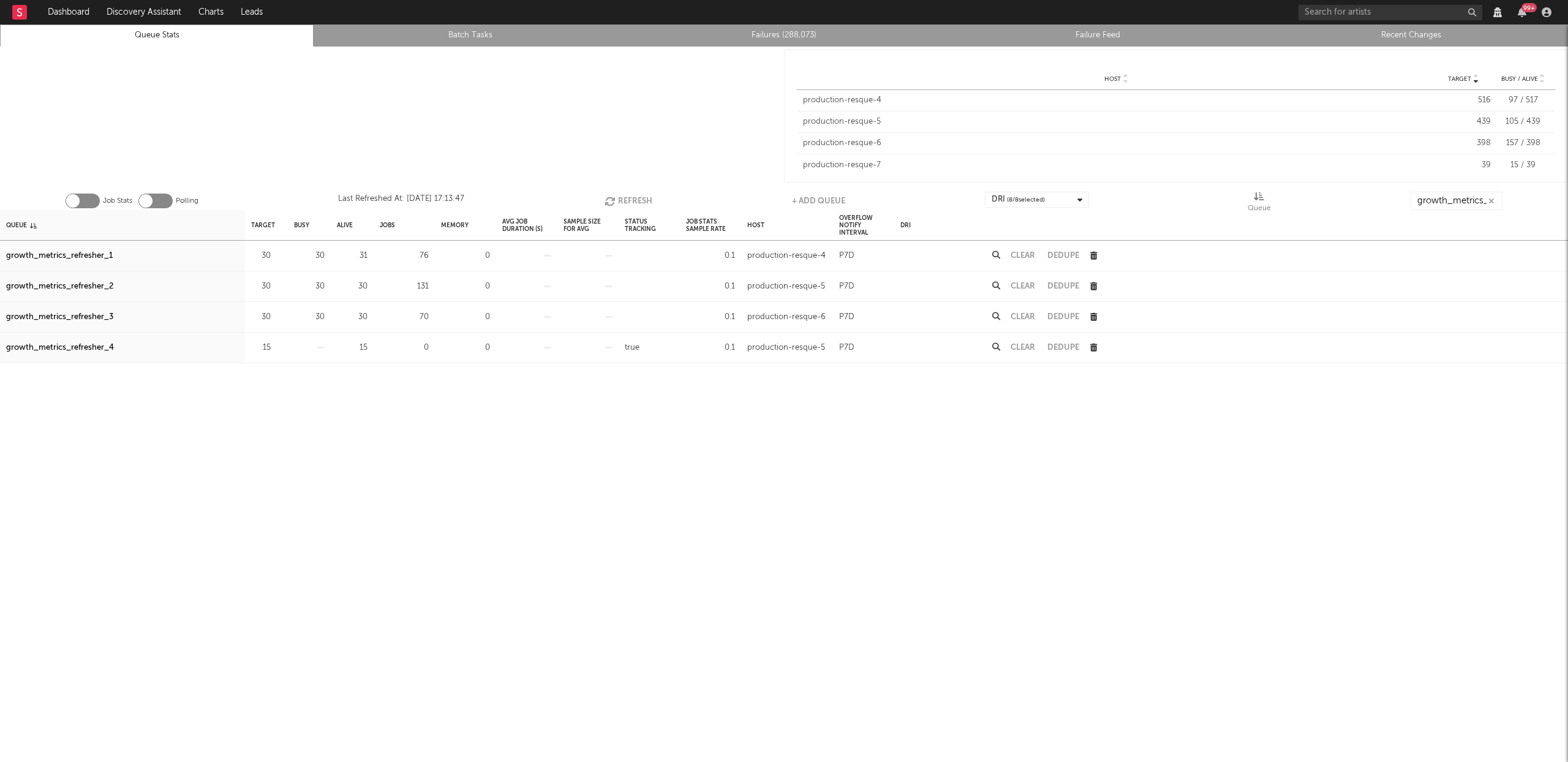
click at [623, 194] on button "Refresh" at bounding box center [628, 200] width 48 height 18
click at [618, 197] on button "Refresh" at bounding box center [627, 200] width 48 height 18
click at [1447, 201] on input "growth_metrics_ref" at bounding box center [1456, 200] width 92 height 18
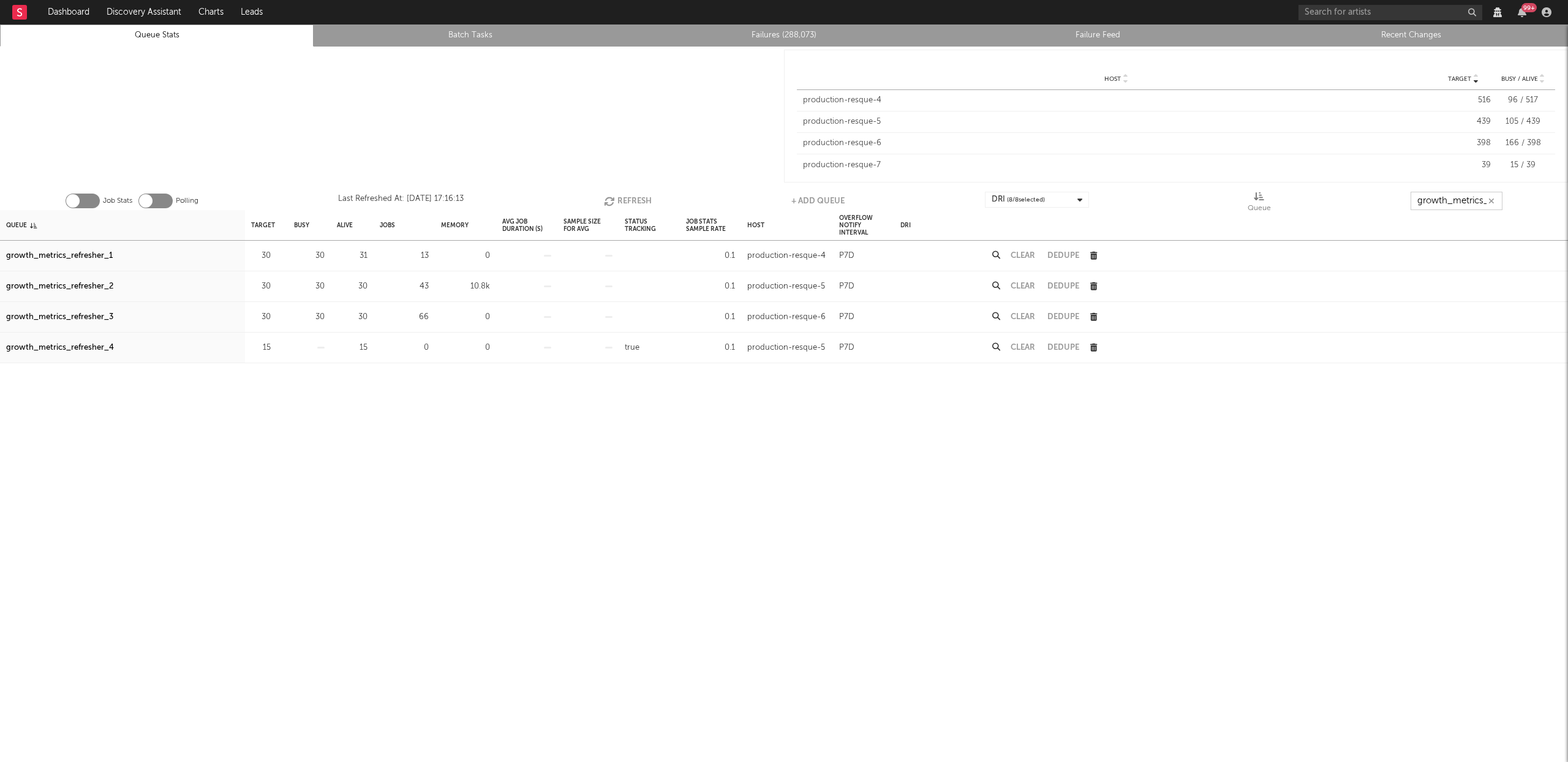
click at [1447, 201] on input "growth_metrics_ref" at bounding box center [1456, 200] width 92 height 18
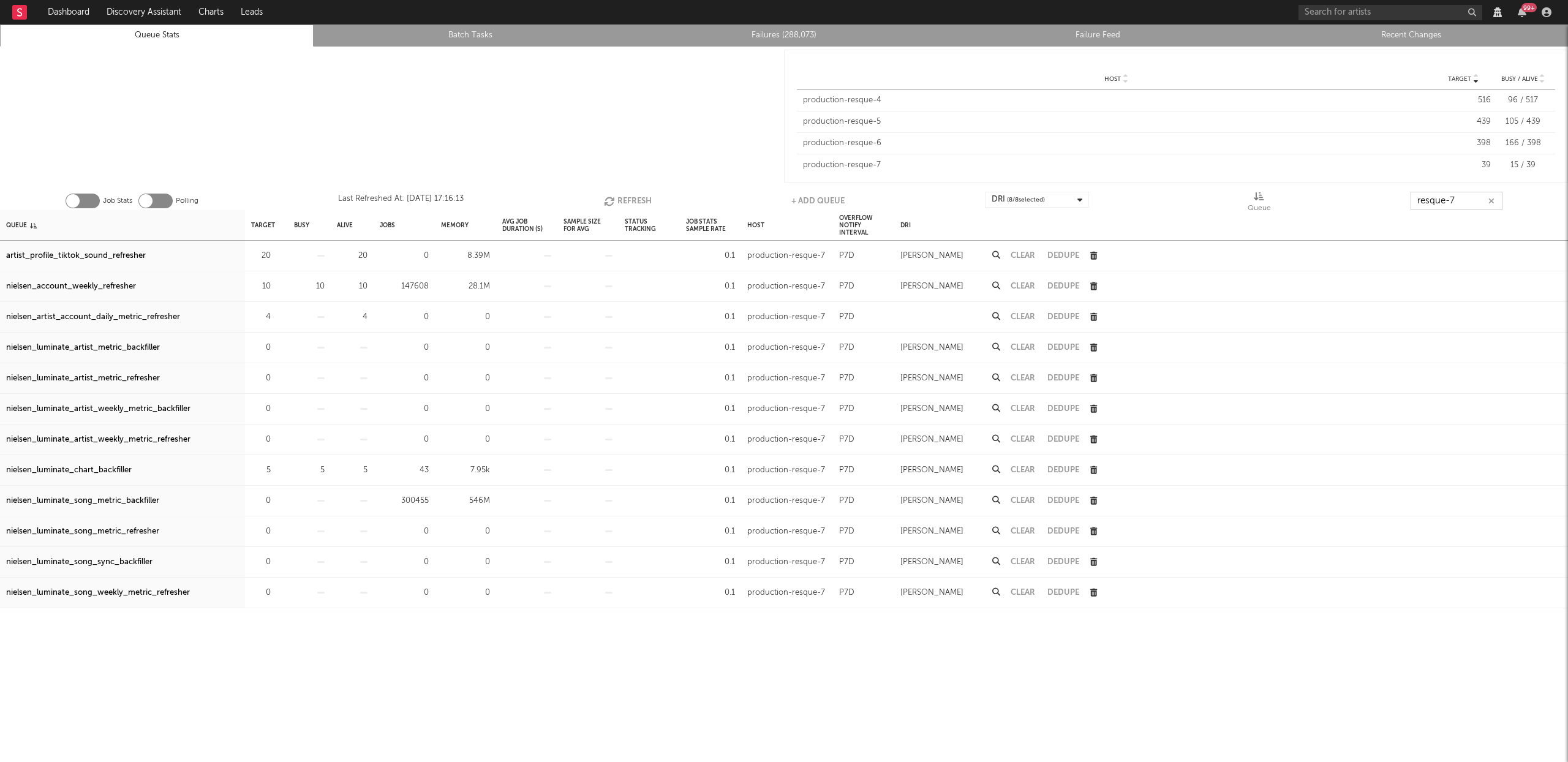
click at [638, 200] on button "Refresh" at bounding box center [628, 200] width 48 height 18
click at [78, 470] on div "nielsen_luminate_chart_backfiller" at bounding box center [69, 470] width 125 height 14
click at [1453, 200] on input "resque-7" at bounding box center [1456, 200] width 92 height 18
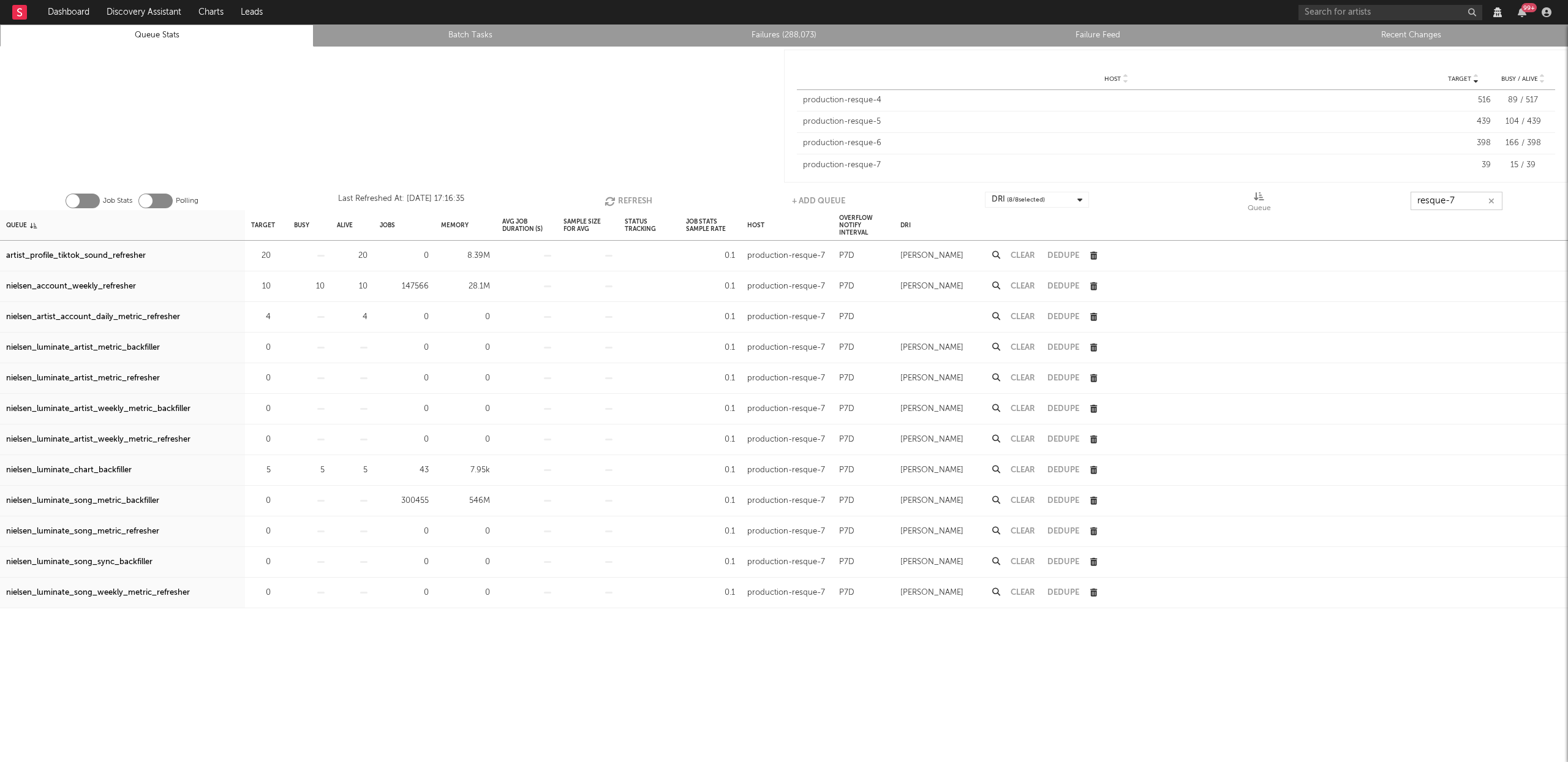
click at [1453, 199] on input "resque-7" at bounding box center [1456, 200] width 92 height 18
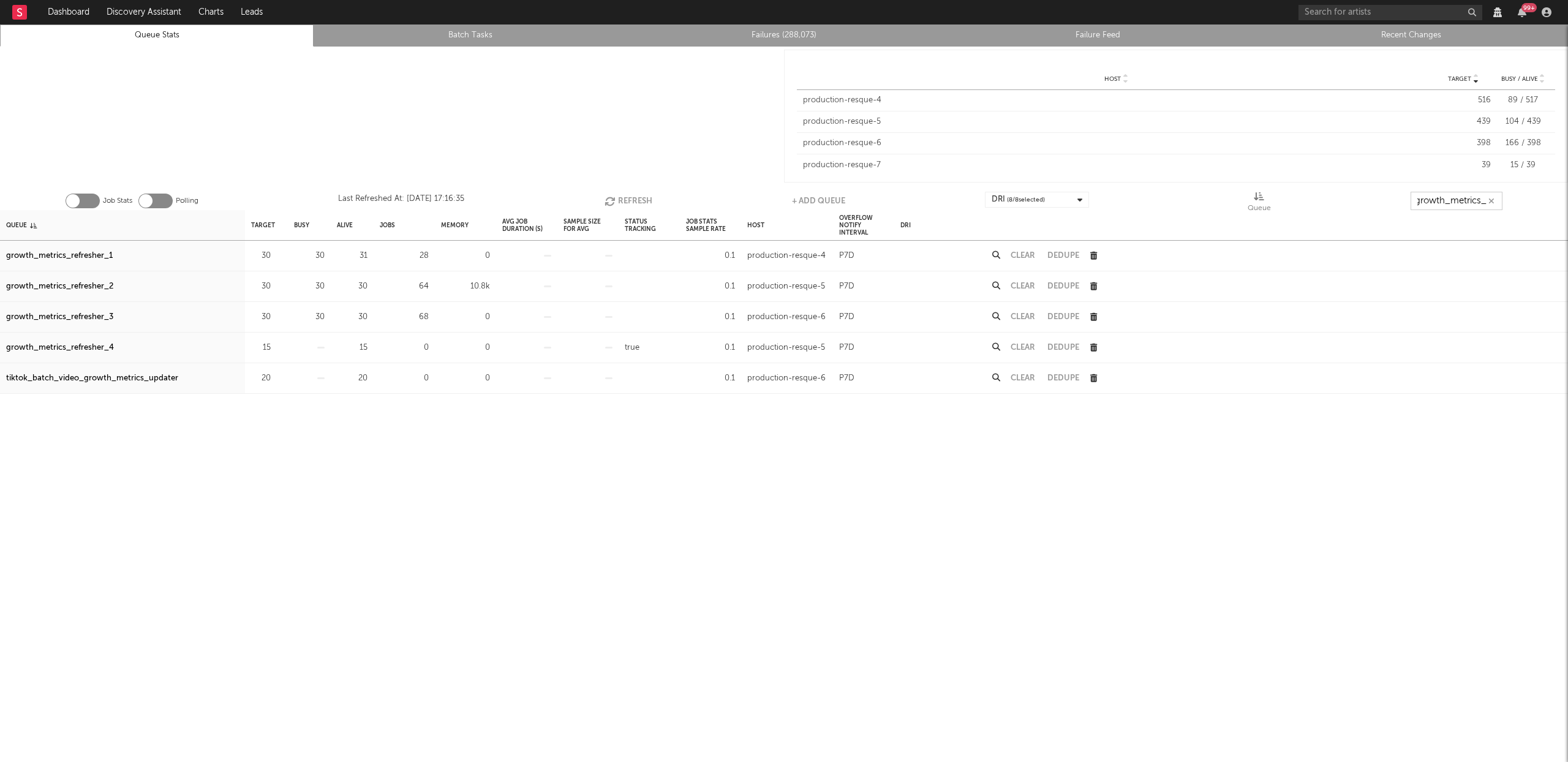
scroll to position [0, 11]
click at [619, 192] on button "Refresh" at bounding box center [628, 200] width 48 height 18
click at [639, 194] on button "Refresh" at bounding box center [628, 200] width 48 height 18
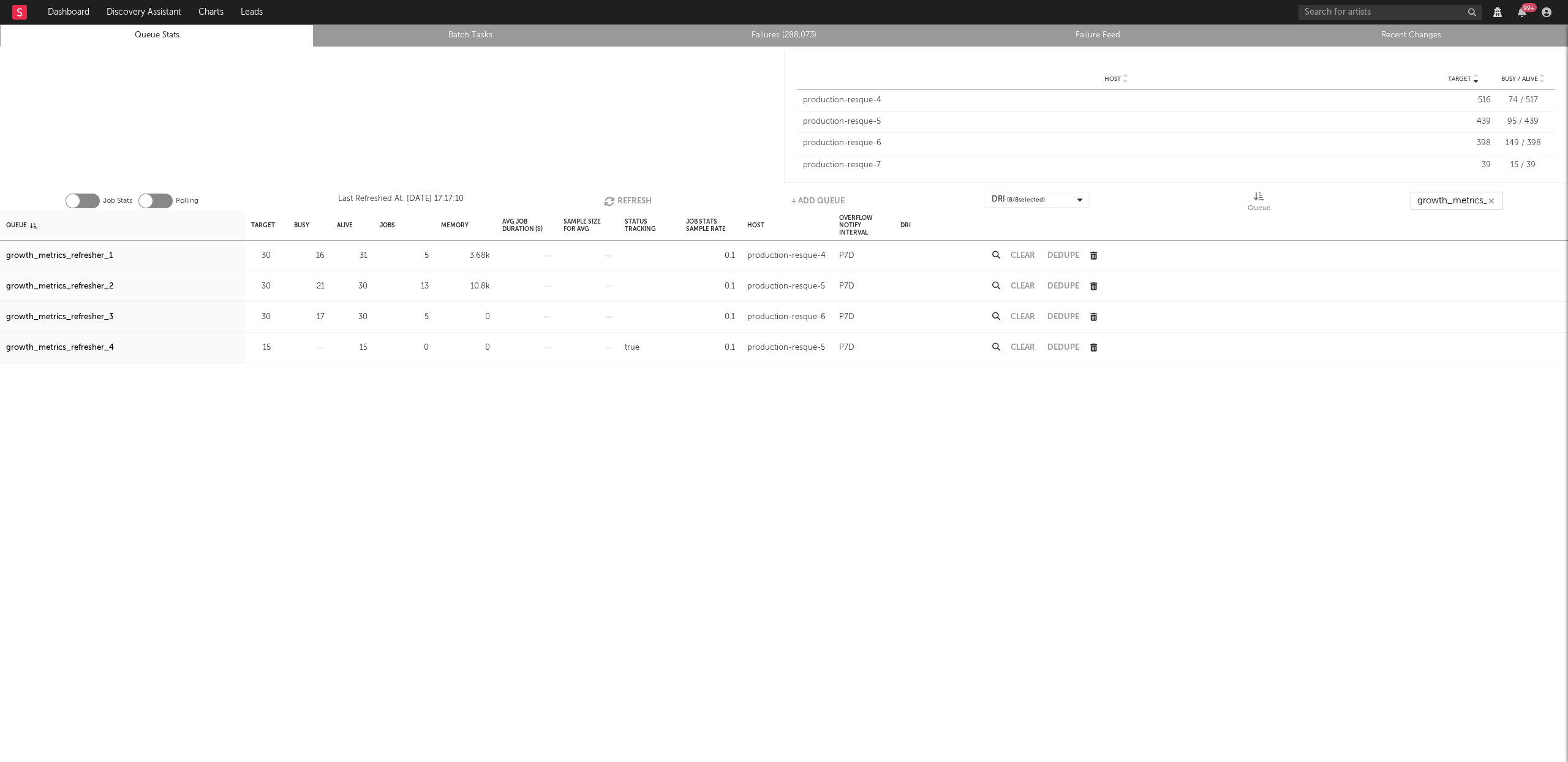
click at [631, 196] on button "Refresh" at bounding box center [628, 200] width 48 height 18
click at [625, 197] on button "Refresh" at bounding box center [627, 200] width 48 height 18
click at [617, 195] on button "Refresh" at bounding box center [628, 200] width 48 height 18
click at [616, 194] on button "Refresh" at bounding box center [628, 200] width 48 height 18
click at [643, 199] on button "Refresh" at bounding box center [628, 200] width 48 height 18
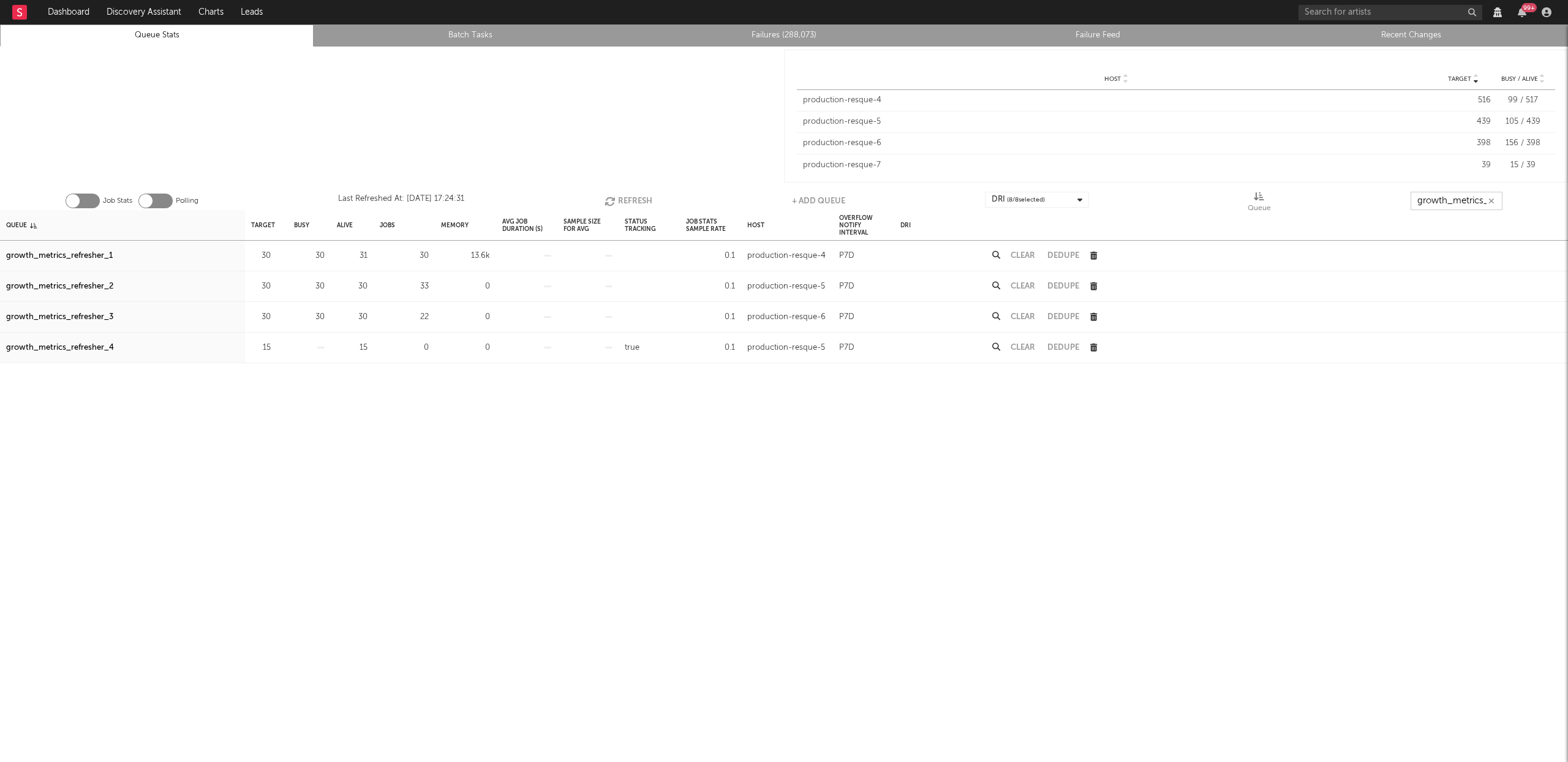
click at [643, 199] on button "Refresh" at bounding box center [628, 200] width 48 height 18
click at [1429, 212] on div at bounding box center [1335, 225] width 466 height 30
click at [1432, 205] on input "growth_metrics_re" at bounding box center [1456, 200] width 92 height 18
click at [1433, 205] on input "growth_metrics_re" at bounding box center [1456, 200] width 92 height 18
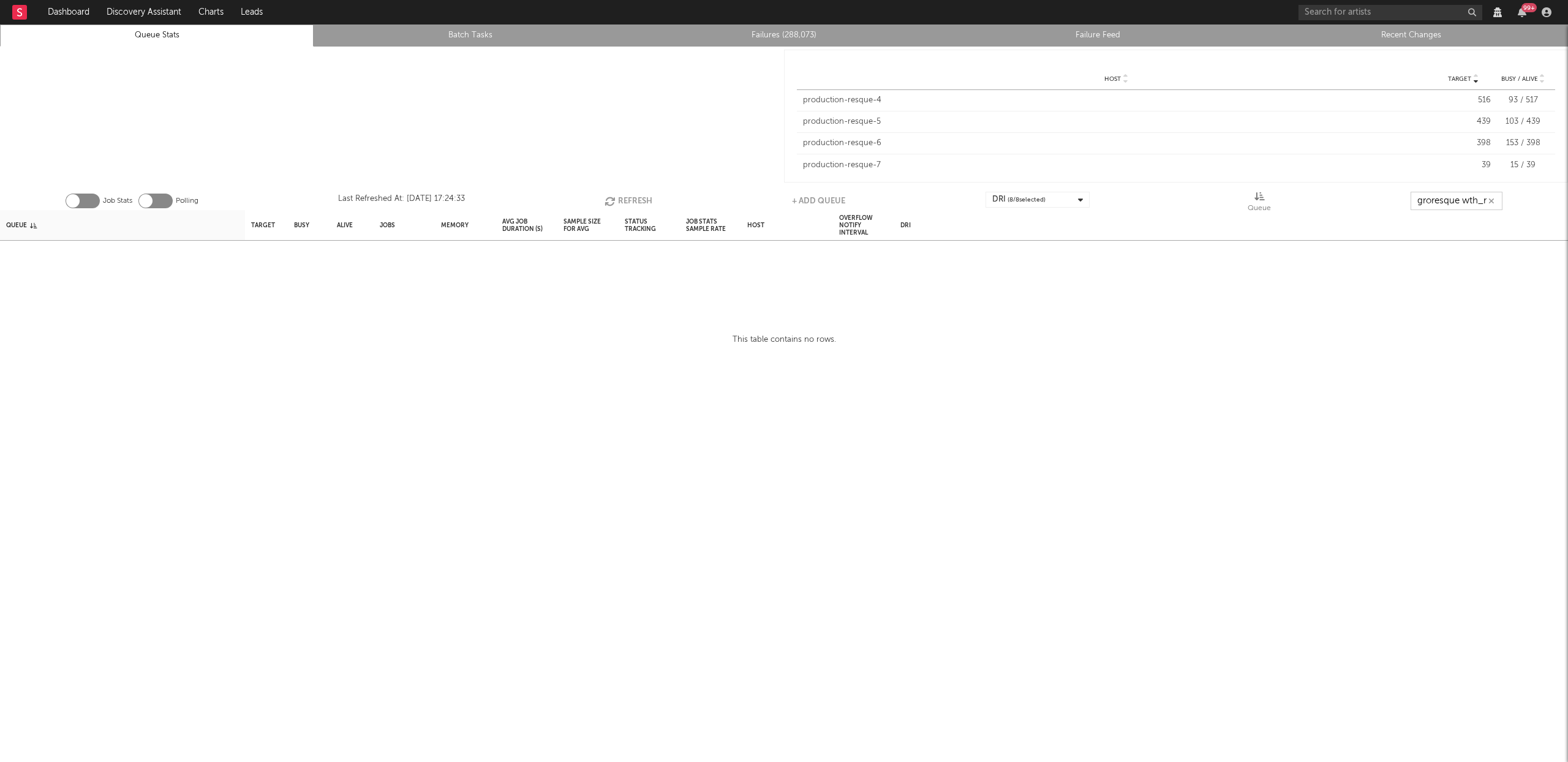
type input "groresquewth_metrics_re"
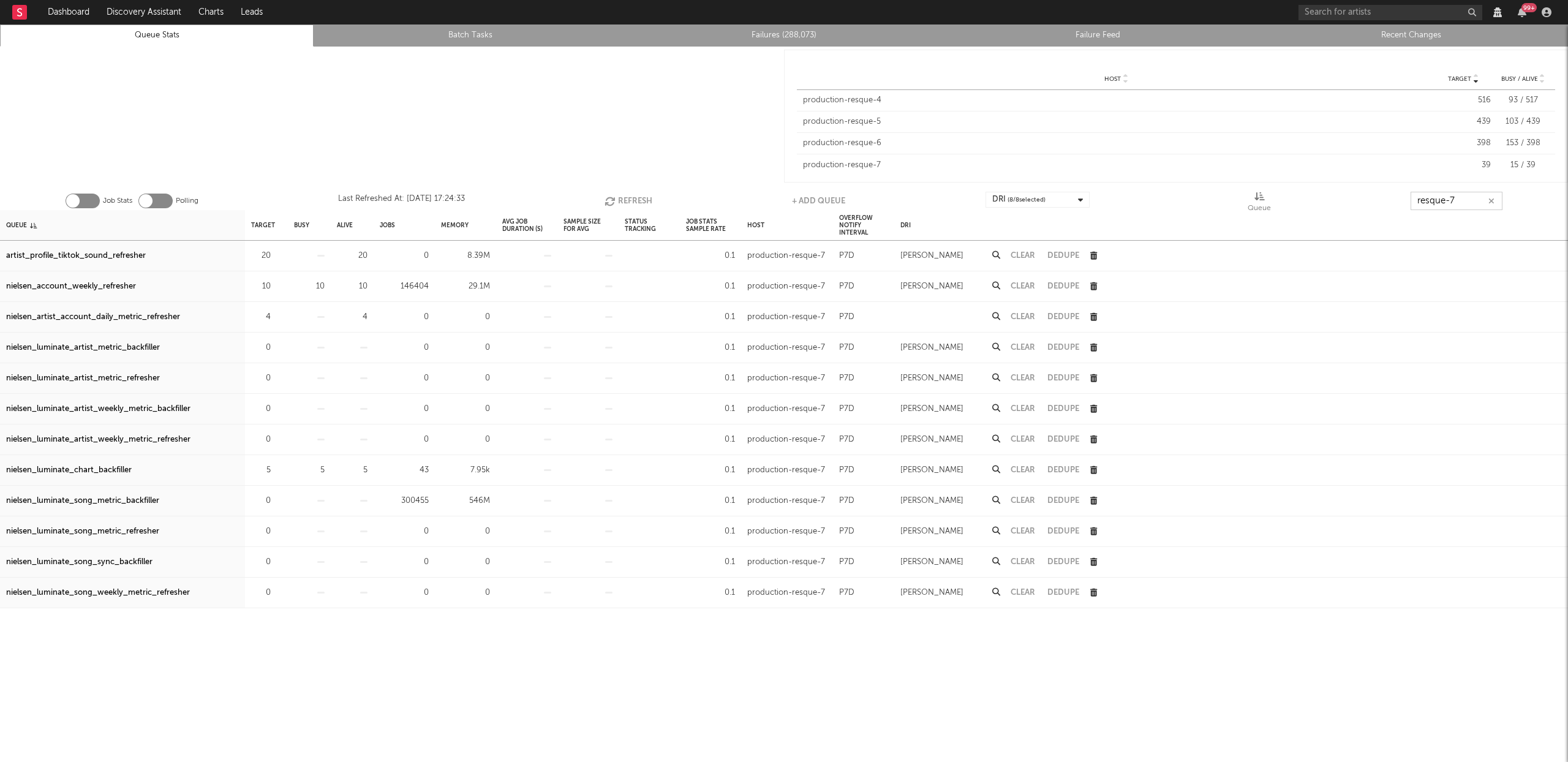
click at [618, 199] on icon "button" at bounding box center [611, 201] width 13 height 11
click at [624, 199] on button "Refresh" at bounding box center [628, 200] width 48 height 18
click at [624, 199] on button "Refresh" at bounding box center [628, 200] width 48 height 18
click at [636, 202] on button "Refresh" at bounding box center [628, 200] width 48 height 18
click at [636, 202] on button "Refresh" at bounding box center [629, 200] width 48 height 18
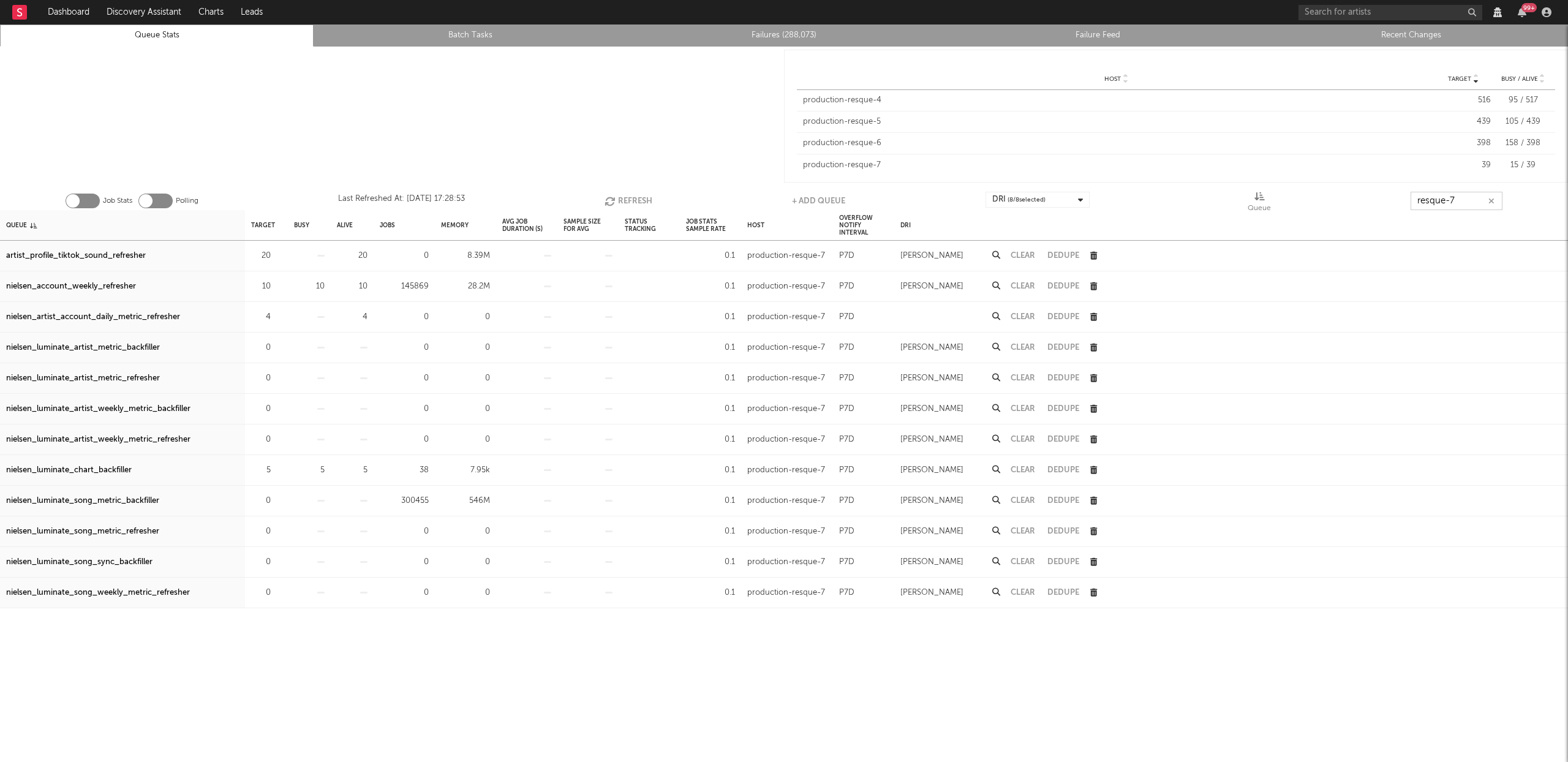
click at [636, 202] on button "Refresh" at bounding box center [628, 200] width 48 height 18
click at [1460, 202] on input "resque-7" at bounding box center [1456, 200] width 92 height 18
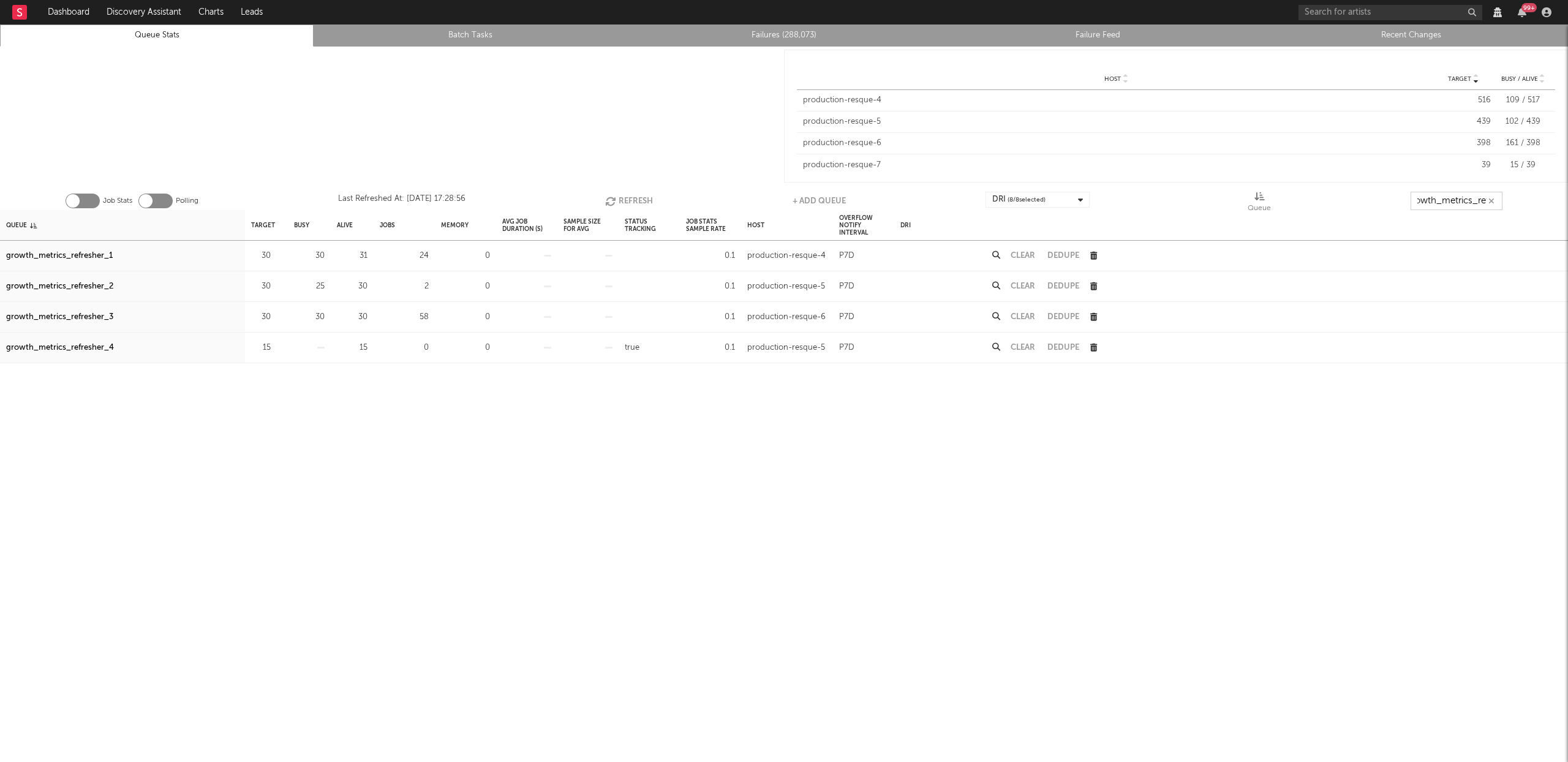
scroll to position [0, 14]
click at [639, 195] on button "Refresh" at bounding box center [629, 200] width 48 height 18
click at [639, 195] on button "Refresh" at bounding box center [630, 200] width 48 height 18
click at [637, 200] on button "Refresh" at bounding box center [628, 200] width 48 height 18
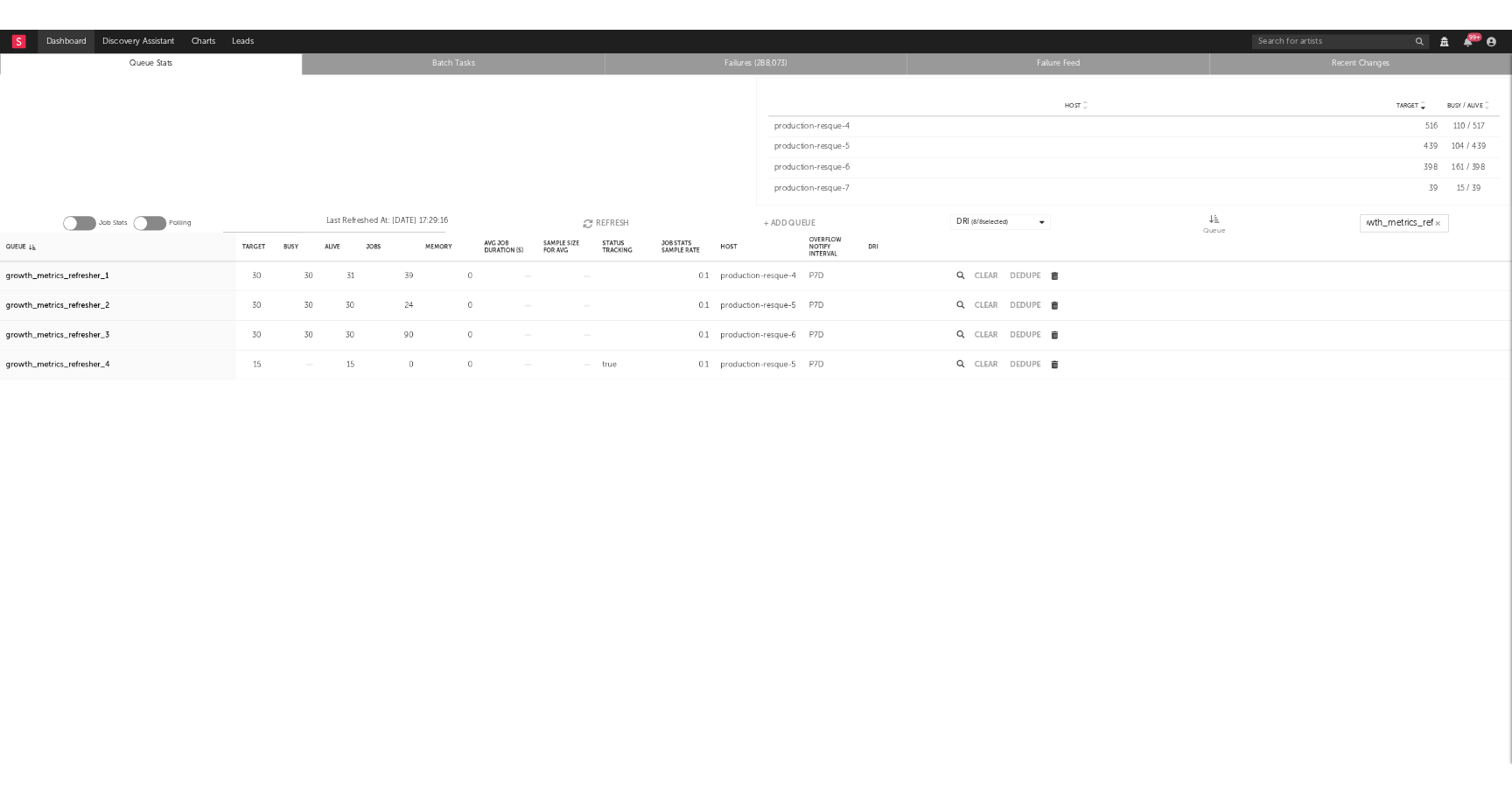
scroll to position [0, 0]
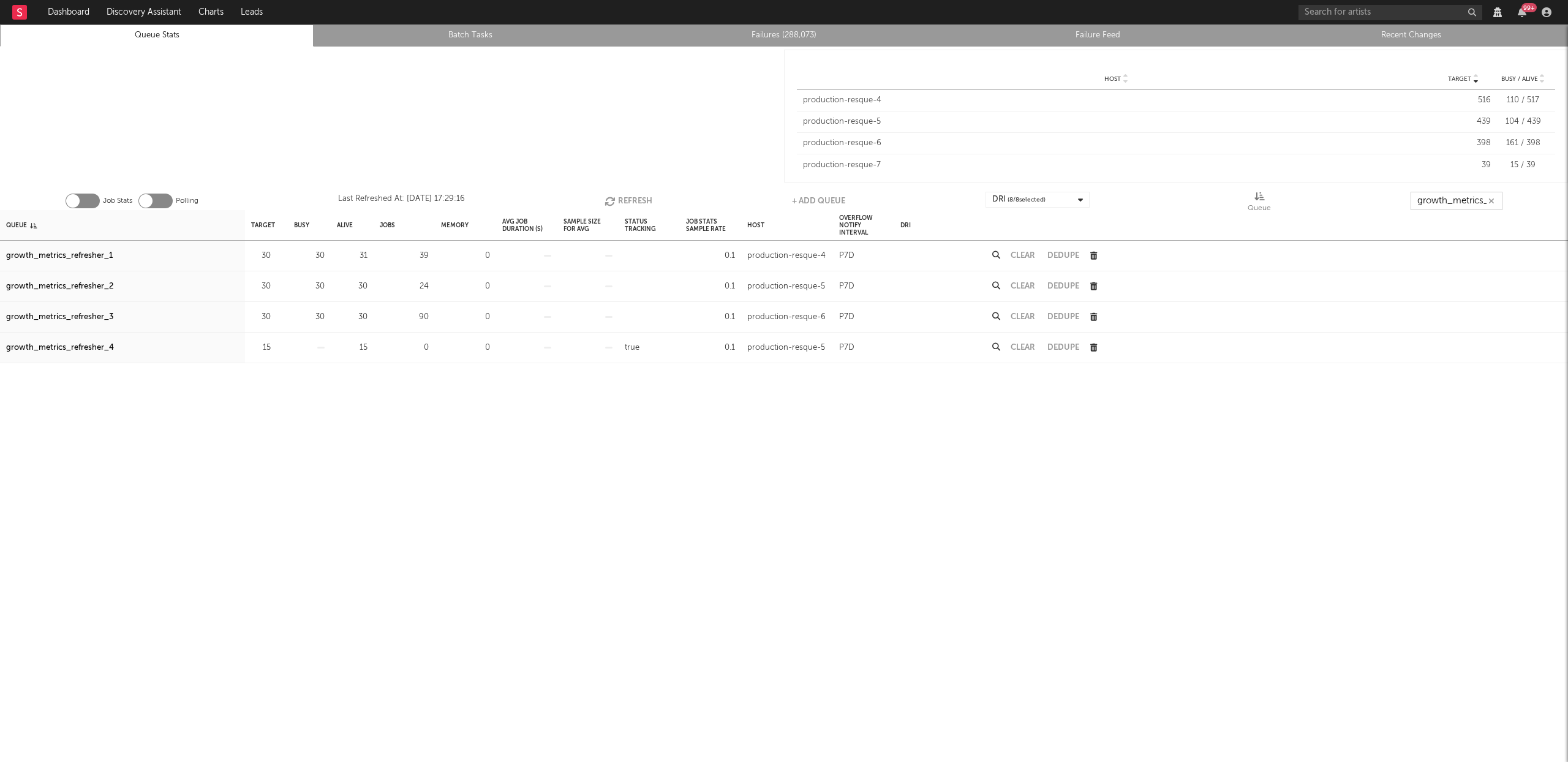
click at [609, 197] on icon "button" at bounding box center [611, 201] width 13 height 11
click at [609, 197] on icon "button" at bounding box center [612, 201] width 13 height 11
click at [1455, 193] on input "growth_metrics_ref" at bounding box center [1457, 200] width 92 height 18
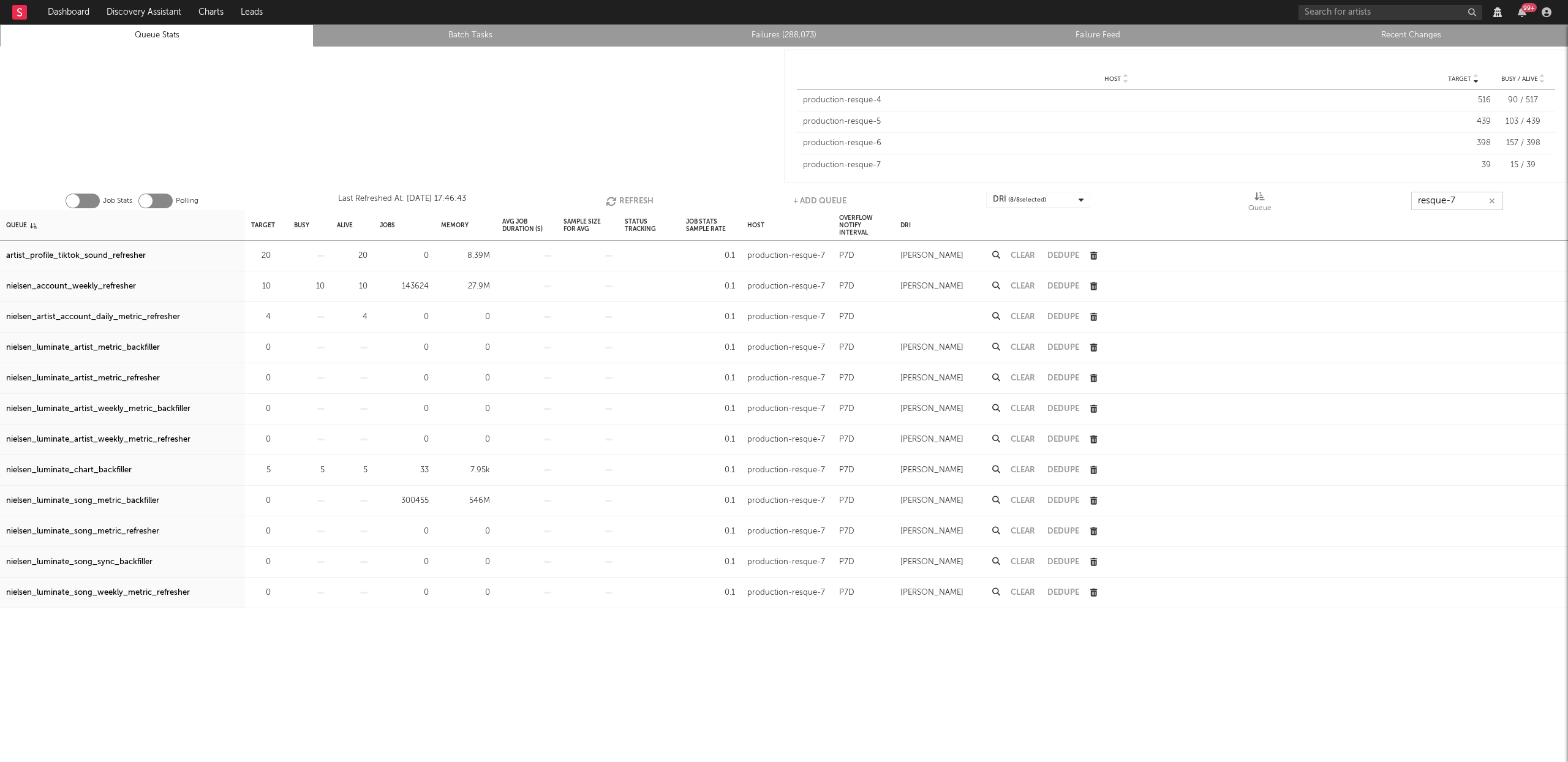
click at [628, 204] on button "Refresh" at bounding box center [630, 200] width 48 height 18
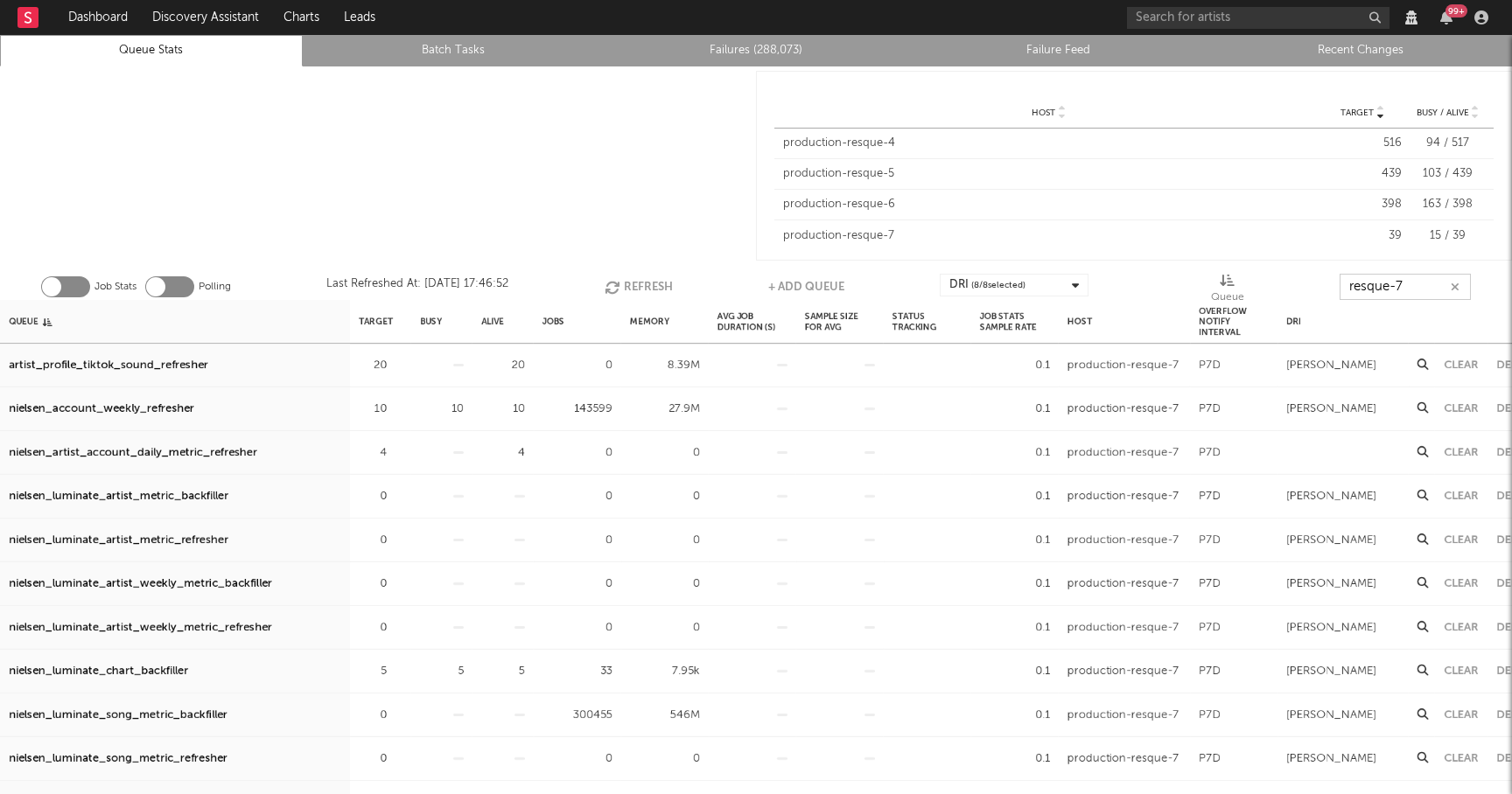
click at [637, 282] on button "Refresh" at bounding box center [639, 286] width 68 height 26
click at [637, 282] on button "Refresh" at bounding box center [638, 286] width 68 height 26
click at [616, 285] on icon "button" at bounding box center [612, 287] width 19 height 15
click at [632, 280] on button "Refresh" at bounding box center [638, 286] width 68 height 26
click at [1435, 286] on input "resque-7" at bounding box center [1406, 286] width 131 height 26
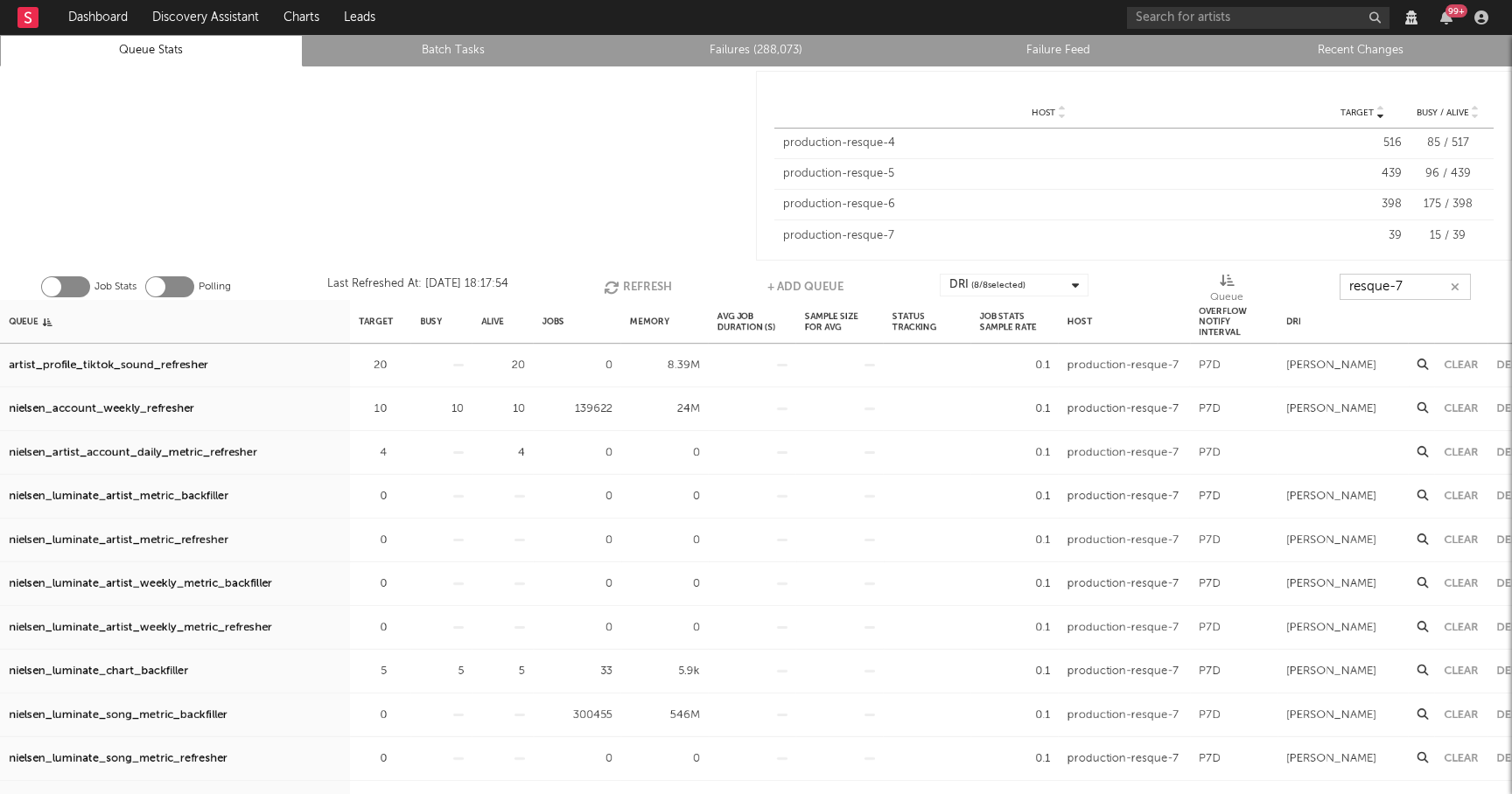
click at [1435, 286] on input "resque-7" at bounding box center [1406, 286] width 131 height 26
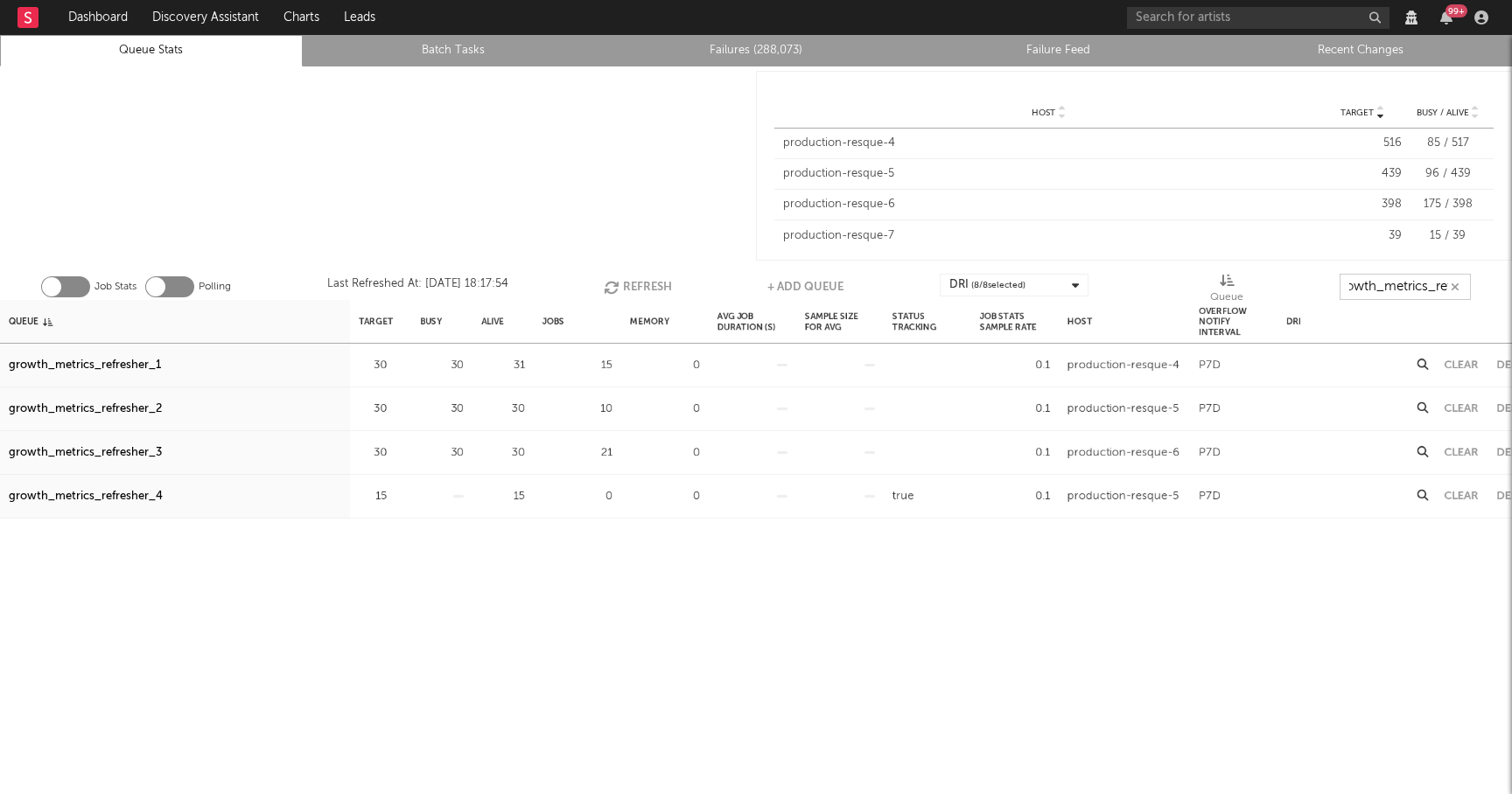
scroll to position [0, 20]
click at [641, 286] on button "Refresh" at bounding box center [638, 286] width 68 height 26
click at [641, 286] on button "Refresh" at bounding box center [639, 286] width 68 height 26
click at [640, 286] on button "Refresh" at bounding box center [639, 286] width 68 height 26
click at [1402, 295] on input "growth_metrics_ref" at bounding box center [1406, 286] width 131 height 26
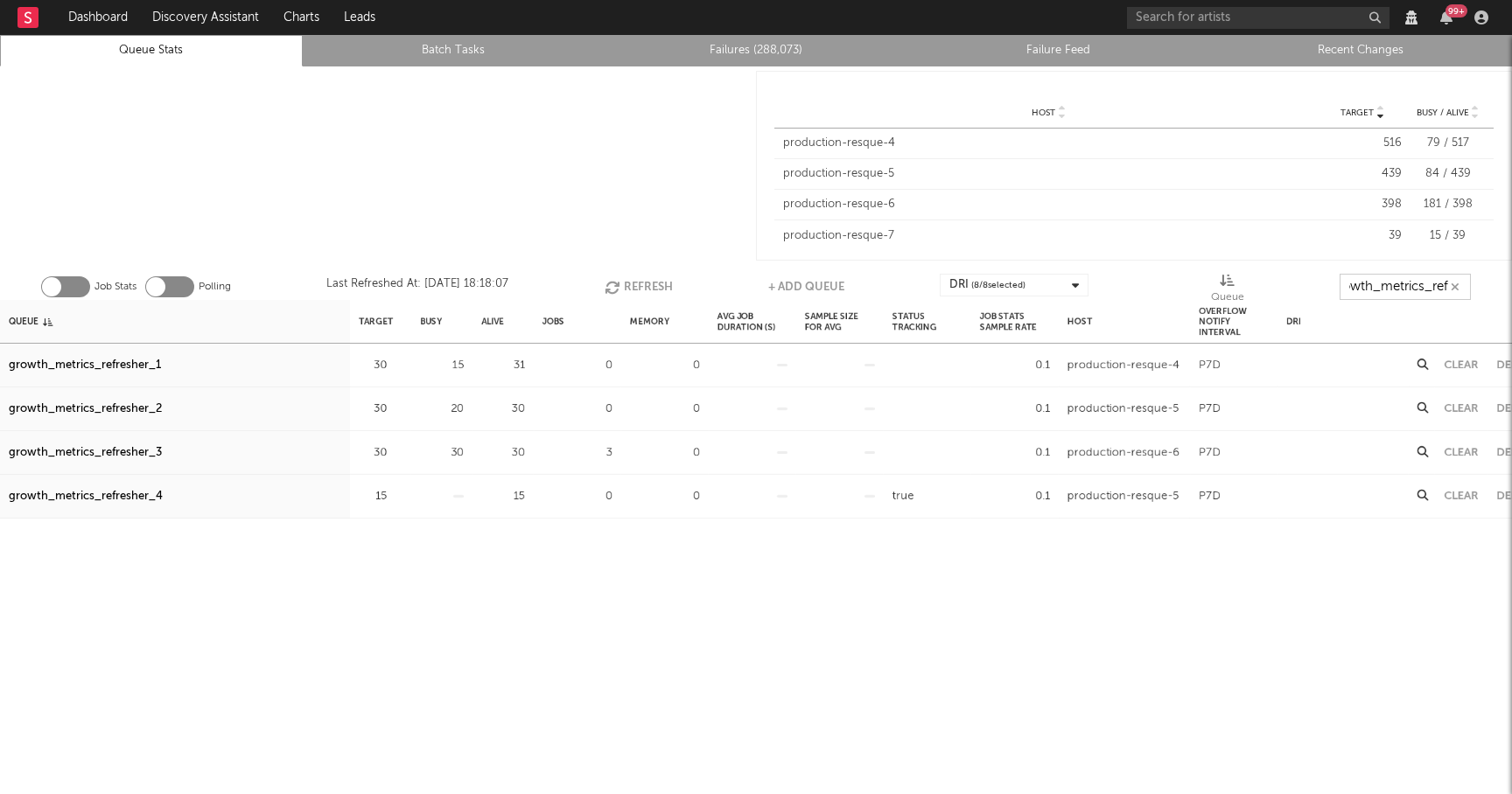
click at [1402, 295] on input "growth_metrics_ref" at bounding box center [1406, 286] width 131 height 26
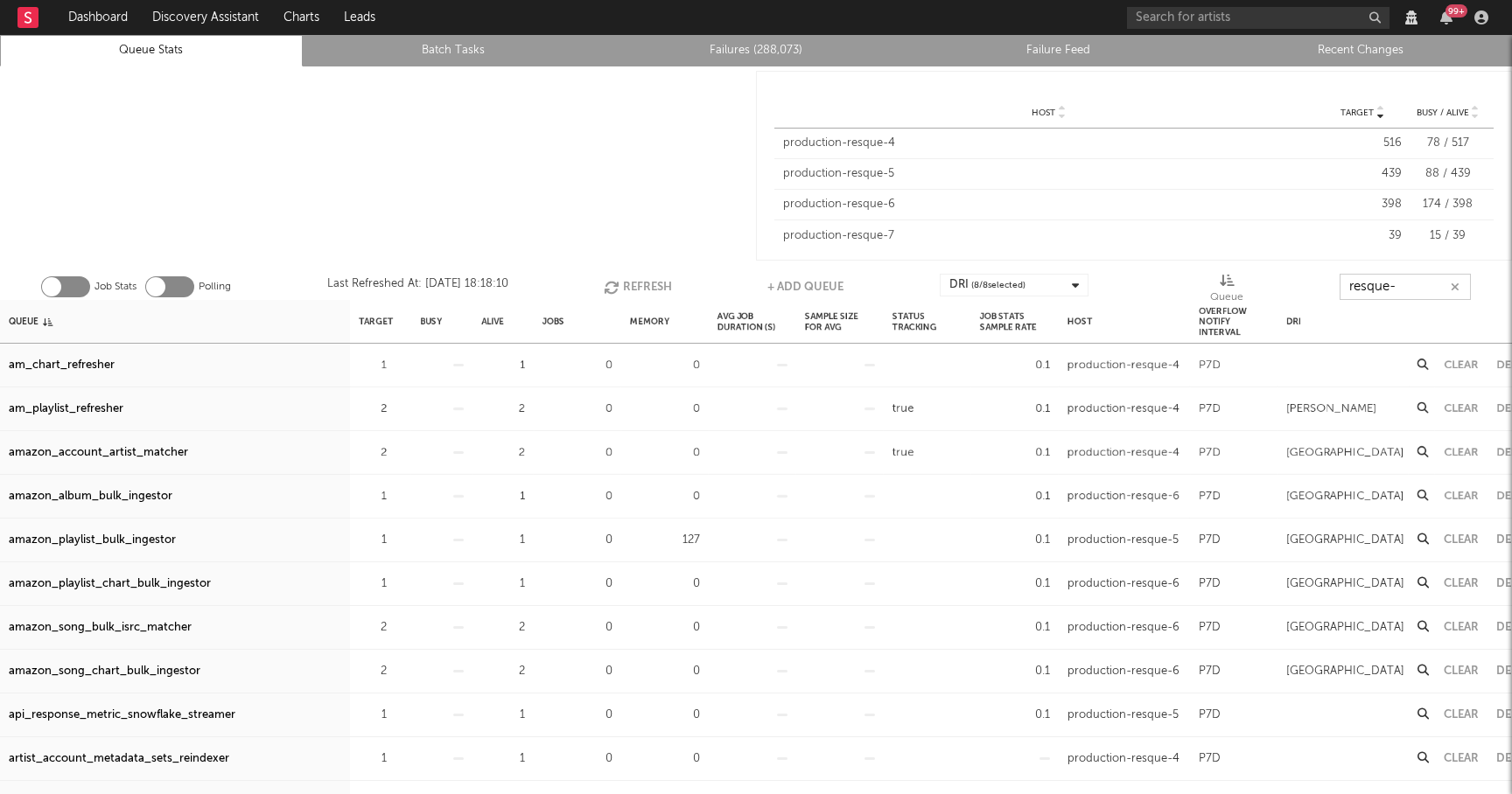
type input "resque-7"
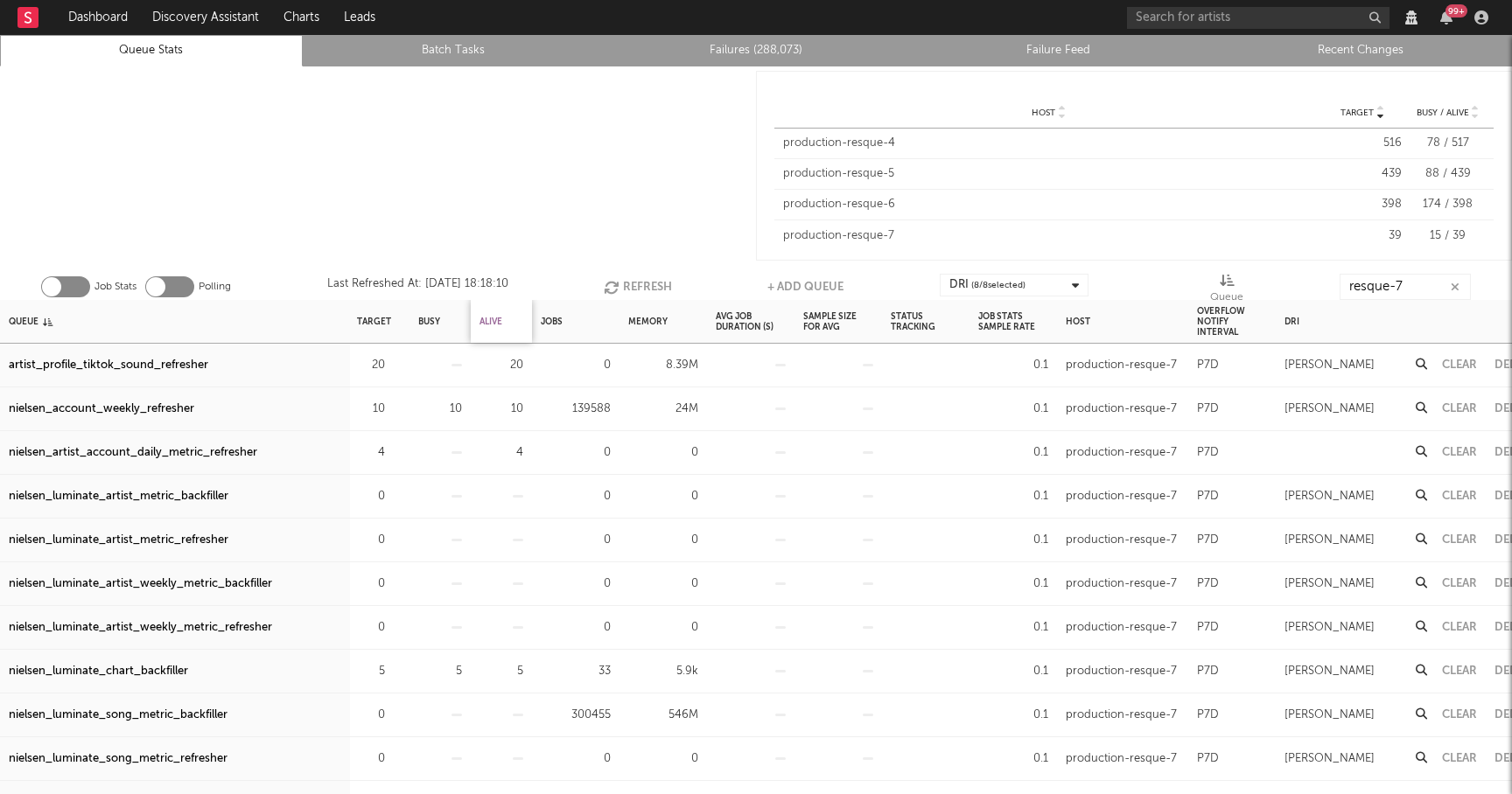
click at [495, 322] on div "Alive" at bounding box center [491, 321] width 23 height 38
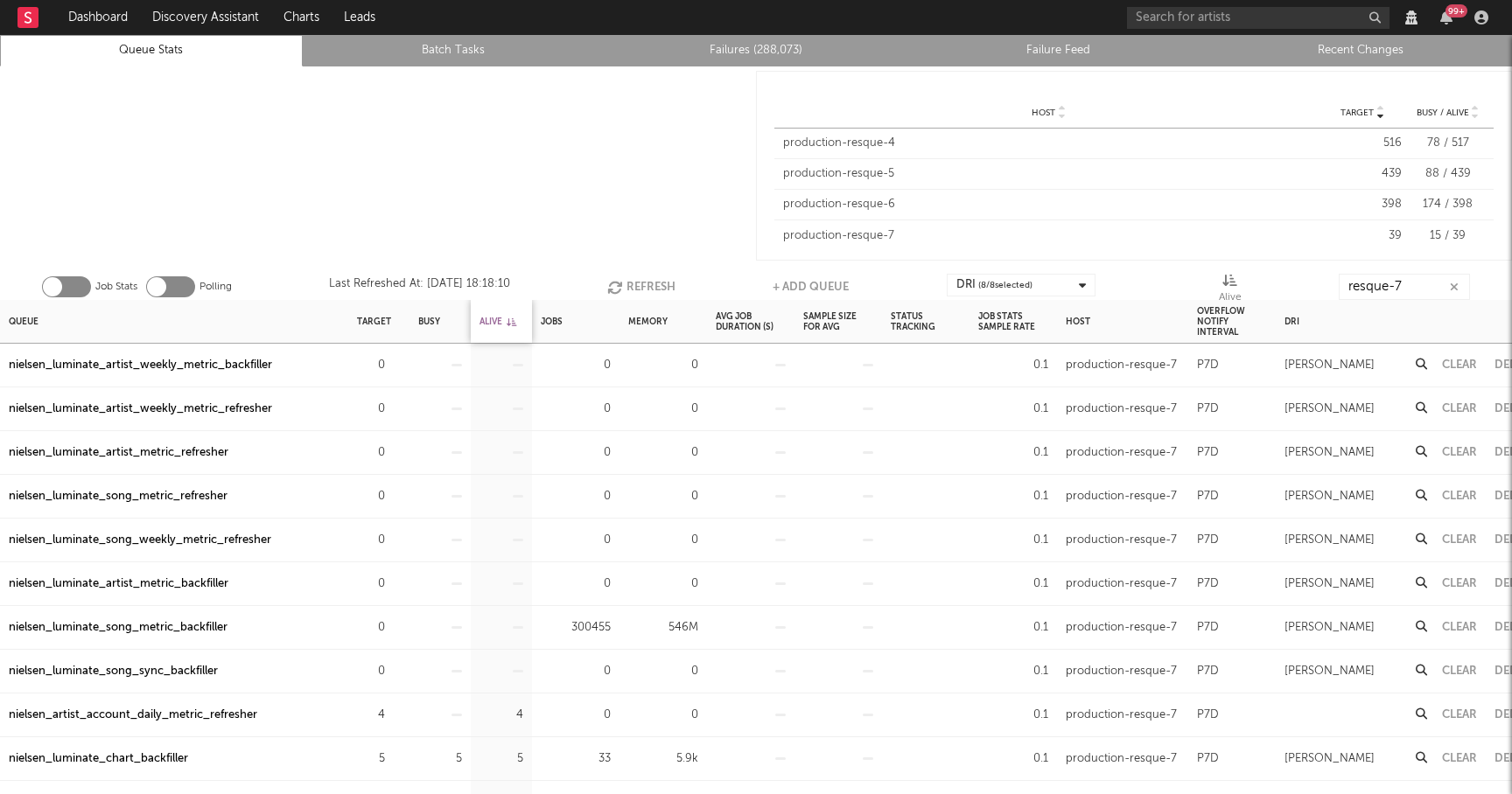
click at [495, 322] on div "Alive" at bounding box center [498, 321] width 37 height 38
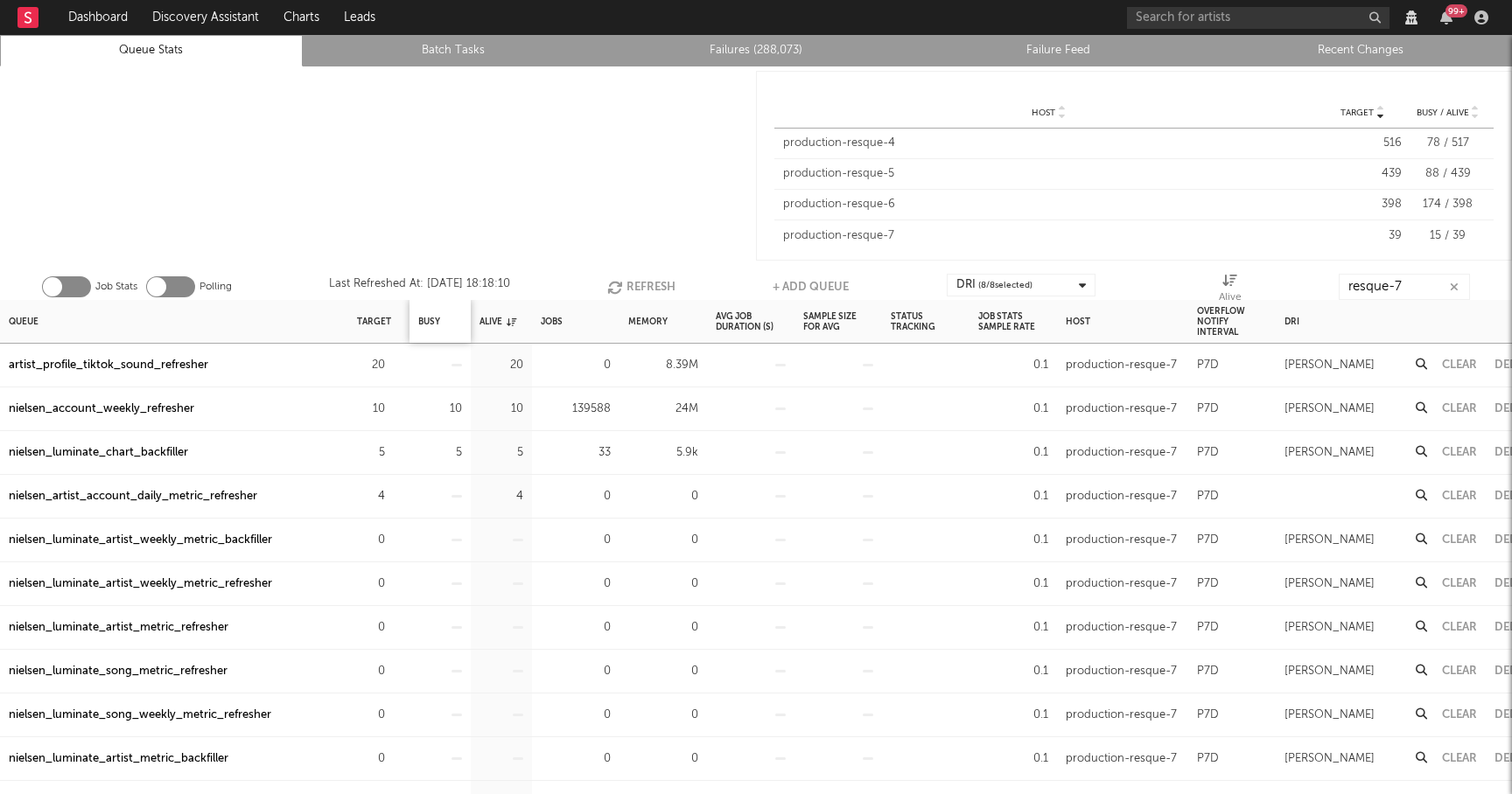
click at [441, 326] on div "Busy" at bounding box center [440, 321] width 61 height 43
click at [434, 326] on div "Busy" at bounding box center [430, 321] width 22 height 38
click at [434, 326] on div "Busy" at bounding box center [437, 321] width 36 height 38
click at [373, 321] on div "Target" at bounding box center [375, 321] width 34 height 38
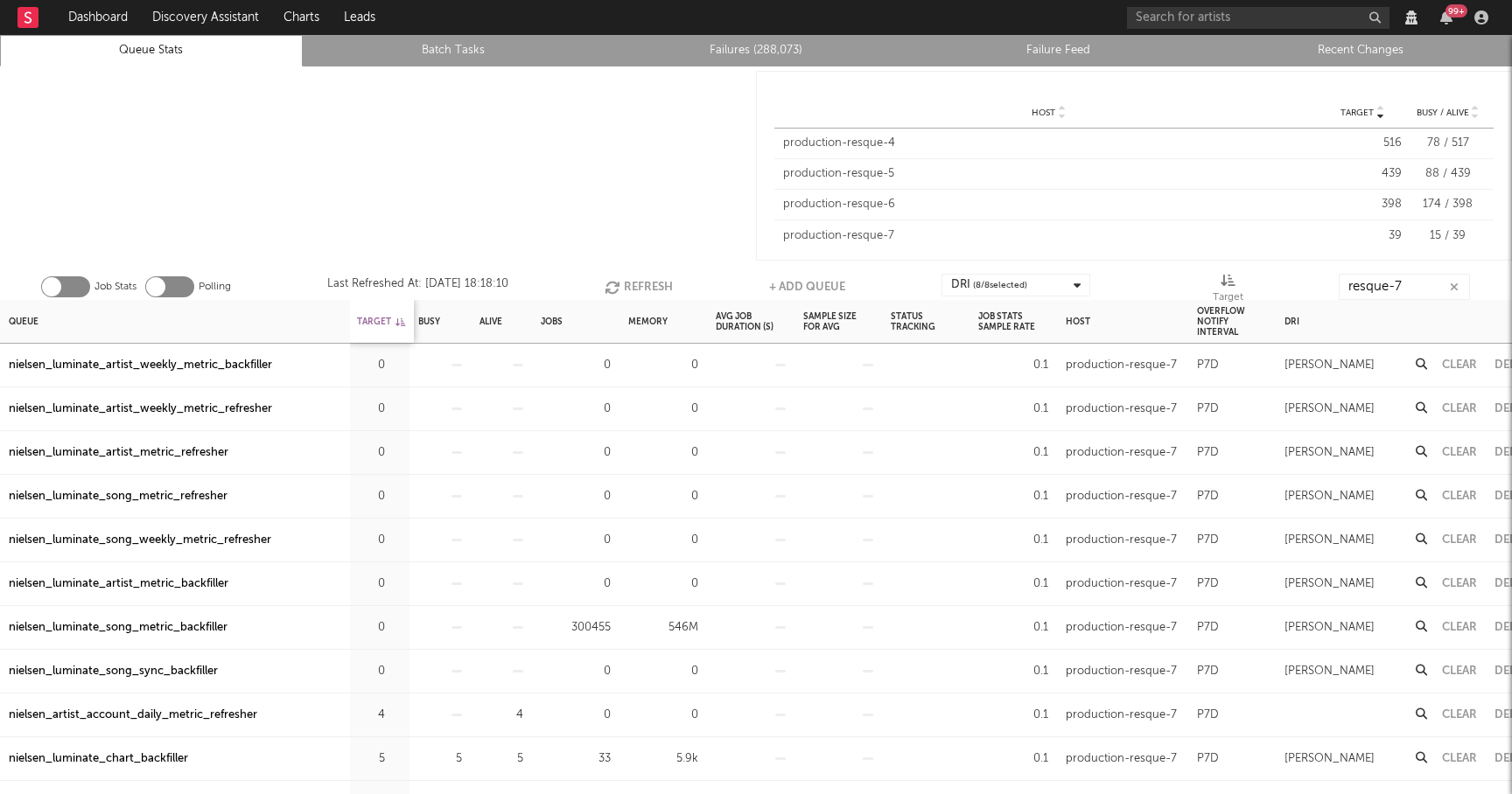
click at [373, 321] on div "Target" at bounding box center [381, 321] width 48 height 38
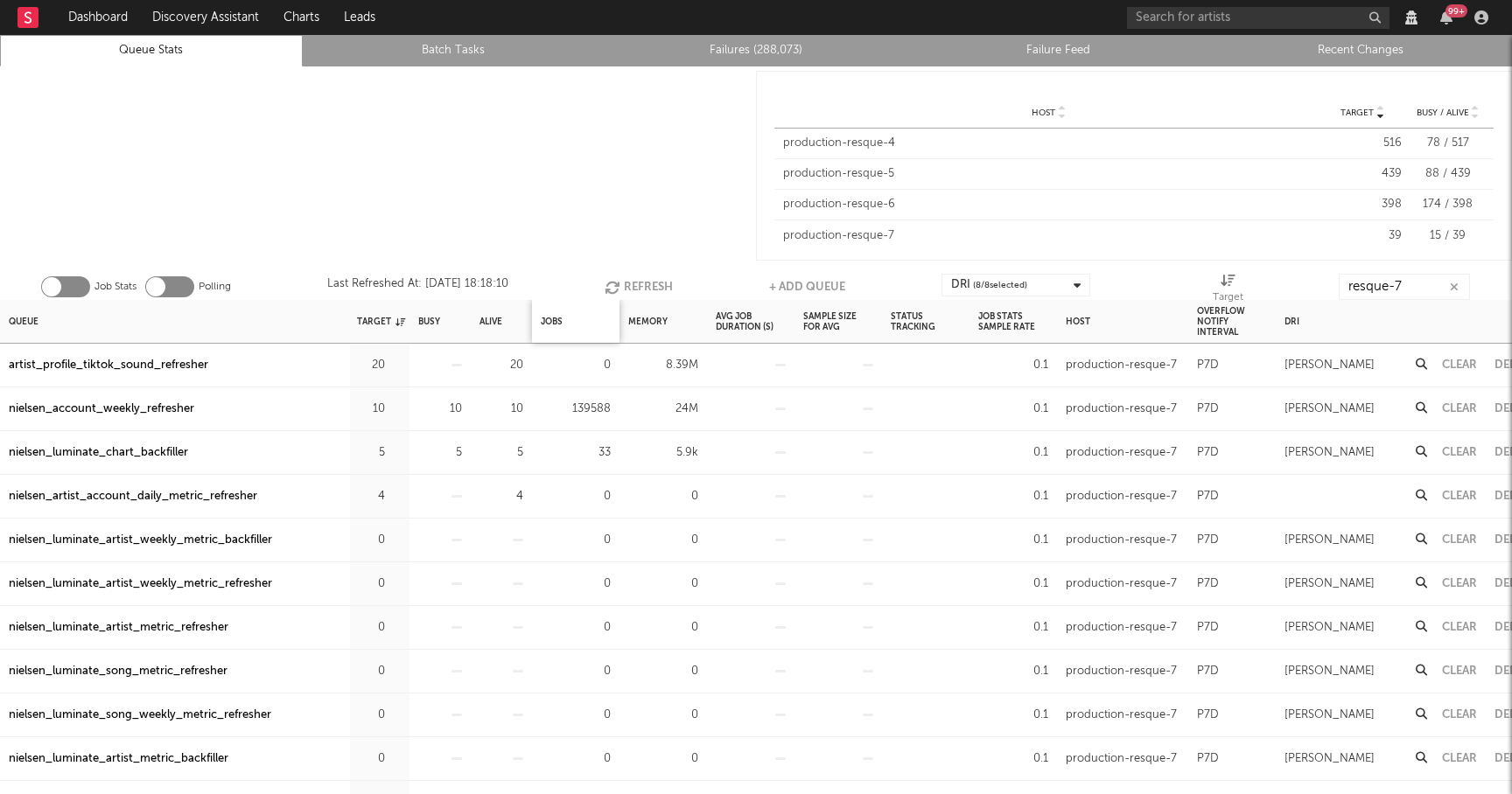
click at [566, 327] on div "Jobs" at bounding box center [575, 321] width 87 height 43
click at [555, 323] on div "Jobs" at bounding box center [552, 321] width 22 height 38
click at [555, 323] on div "Jobs" at bounding box center [559, 321] width 36 height 38
click at [666, 283] on button "Refresh" at bounding box center [642, 286] width 68 height 26
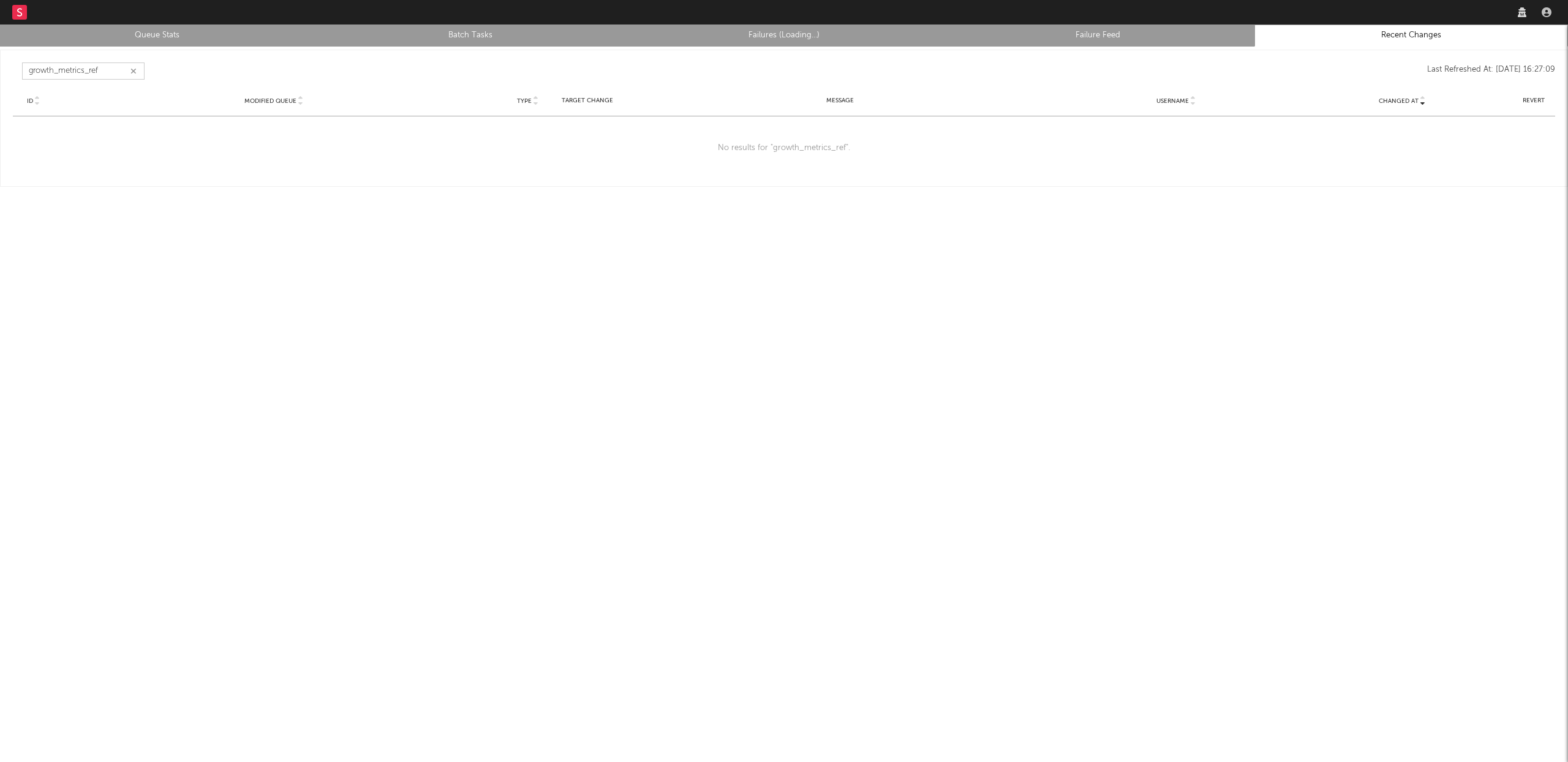
click at [141, 70] on input "growth_metrics_ref" at bounding box center [83, 71] width 122 height 17
click at [134, 70] on icon "button" at bounding box center [134, 71] width 6 height 8
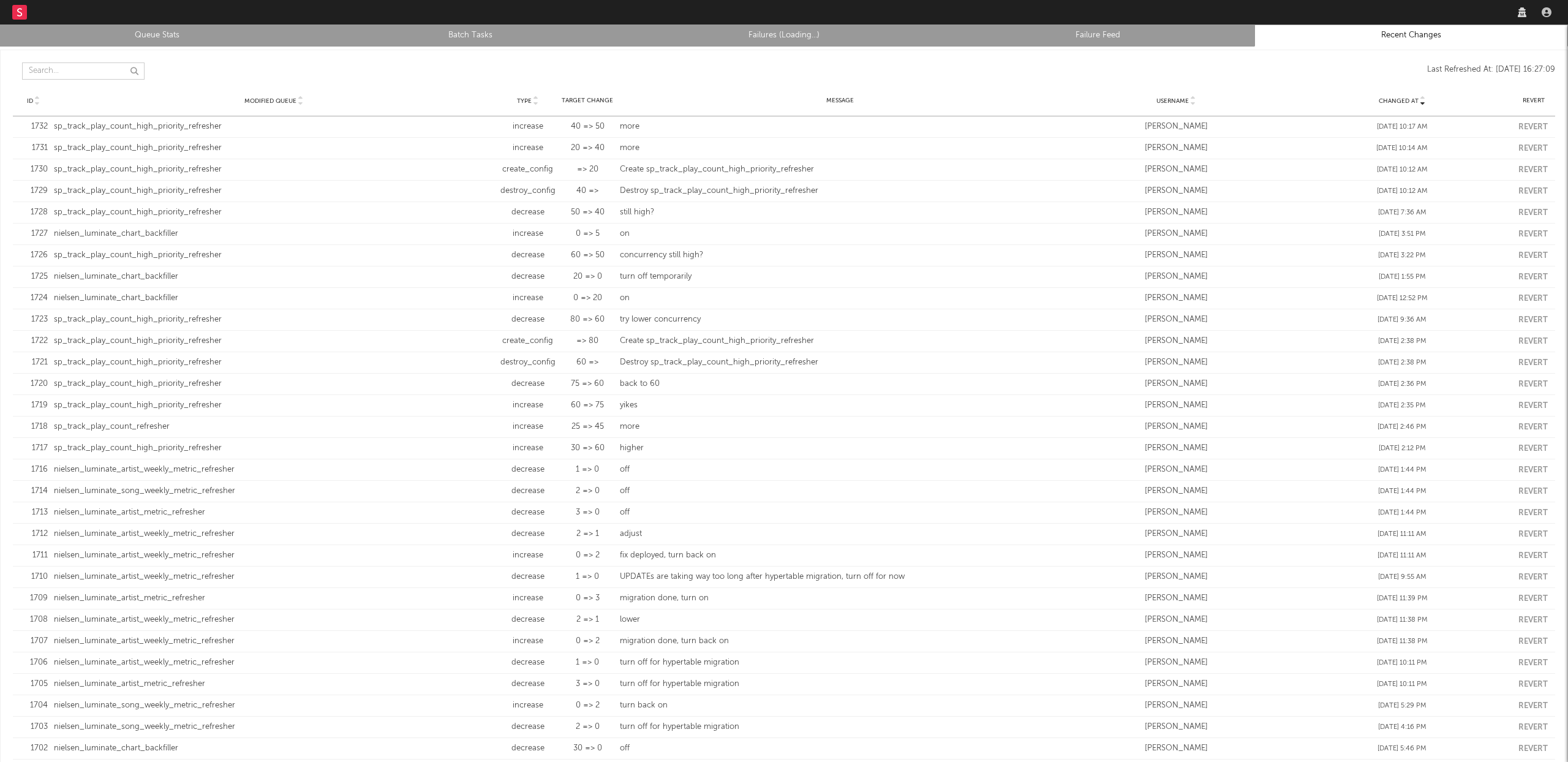
click at [102, 71] on input "text" at bounding box center [83, 71] width 122 height 17
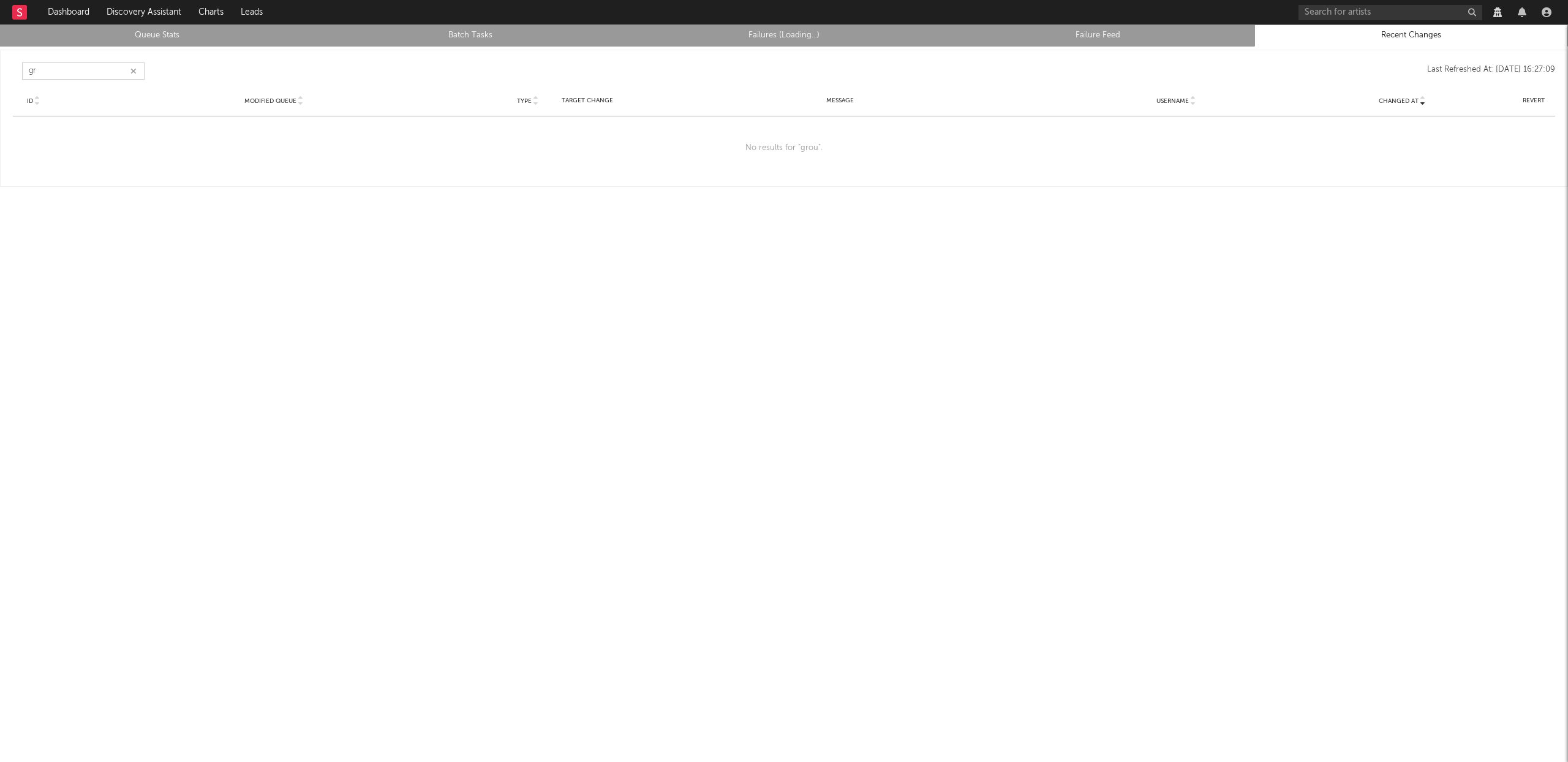
type input "g"
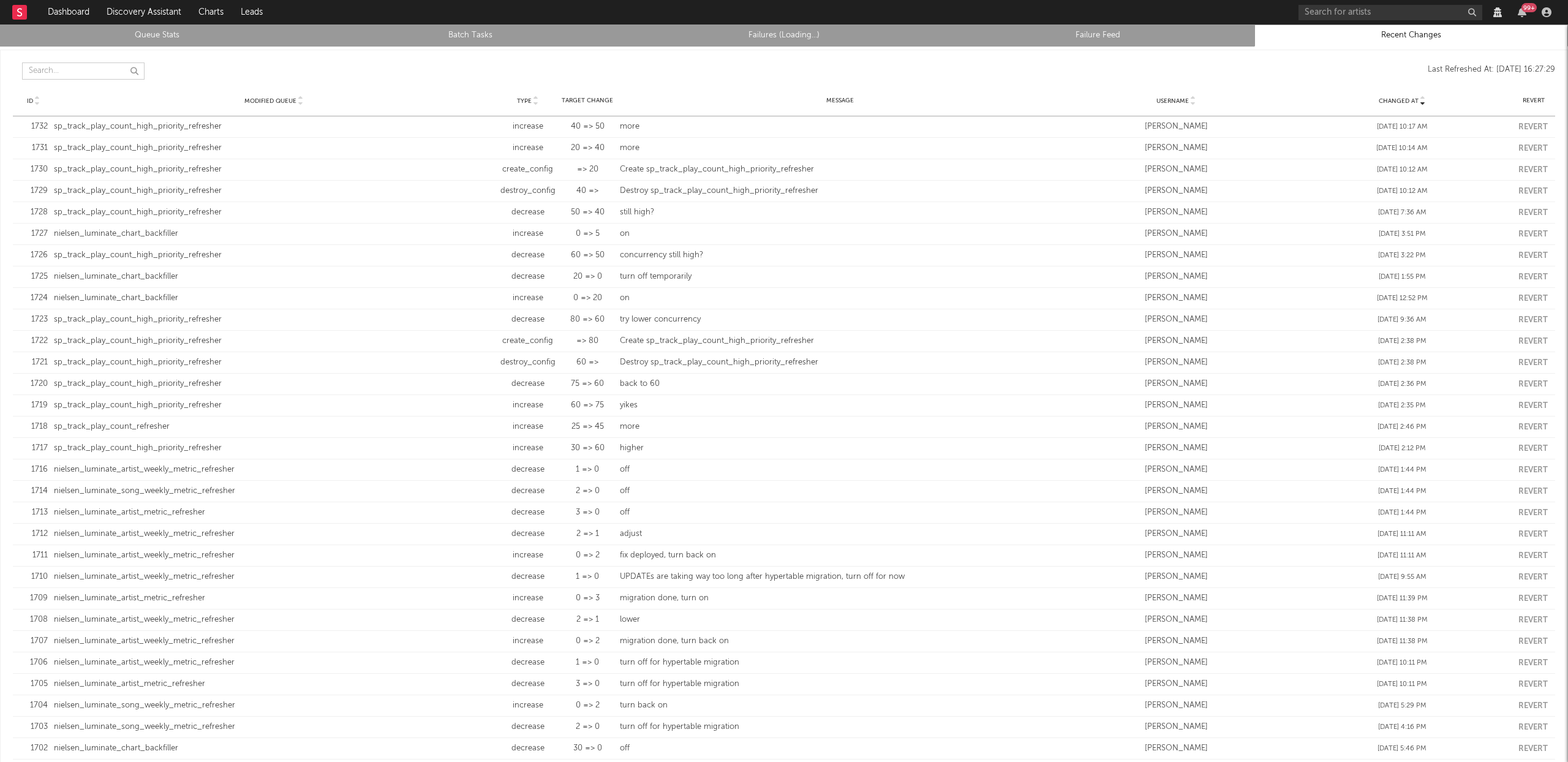
click at [50, 71] on input "text" at bounding box center [83, 71] width 122 height 17
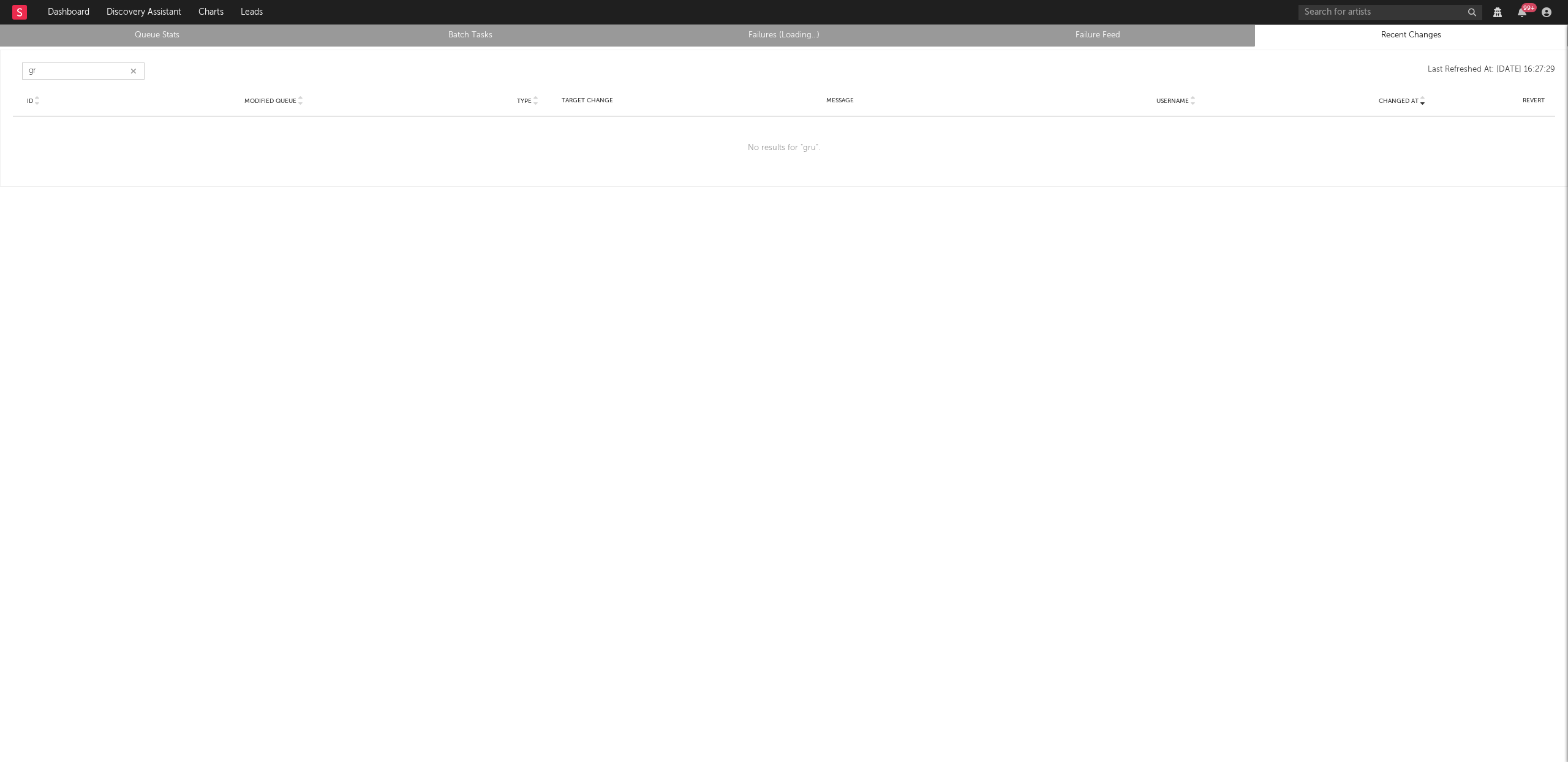
type input "g"
